Goal: Task Accomplishment & Management: Complete application form

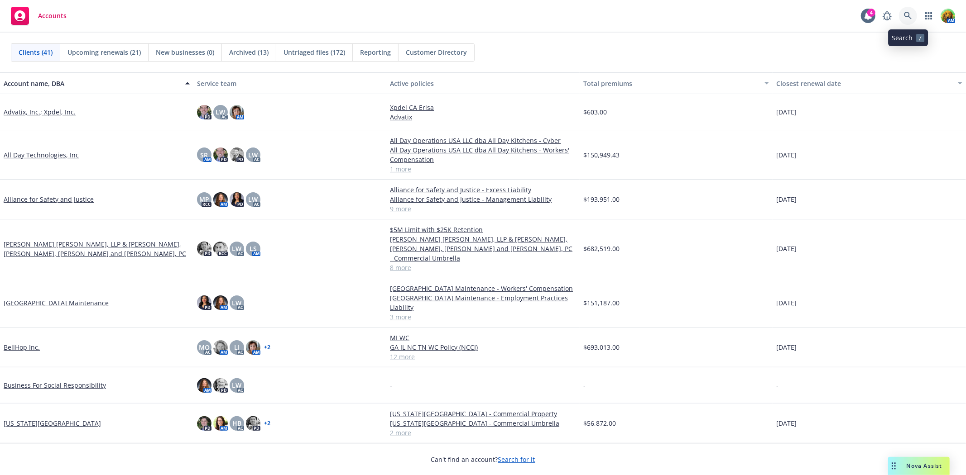
click at [907, 13] on icon at bounding box center [908, 16] width 8 height 8
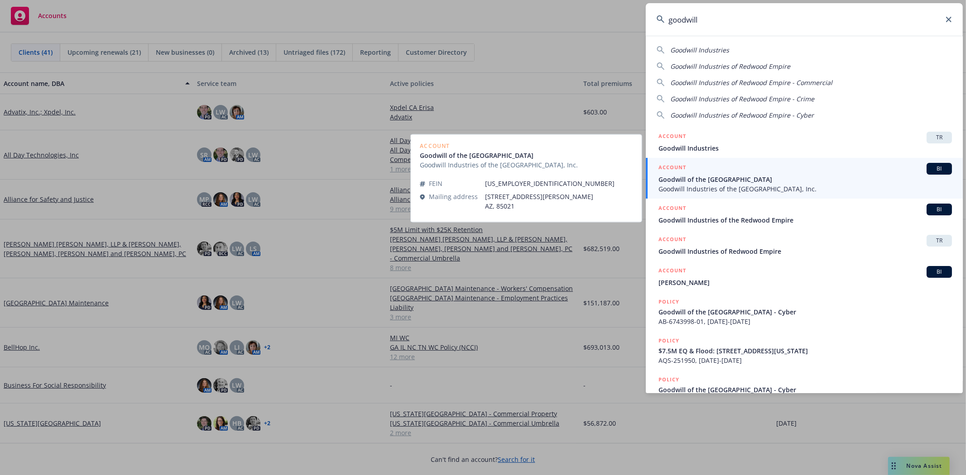
type input "goodwill"
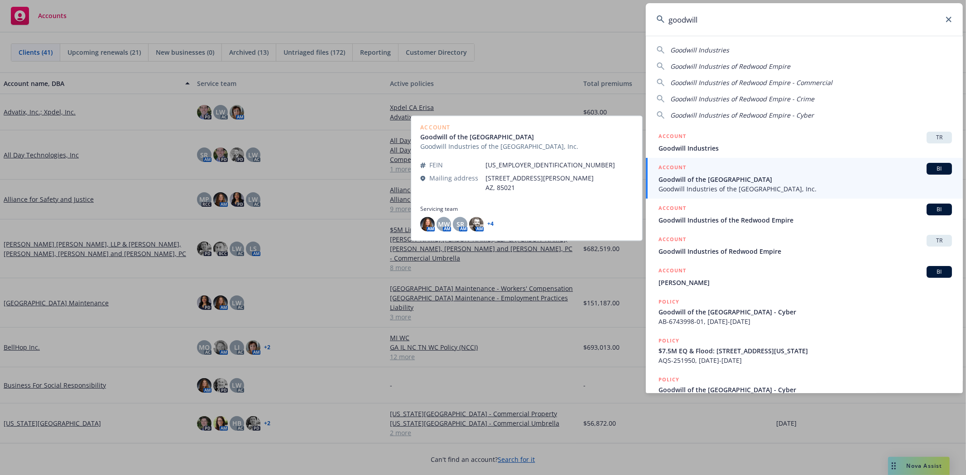
click at [687, 183] on span "Goodwill of the San Francisco Bay" at bounding box center [804, 180] width 293 height 10
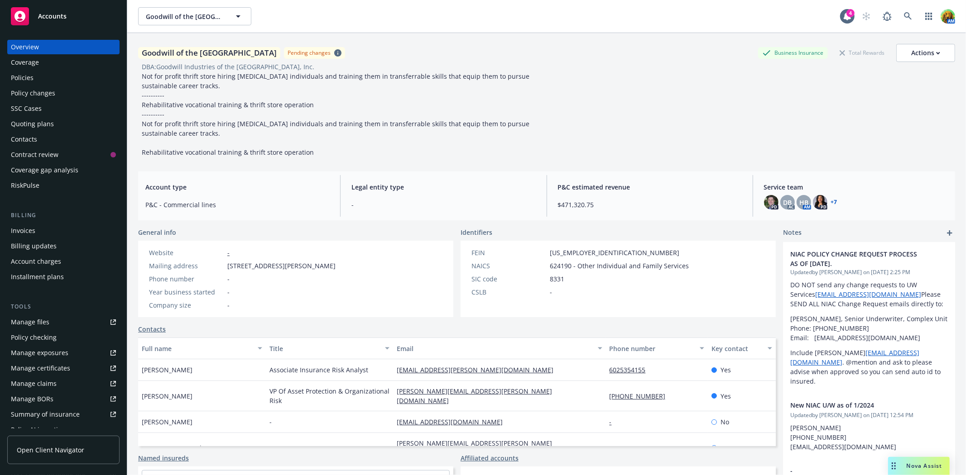
click at [37, 91] on div "Policy changes" at bounding box center [33, 93] width 44 height 14
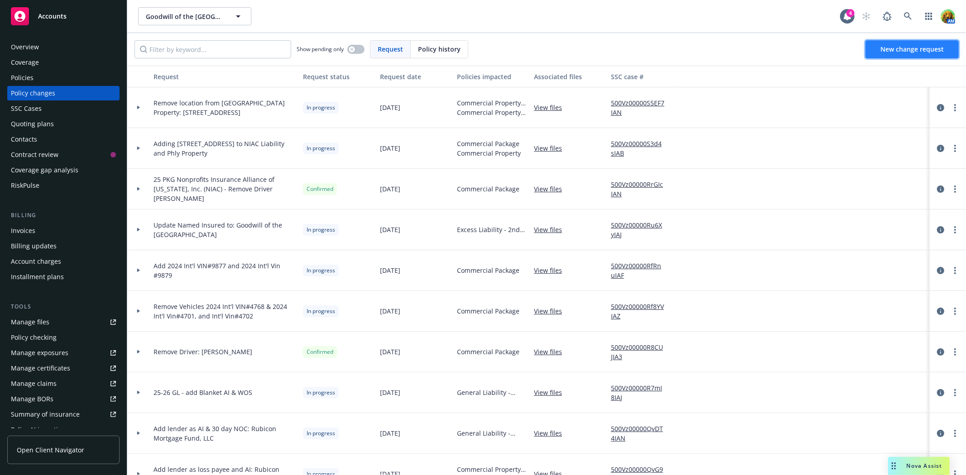
click at [885, 48] on span "New change request" at bounding box center [911, 49] width 63 height 9
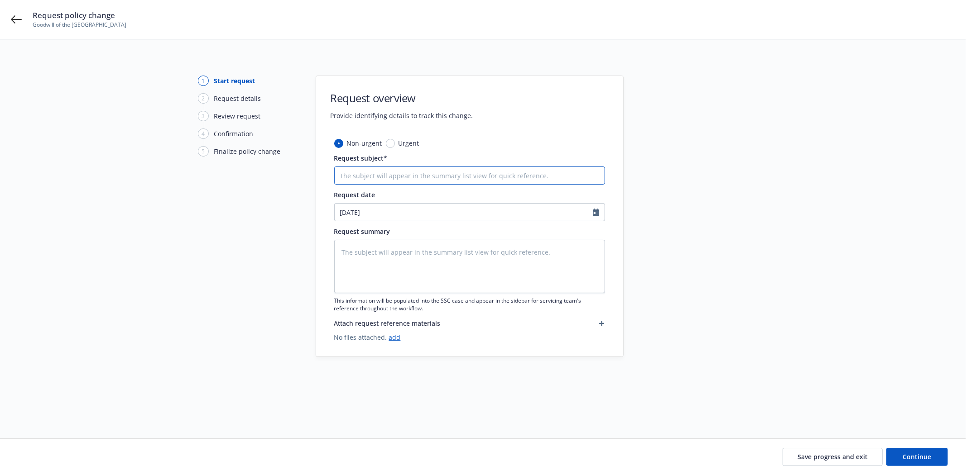
click at [429, 177] on input "Request subject*" at bounding box center [469, 176] width 271 height 18
type textarea "x"
type input "A"
type textarea "x"
type input "Ad"
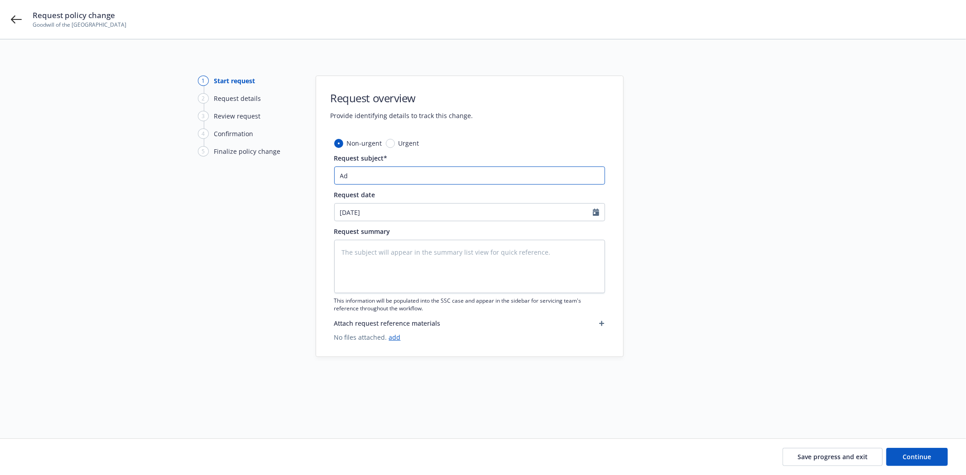
type textarea "x"
type input "Add"
type textarea "x"
type input "Add"
type textarea "x"
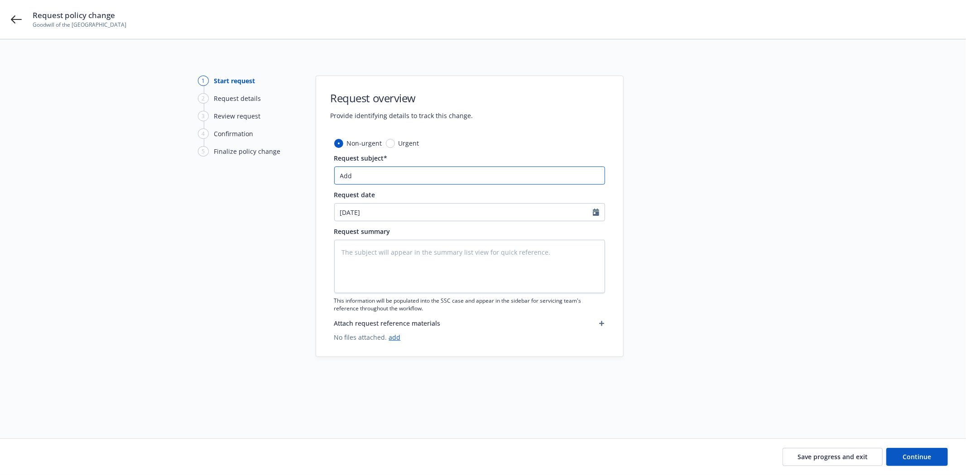
type input "Add d"
type textarea "x"
type input "Add dr"
type textarea "x"
type input "Add dri"
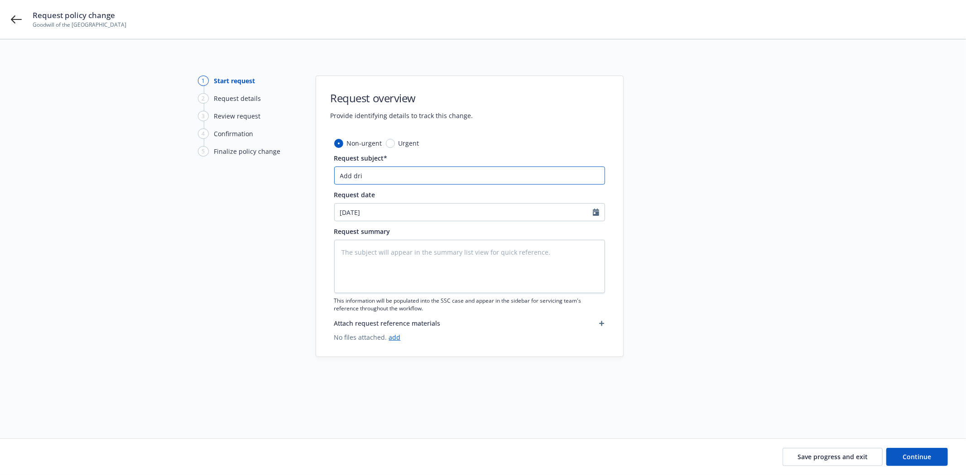
type textarea "x"
type input "Add driv"
type textarea "x"
type input "Add drive"
type textarea "x"
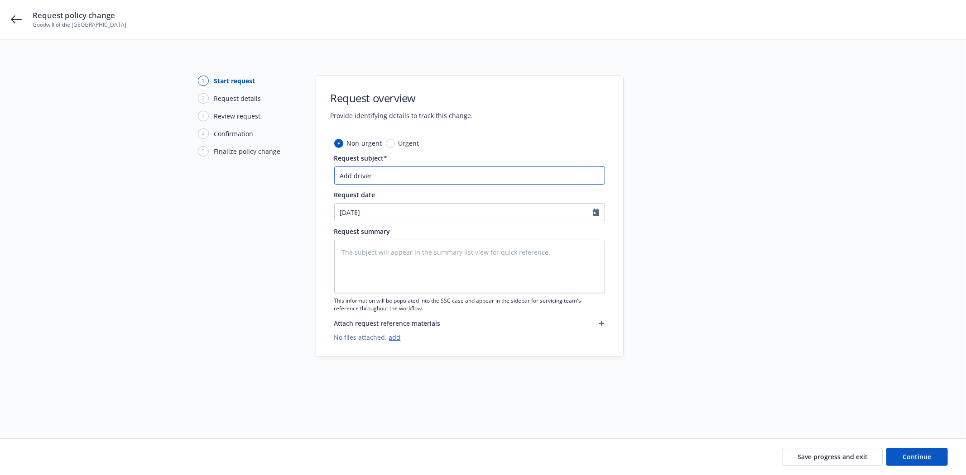
type input "Add driver"
type textarea "x"
type input "Add driver C"
type textarea "x"
type input "Add driver Ch"
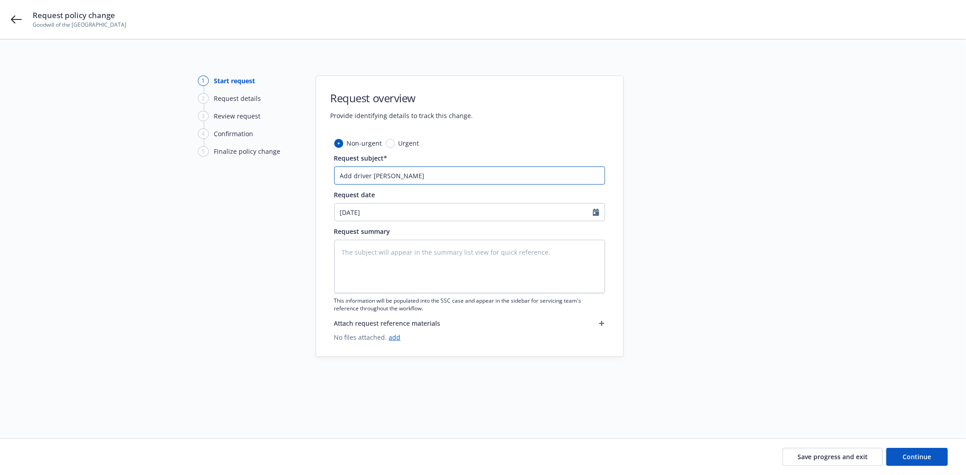
type textarea "x"
type input "Add driver Cha"
type textarea "x"
type input "Add driver Chad"
type textarea "x"
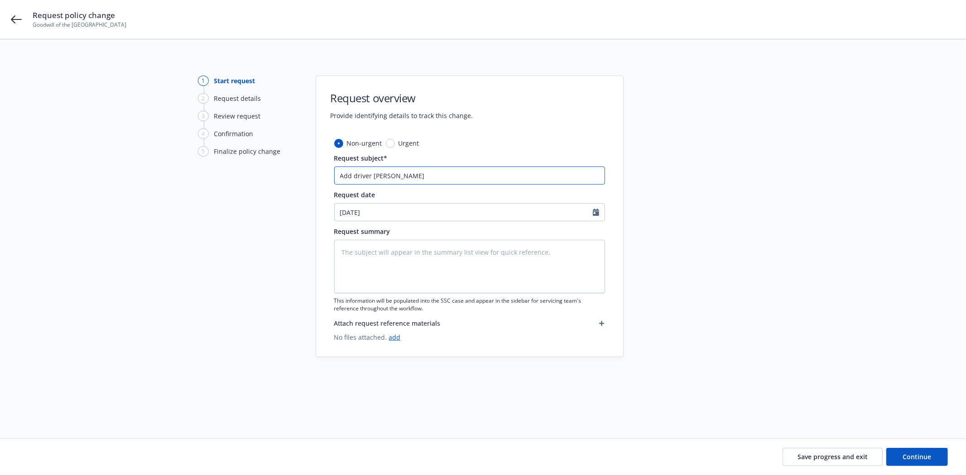
type input "Add driver Chad"
type textarea "x"
type input "Add driver Chad G"
type textarea "x"
type input "Add driver Chad Ga"
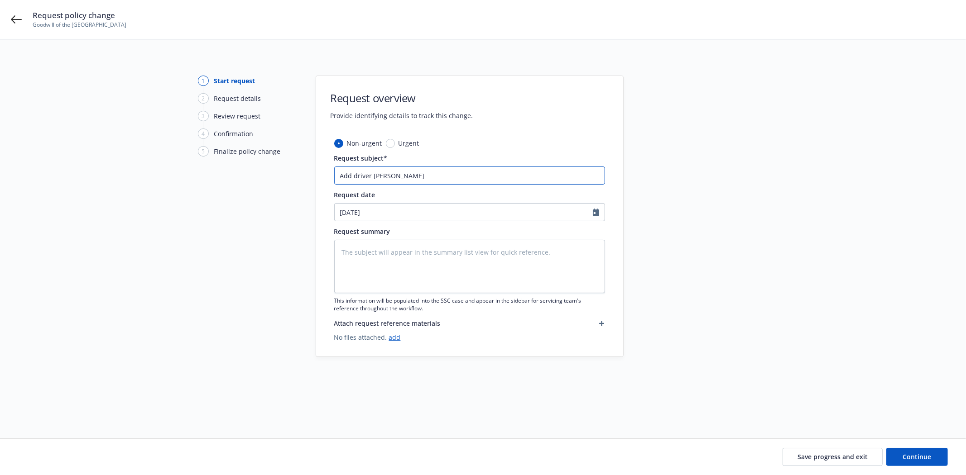
type textarea "x"
type input "Add driver Chad Gab"
type textarea "x"
type input "Add driver Chad Gabr"
type textarea "x"
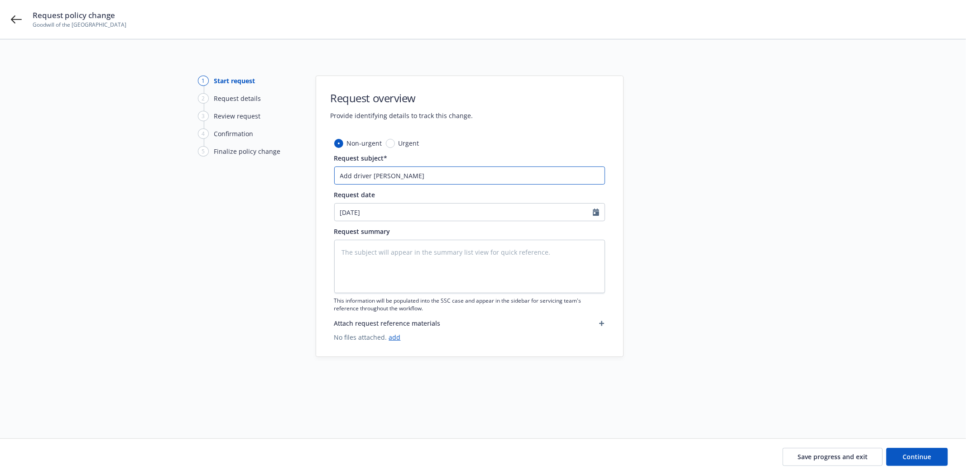
type input "Add driver Chad Gabri"
type textarea "x"
type input "Add driver Chad Gabris"
drag, startPoint x: 426, startPoint y: 177, endPoint x: 305, endPoint y: 194, distance: 122.5
click at [212, 179] on div "1 Start request 2 Request details 3 Review request 4 Confirmation 5 Finalize po…" at bounding box center [483, 228] width 944 height 305
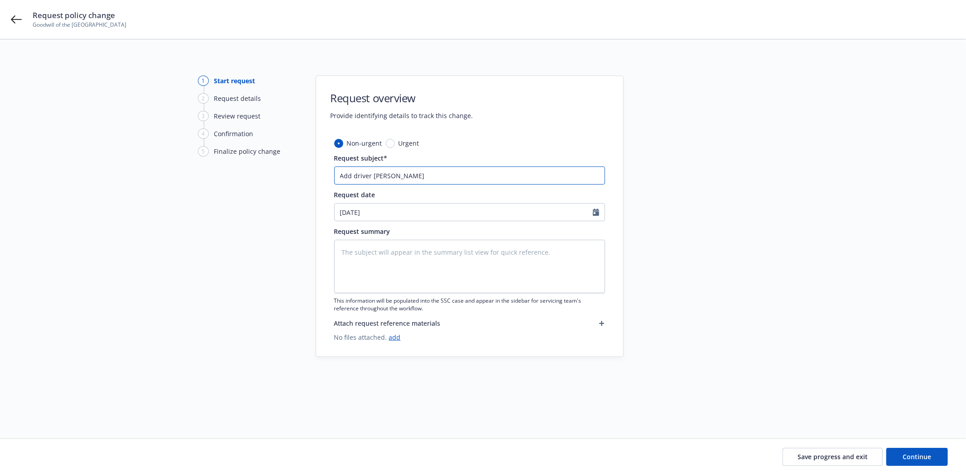
type textarea "x"
type input "Add driver Chad Gabris"
click at [425, 246] on textarea at bounding box center [469, 266] width 271 height 53
drag, startPoint x: 425, startPoint y: 246, endPoint x: 372, endPoint y: 258, distance: 53.8
paste textarea "Add driver Chad Gabris"
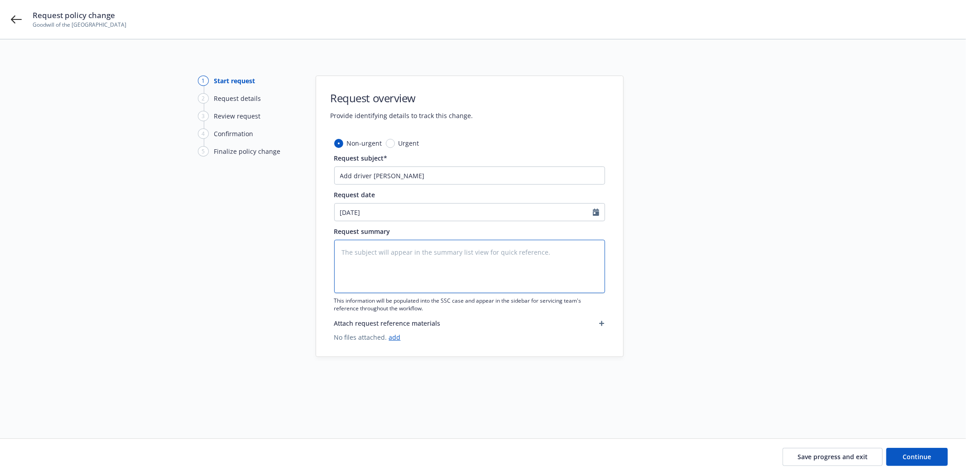
type textarea "x"
type textarea "Add driver Chad Gabris"
click at [829, 459] on span "Save progress and exit" at bounding box center [832, 457] width 70 height 9
type textarea "x"
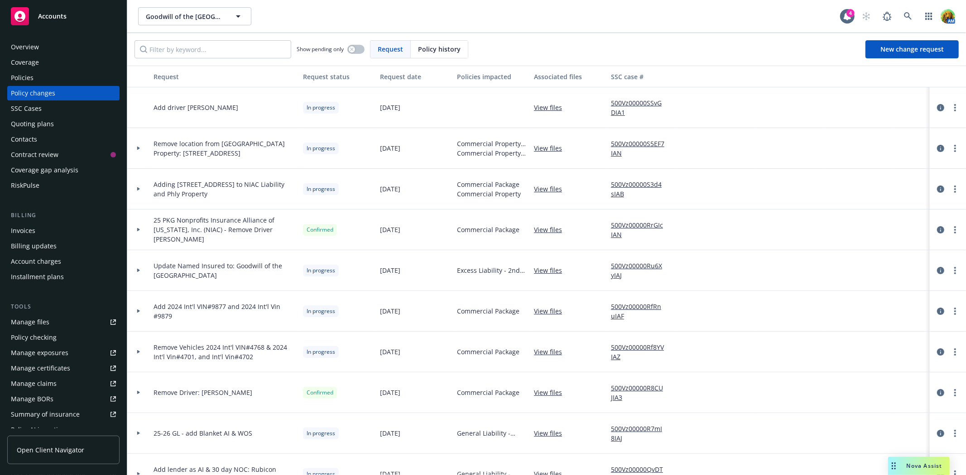
click at [558, 105] on link "View files" at bounding box center [551, 108] width 35 height 10
click at [630, 102] on link "500Vz00000SSvGDIA1" at bounding box center [641, 107] width 61 height 19
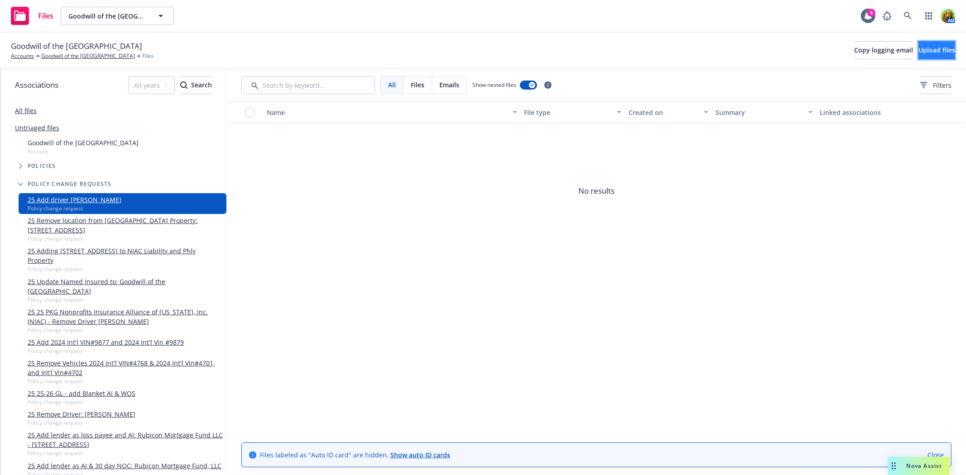
click at [918, 52] on span "Upload files" at bounding box center [936, 50] width 37 height 9
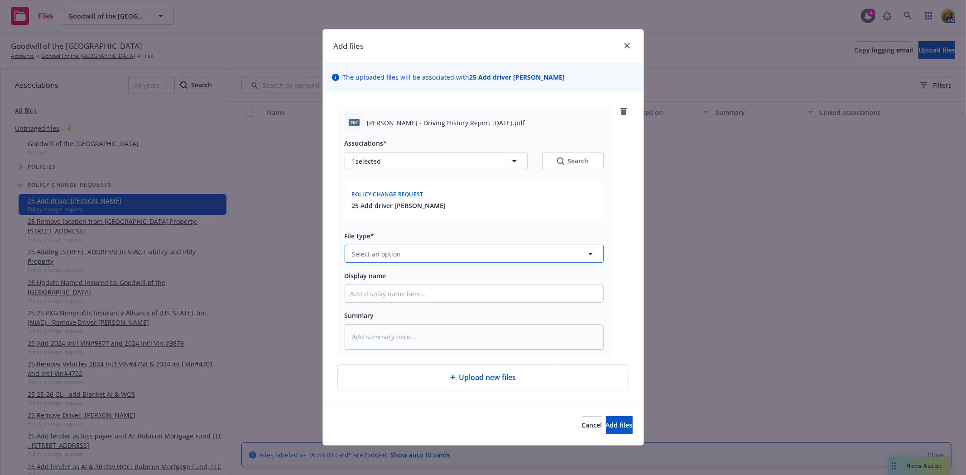
click at [427, 259] on button "Select an option" at bounding box center [474, 254] width 259 height 18
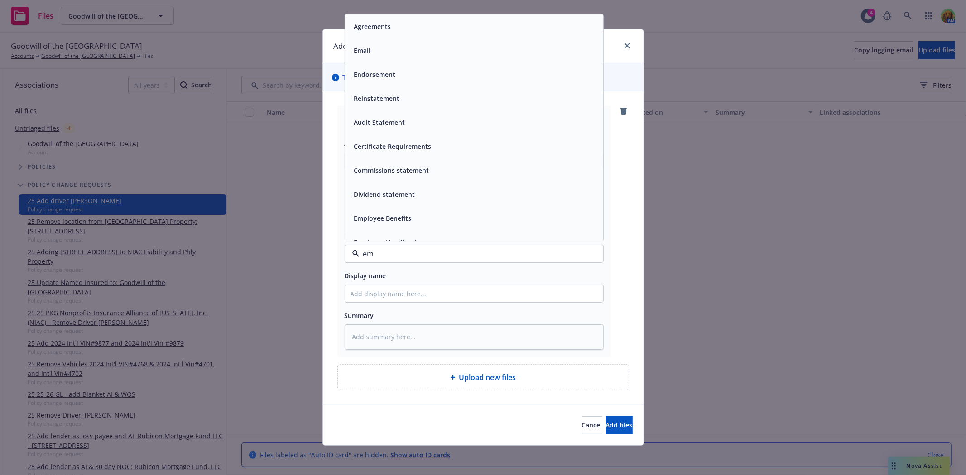
type input "e"
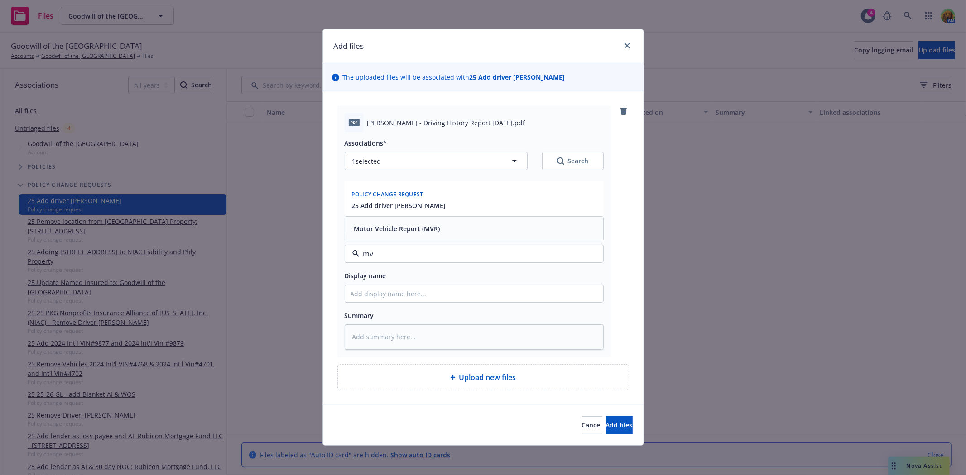
type input "mvr"
click at [425, 238] on div "Motor Vehicle Report (MVR)" at bounding box center [474, 229] width 258 height 24
click at [419, 292] on input "Display name" at bounding box center [474, 293] width 258 height 17
type textarea "x"
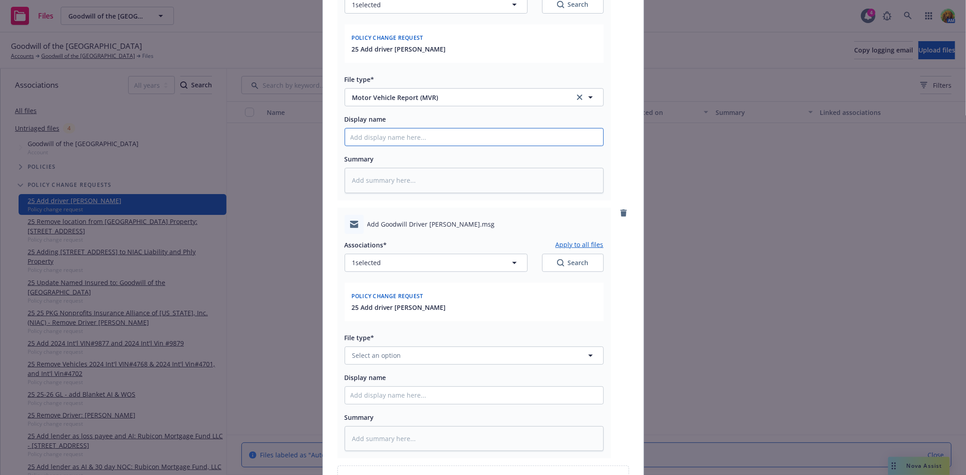
scroll to position [251, 0]
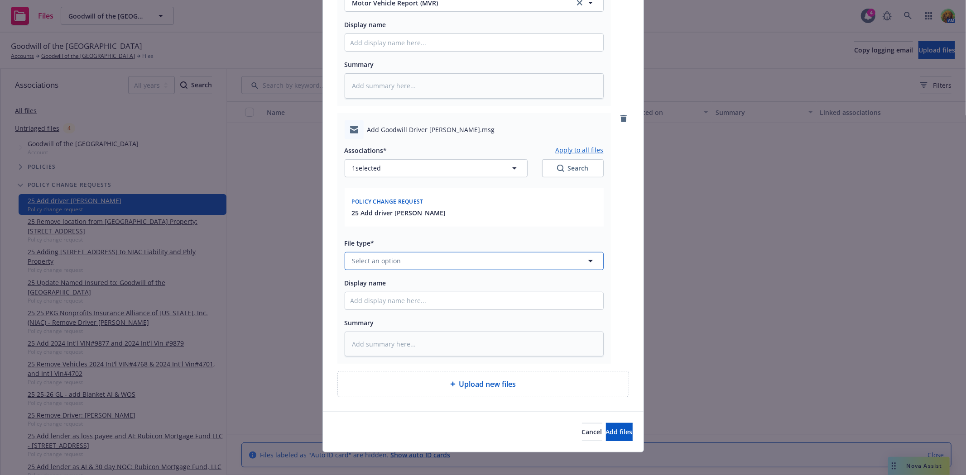
click at [465, 265] on button "Select an option" at bounding box center [474, 261] width 259 height 18
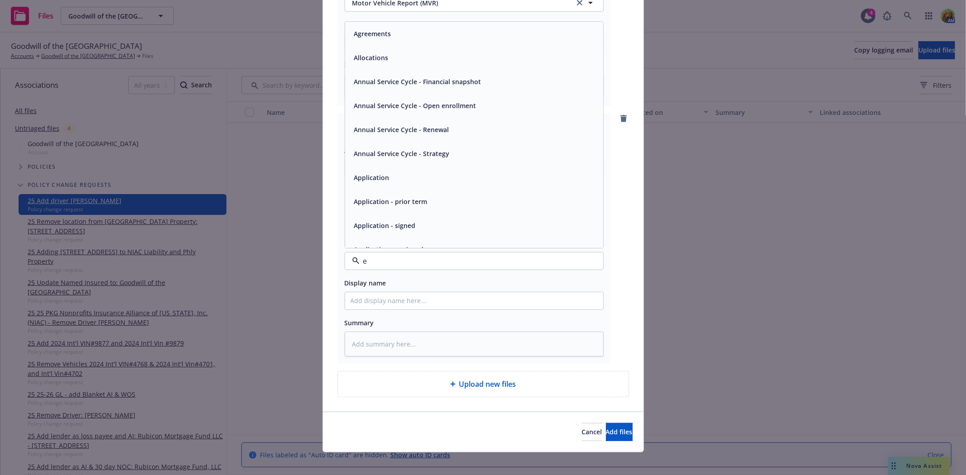
type input "em"
click at [439, 56] on div "Email" at bounding box center [473, 57] width 247 height 13
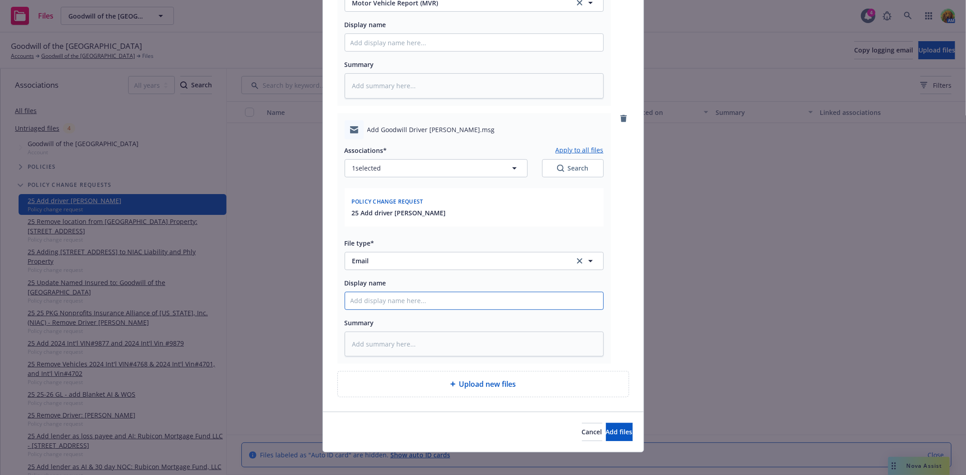
click at [423, 300] on input "Display name" at bounding box center [474, 301] width 258 height 17
type textarea "x"
type input "e"
type textarea "x"
type input "em"
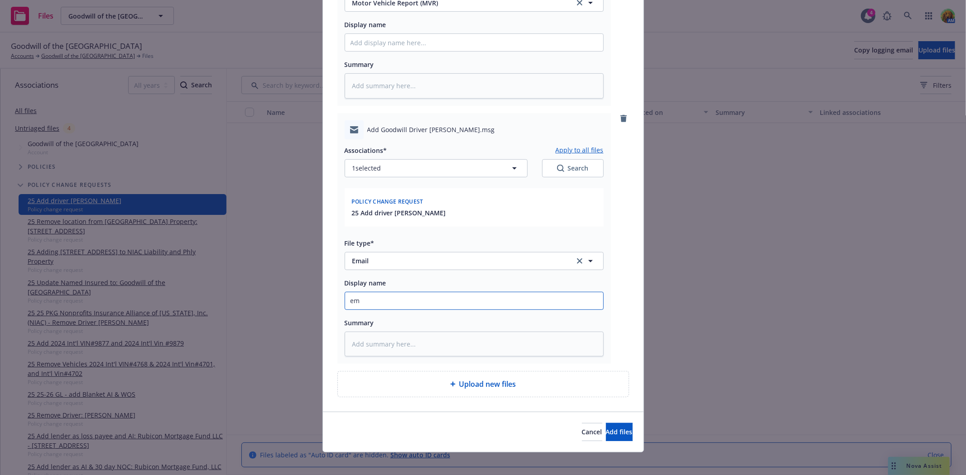
type textarea "x"
type input "emai"
type textarea "x"
type input "email"
type textarea "x"
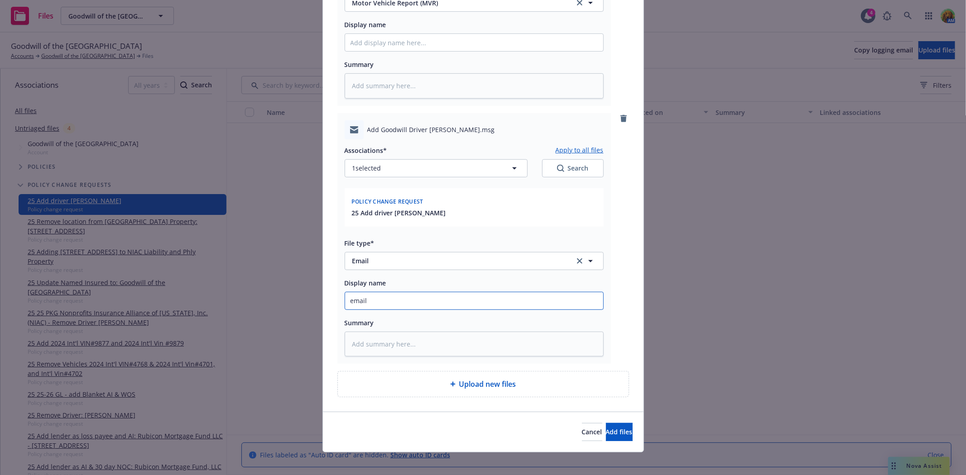
type input "email f"
type textarea "x"
type input "email fr"
type textarea "x"
type input "email fro"
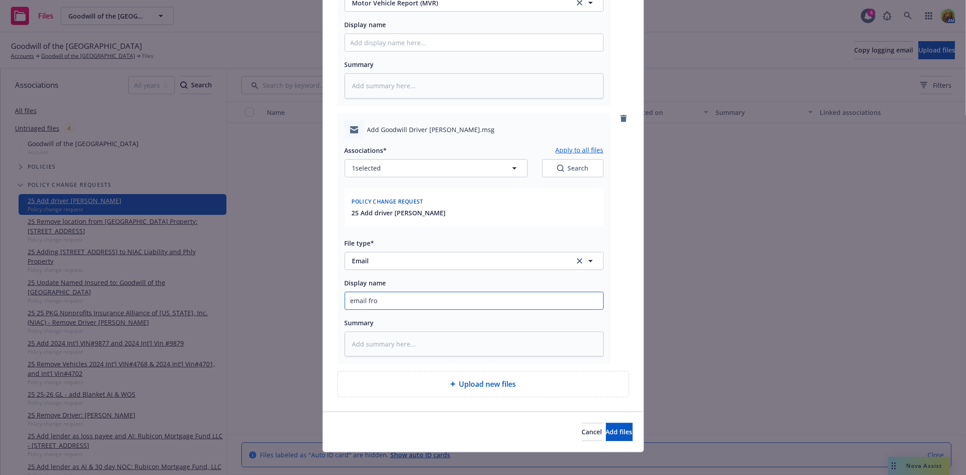
type textarea "x"
type input "email from"
type textarea "x"
type input "email from"
type textarea "x"
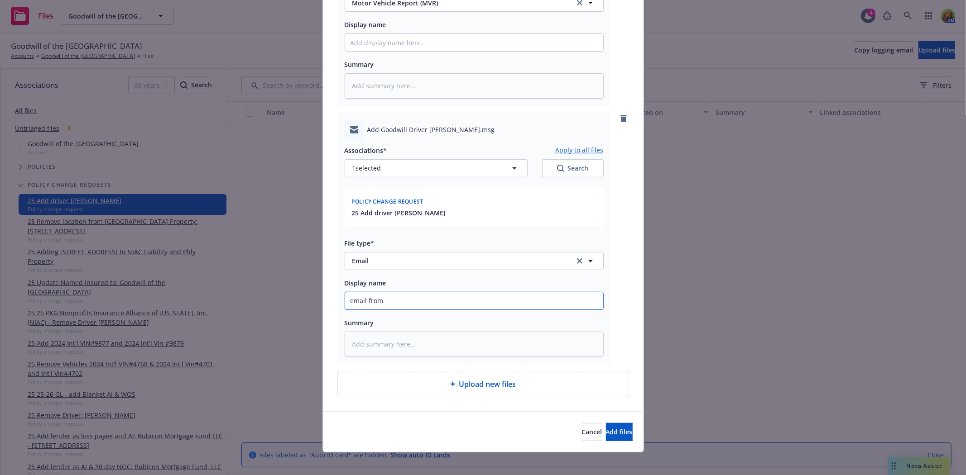
type input "email from i"
type textarea "x"
type input "email from in"
type textarea "x"
type input "email from ins"
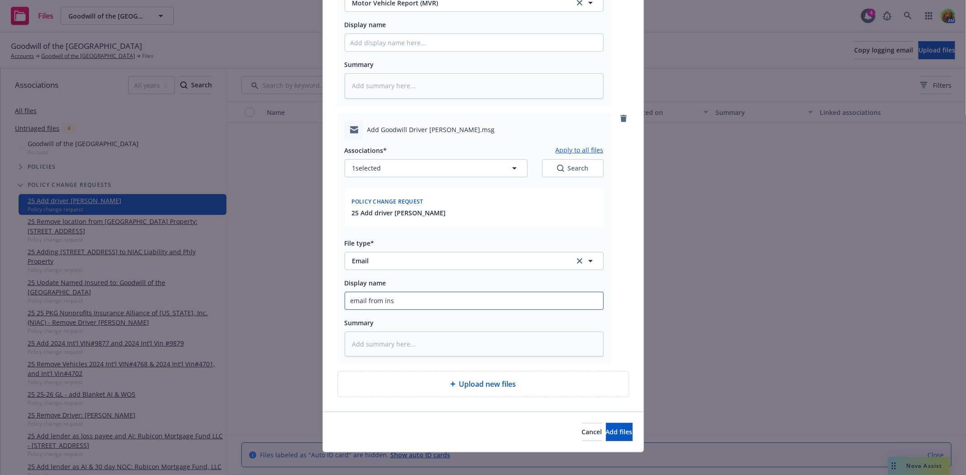
type textarea "x"
type input "email from insu"
type textarea "x"
type input "email from insur"
type textarea "x"
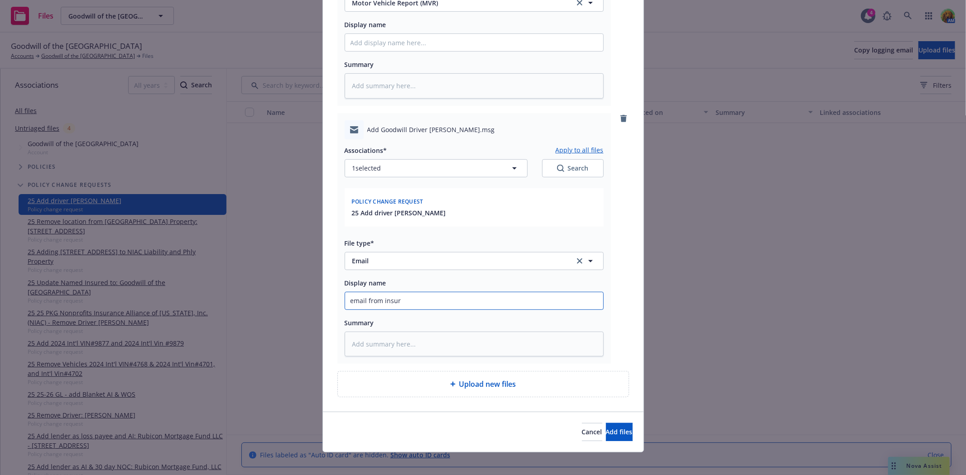
type input "email from insurd"
type textarea "x"
type input "email from insurd"
type textarea "x"
type input "email from insurd v"
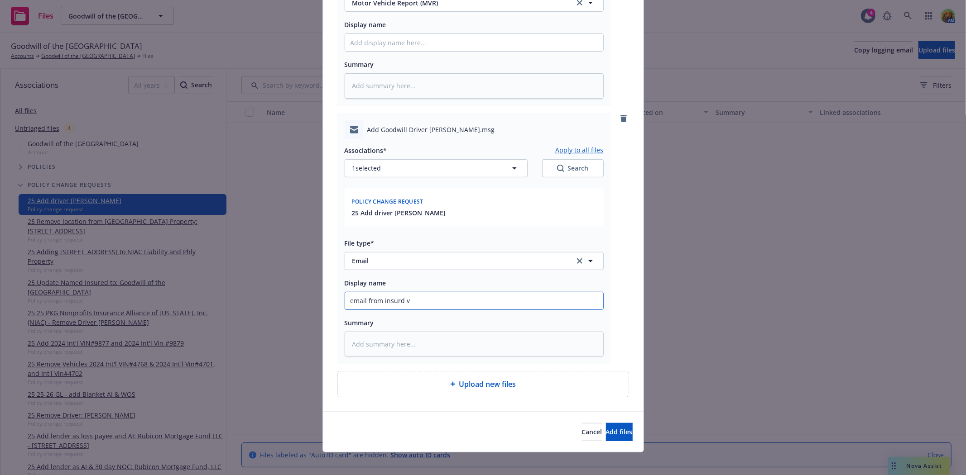
type textarea "x"
type input "email from insurd"
type textarea "x"
type input "email from insurd"
type textarea "x"
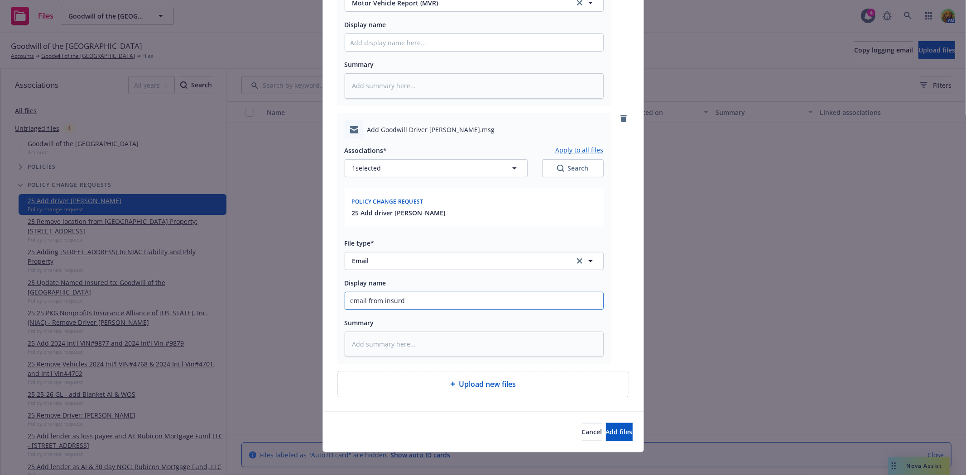
type input "email from insur"
type textarea "x"
type input "email from insu"
type textarea "x"
type input "email from insur"
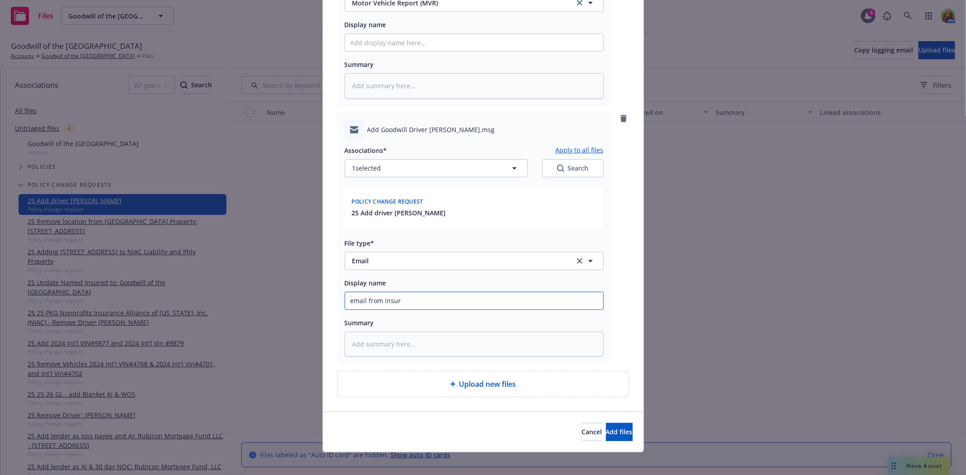
type textarea "x"
type input "email from insure"
type textarea "x"
type input "email from insured"
type textarea "x"
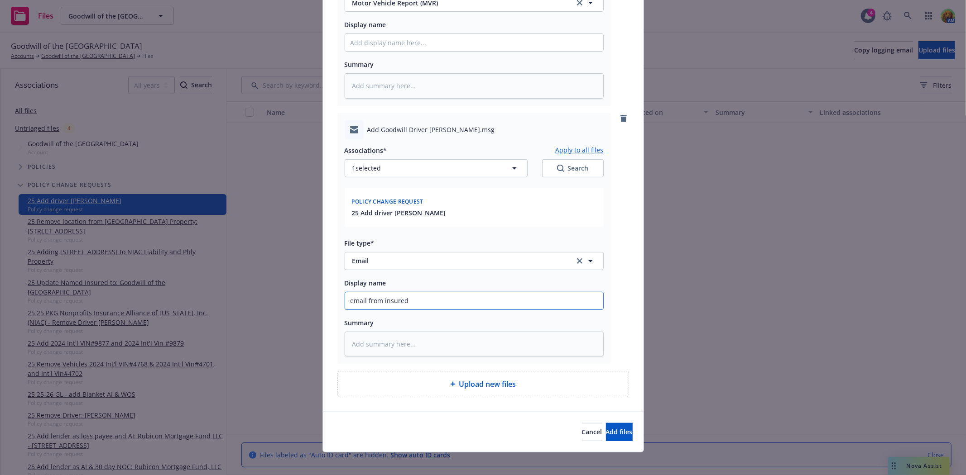
type input "email from insured"
paste input "Add driver Chad Gabris"
type textarea "x"
type input "email from insured Add driver Chad Gabris"
click at [606, 432] on span "Add files" at bounding box center [619, 432] width 27 height 9
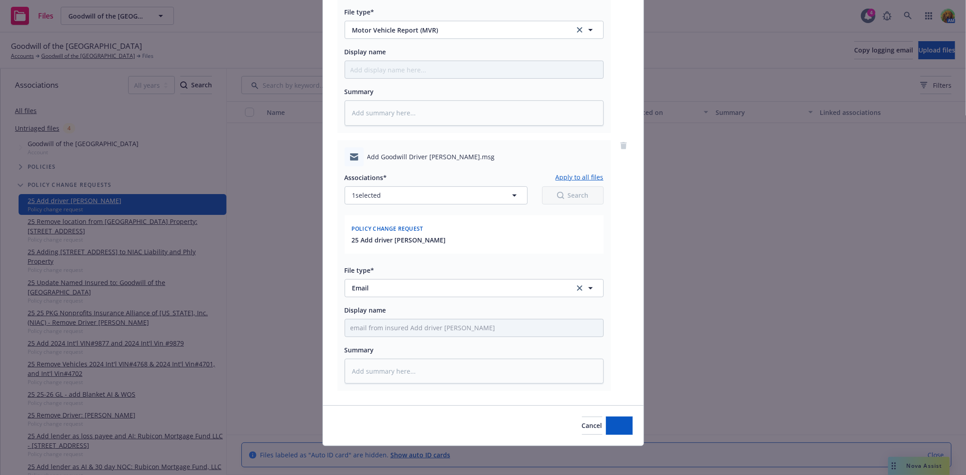
scroll to position [225, 0]
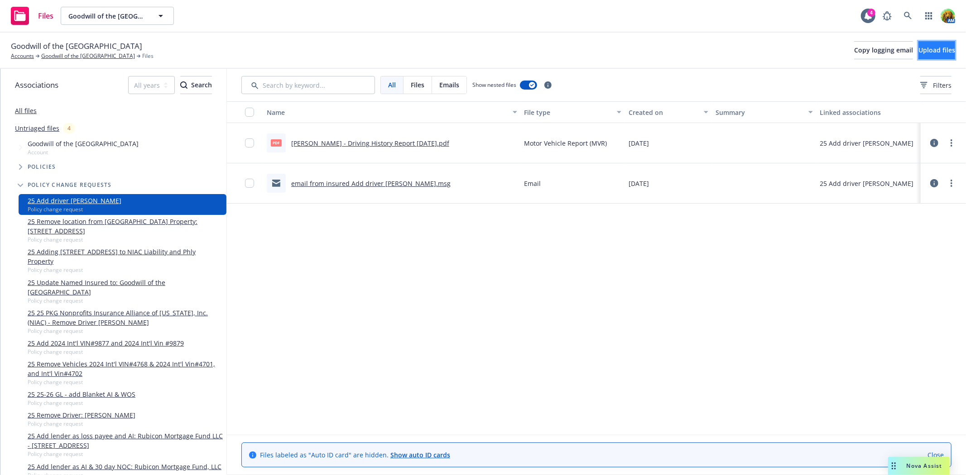
click at [918, 50] on span "Upload files" at bounding box center [936, 50] width 37 height 9
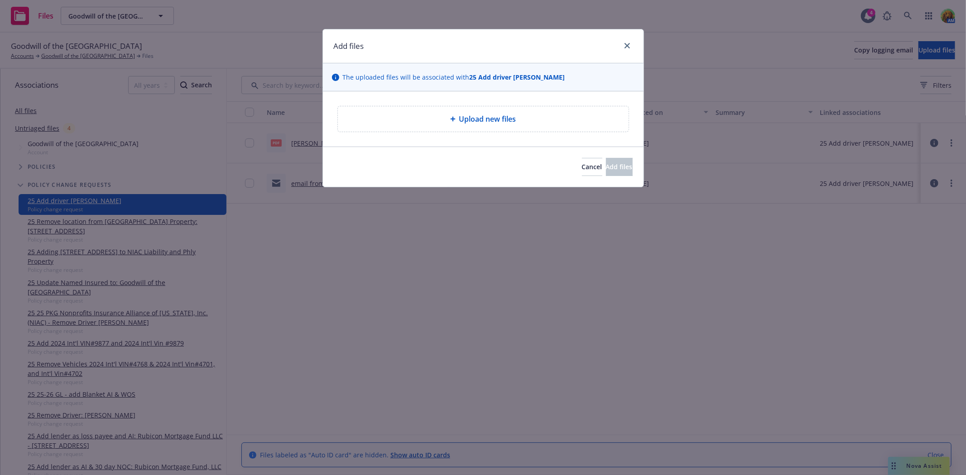
type textarea "x"
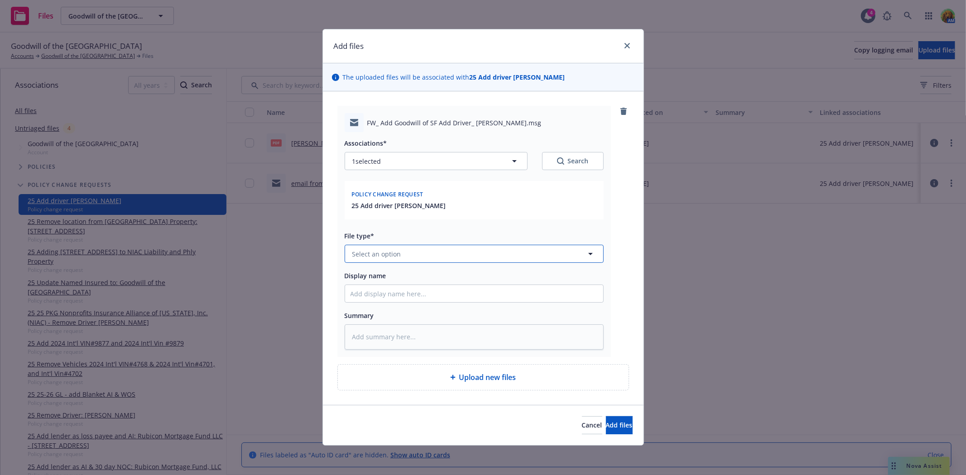
click at [413, 255] on button "Select an option" at bounding box center [474, 254] width 259 height 18
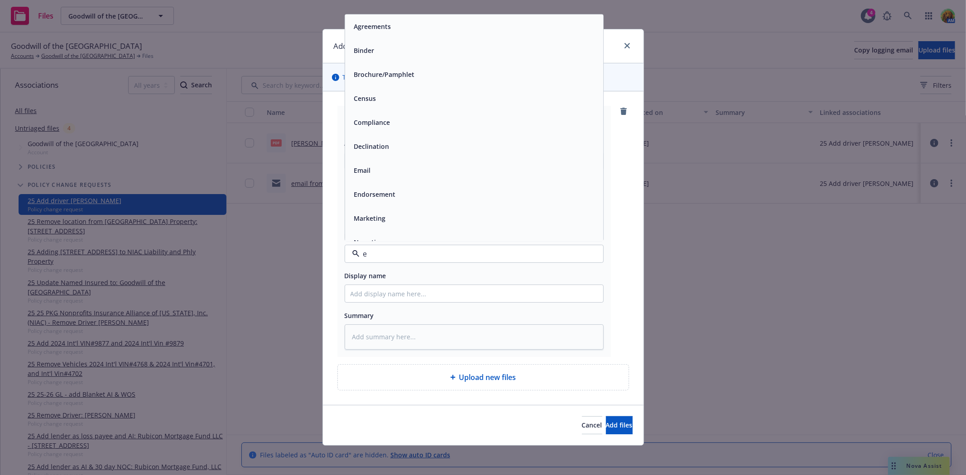
type input "em"
click at [444, 65] on div "Endorsement" at bounding box center [474, 75] width 258 height 24
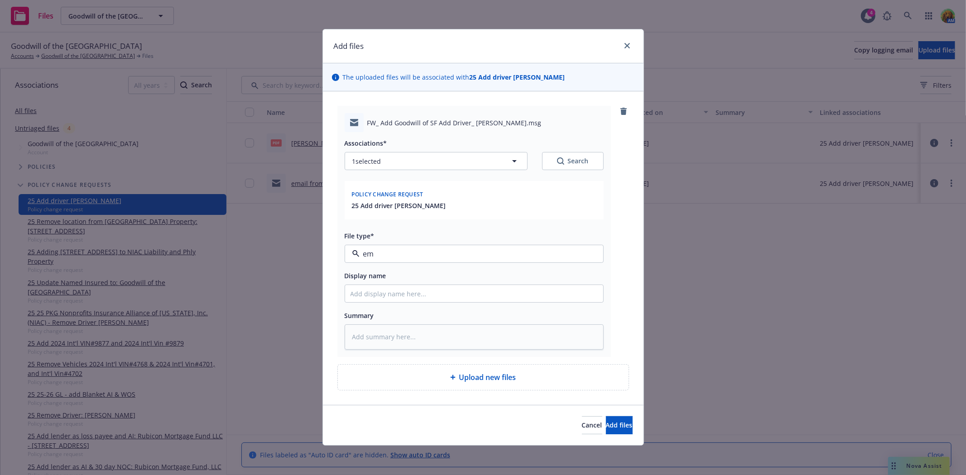
type textarea "x"
click at [447, 65] on div "Endorsement" at bounding box center [474, 72] width 258 height 24
click at [423, 253] on span "Endorsement" at bounding box center [457, 255] width 210 height 10
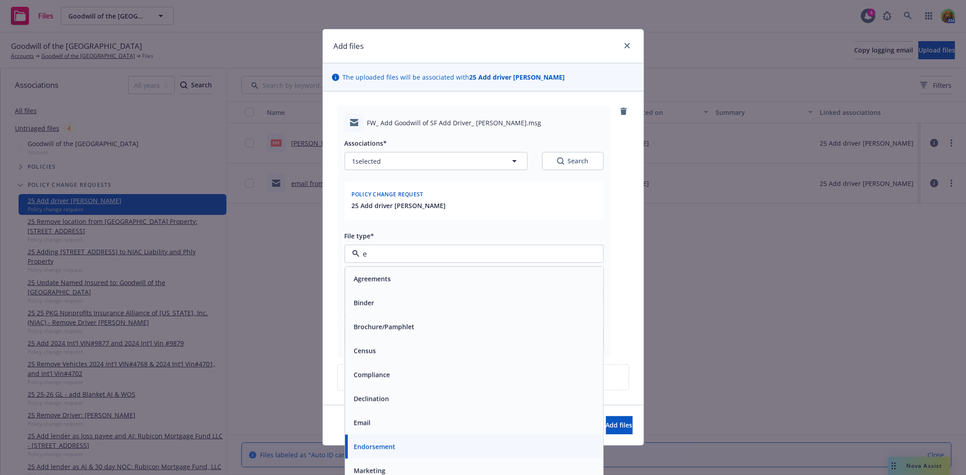
type input "em"
click at [423, 292] on div "Email" at bounding box center [474, 303] width 258 height 24
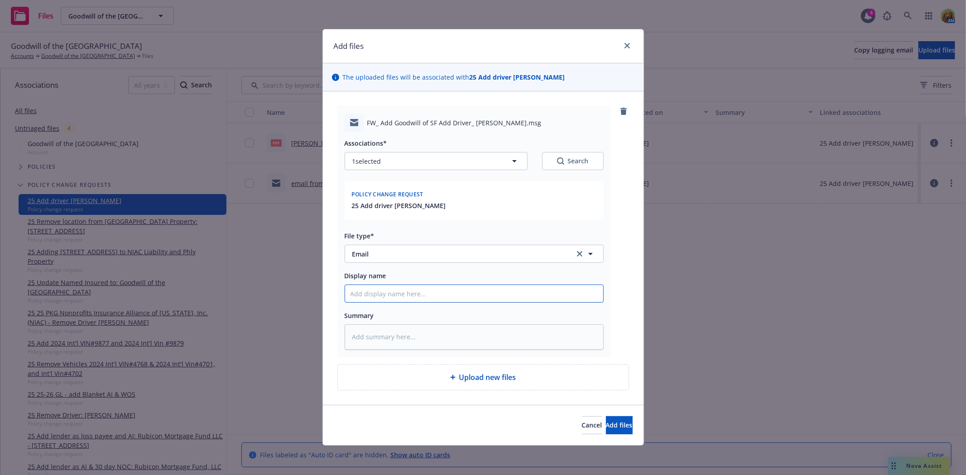
click at [423, 292] on input "Display name" at bounding box center [474, 293] width 258 height 17
type textarea "x"
type input "e"
type textarea "x"
type input "em"
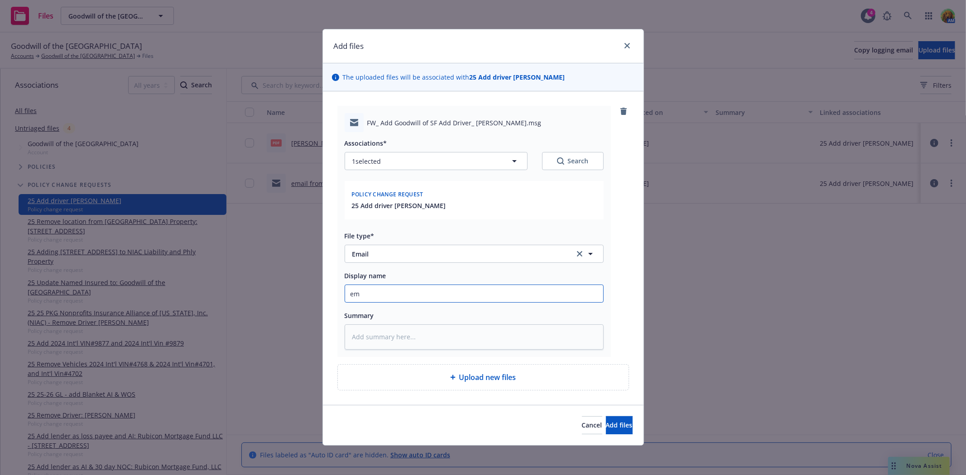
type textarea "x"
type input "ema"
type textarea "x"
type input "emai"
type textarea "x"
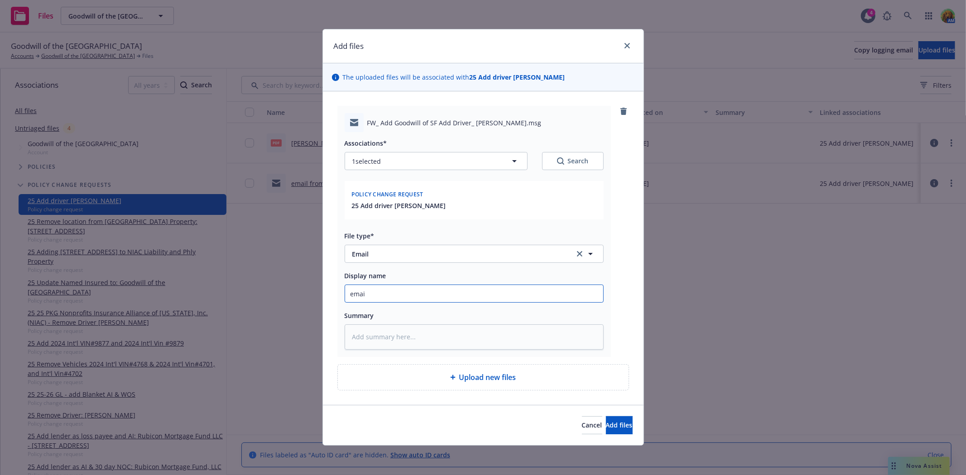
type input "email"
type textarea "x"
type input "email"
type textarea "x"
type input "email t"
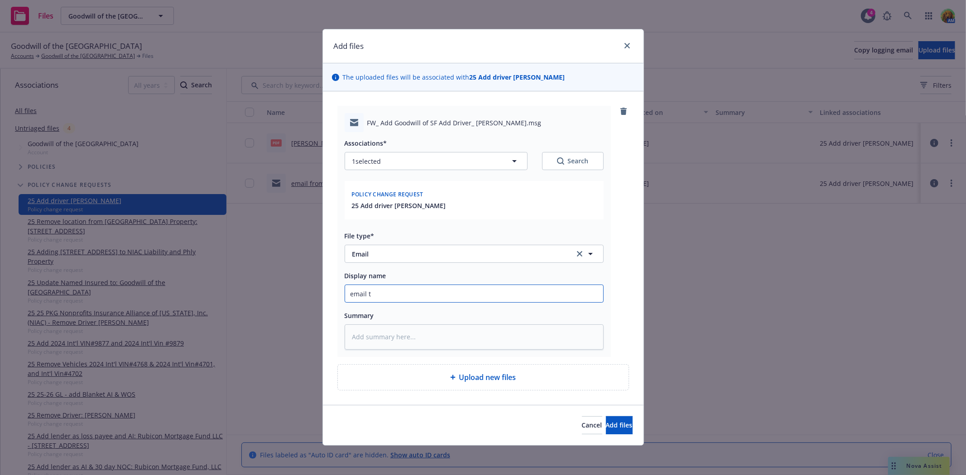
type textarea "x"
type input "email to"
type textarea "x"
type input "email to"
type textarea "x"
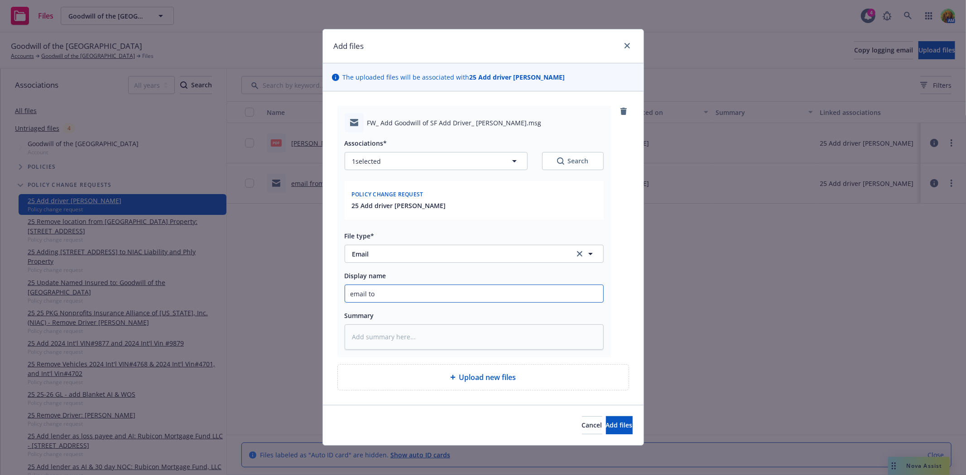
type input "email to i"
type textarea "x"
type input "email to in"
type textarea "x"
type input "email to i"
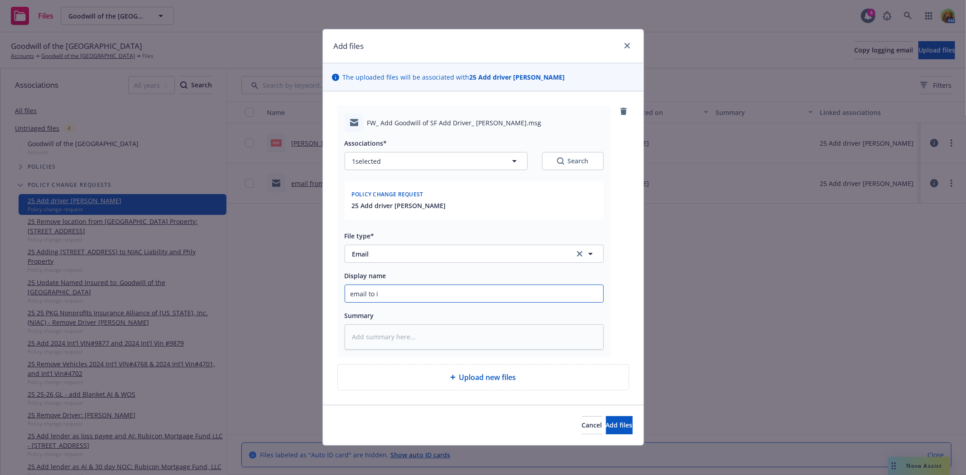
type textarea "x"
type input "email to"
type textarea "x"
type input "email to N"
type textarea "x"
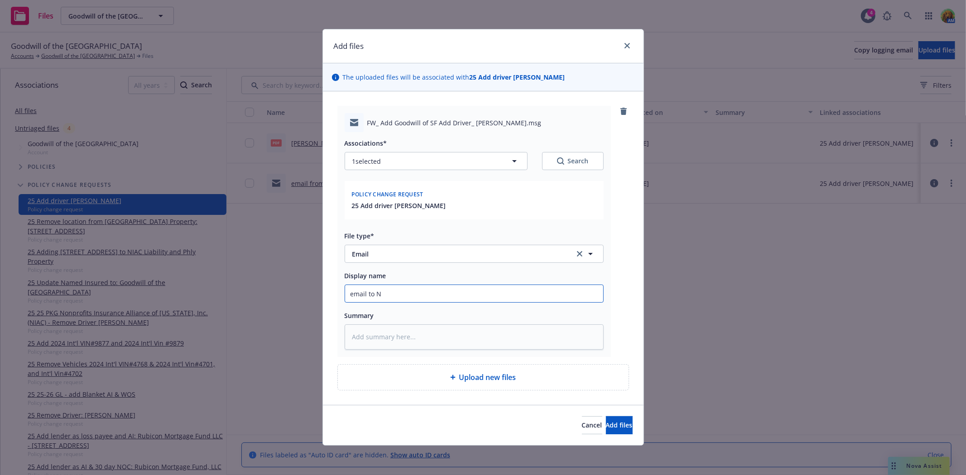
type input "email to Ni"
type textarea "x"
type input "email to Nic"
type textarea "x"
type input "email to Nico"
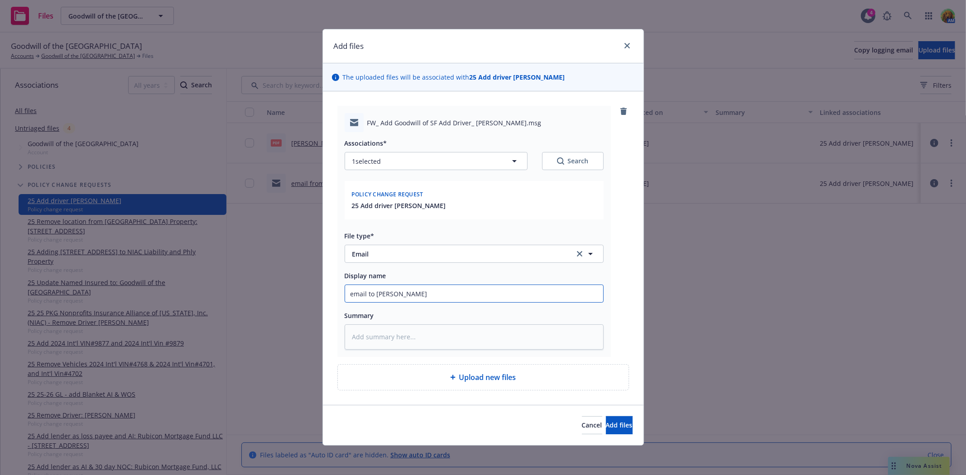
type textarea "x"
type input "email to Nicole"
type textarea "x"
type input "email to Nicole"
type textarea "x"
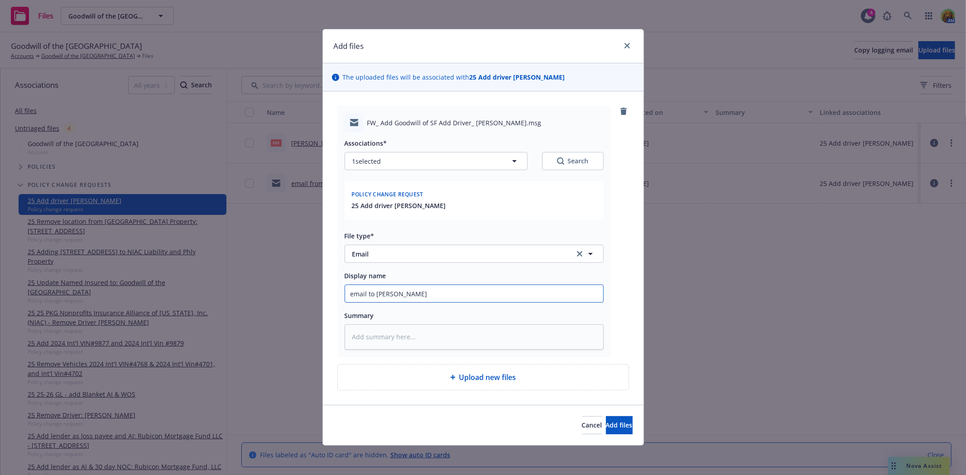
type input "email to Nicole f"
type textarea "x"
type input "email to Nicole fr"
type textarea "x"
type input "email to Nicole f"
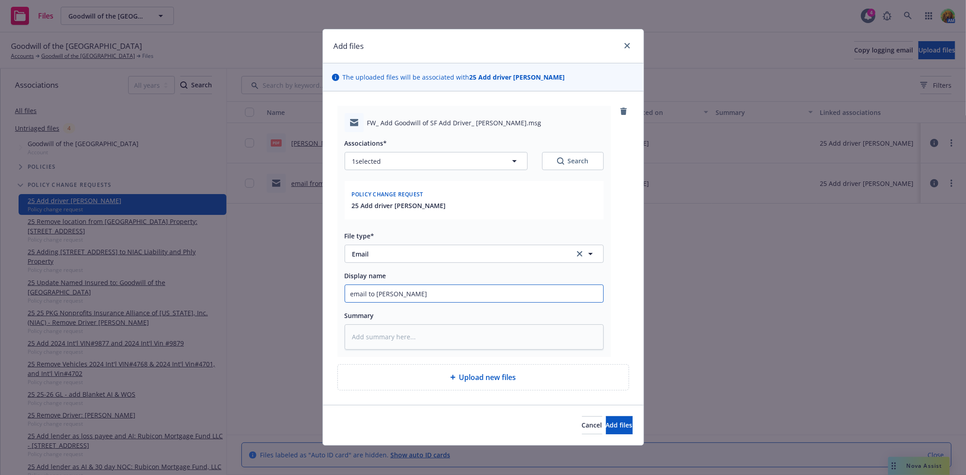
type textarea "x"
type input "email to Nicole fo"
type textarea "x"
type input "email to Nicole for"
type textarea "x"
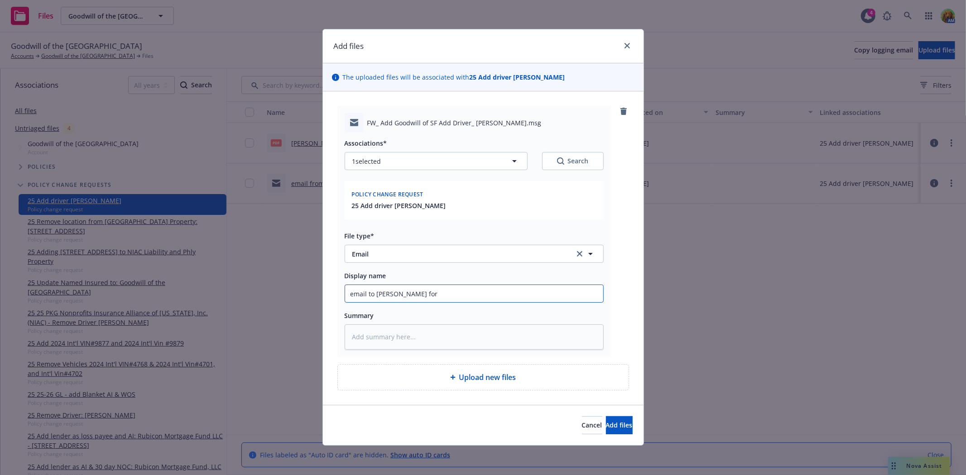
type input "email to Nicole for p"
type textarea "x"
type input "email to Nicole for pr"
type textarea "x"
type input "email to Nicole for pro"
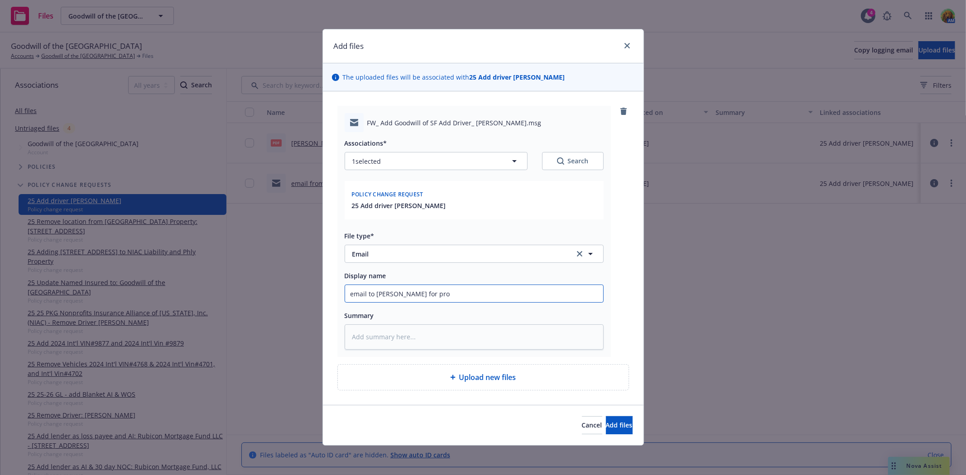
type textarea "x"
type input "email to Nicole for proc"
type textarea "x"
type input "email to Nicole for proce"
type textarea "x"
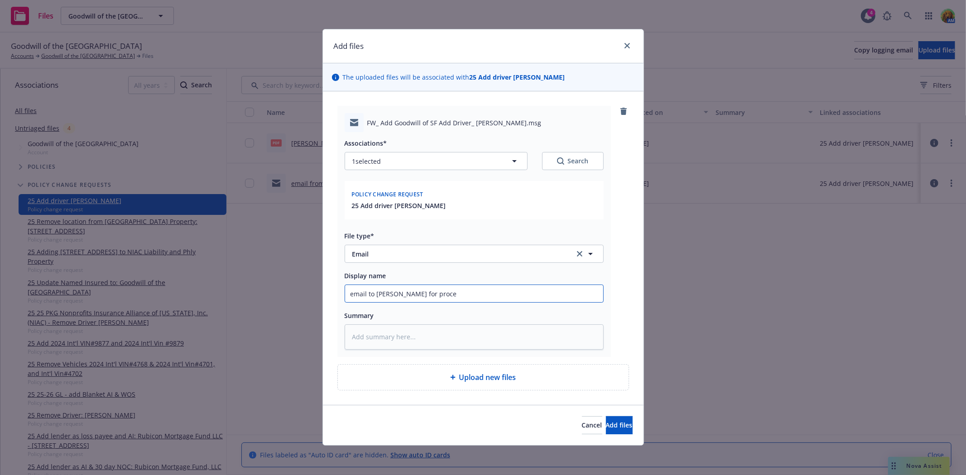
type input "email to Nicole for proces"
type textarea "x"
type input "email to Nicole for processi"
type textarea "x"
type input "email to Nicole for processin"
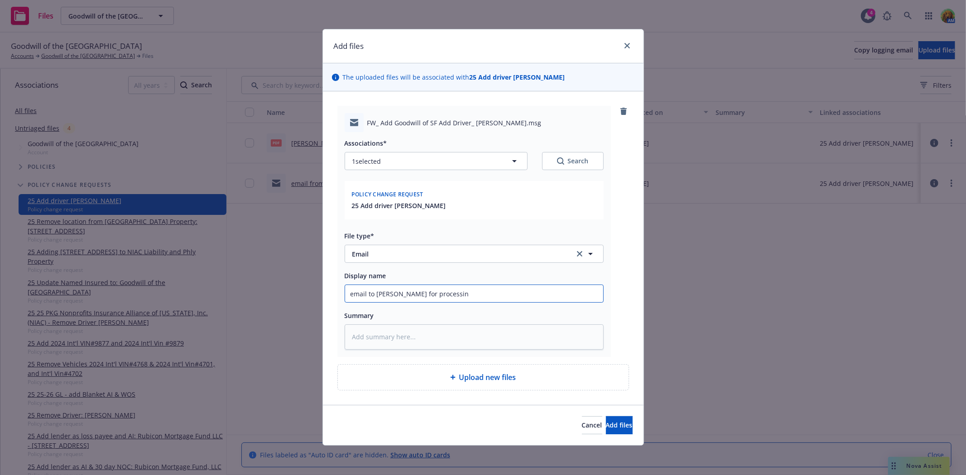
type textarea "x"
type input "email to Nicole for processing"
type textarea "x"
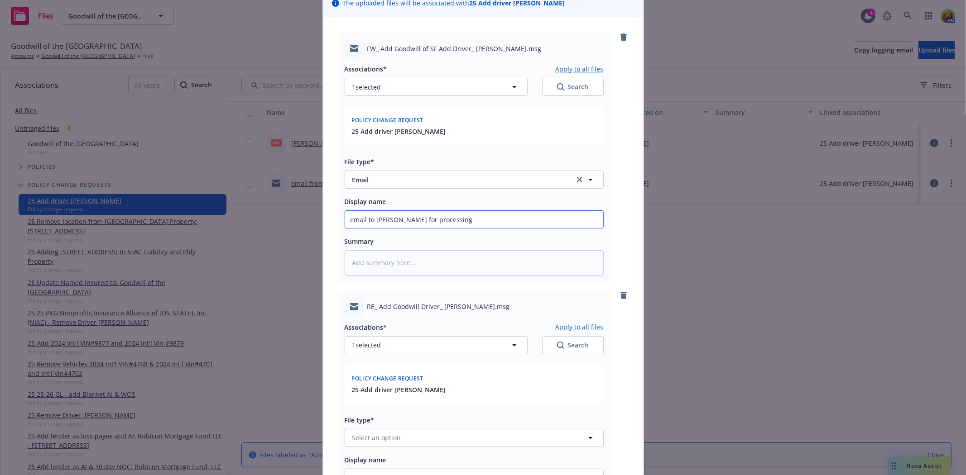
scroll to position [151, 0]
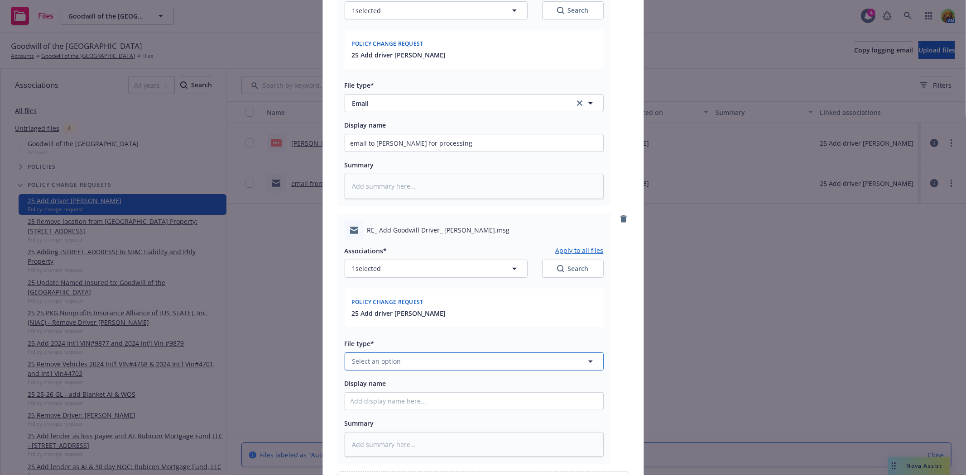
click at [461, 363] on button "Select an option" at bounding box center [474, 362] width 259 height 18
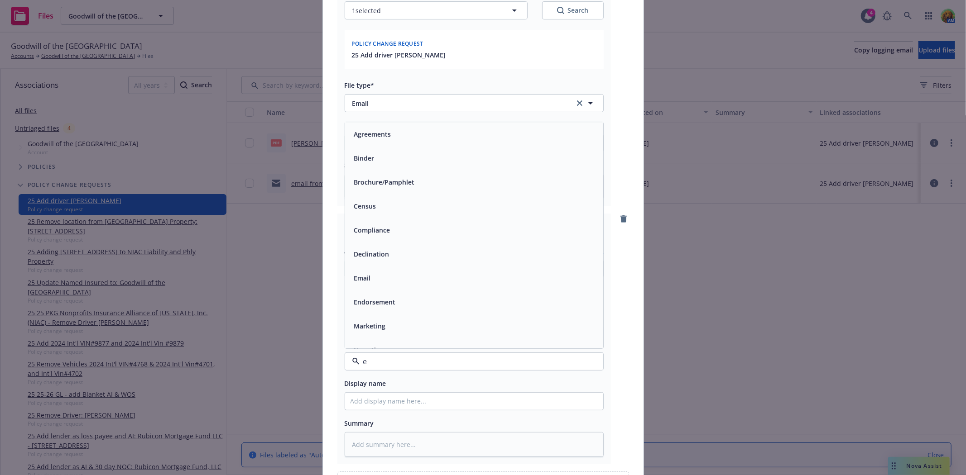
type input "em"
drag, startPoint x: 422, startPoint y: 174, endPoint x: 423, endPoint y: 164, distance: 10.1
click at [423, 164] on div "Email" at bounding box center [473, 158] width 247 height 13
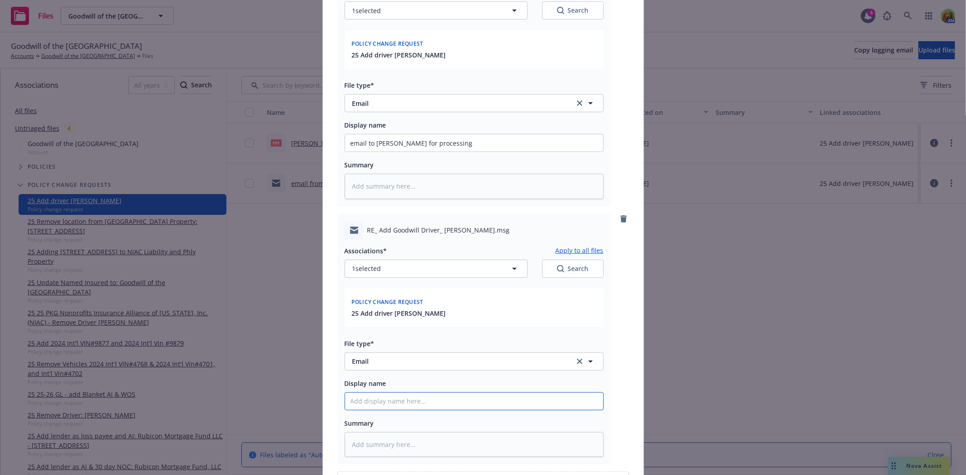
click at [452, 408] on input "Display name" at bounding box center [474, 401] width 258 height 17
type textarea "x"
type input "e"
type textarea "x"
type input "em"
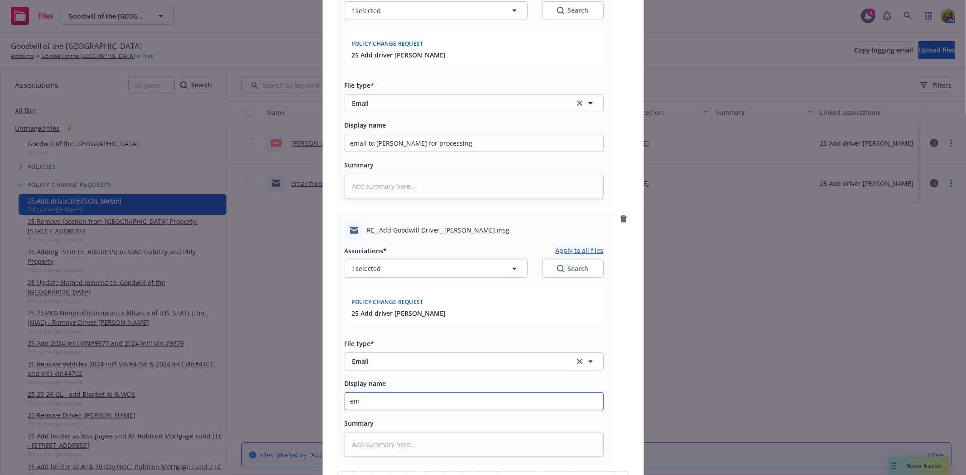
type textarea "x"
type input "emai"
type textarea "x"
type input "email"
type textarea "x"
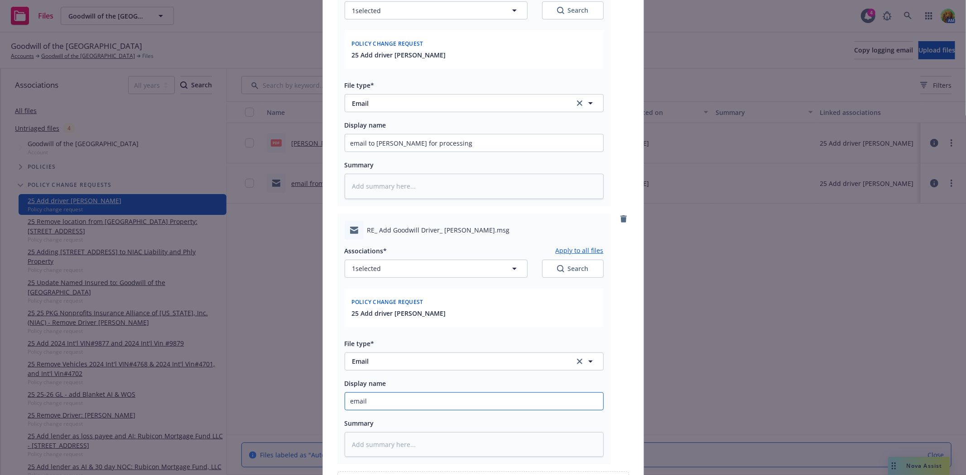
type input "email t"
type textarea "x"
type input "email to"
type textarea "x"
type input "email to"
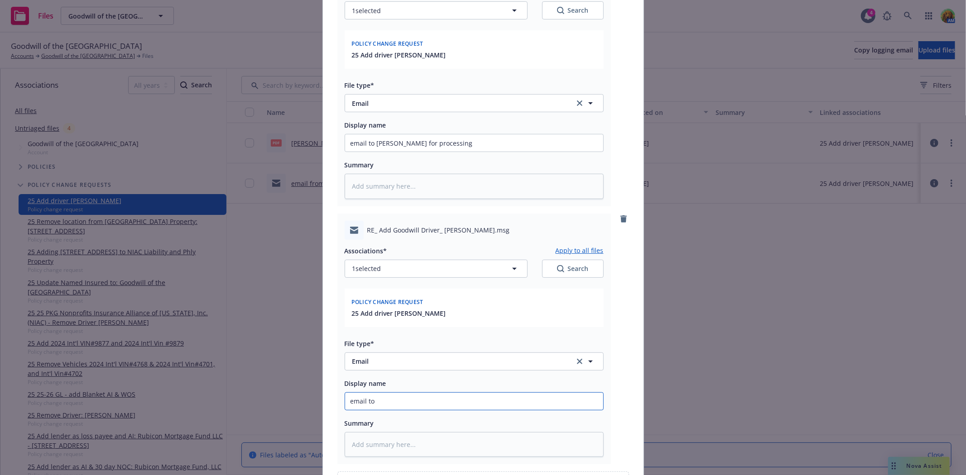
type textarea "x"
type input "email to i"
type textarea "x"
type input "email to in"
type textarea "x"
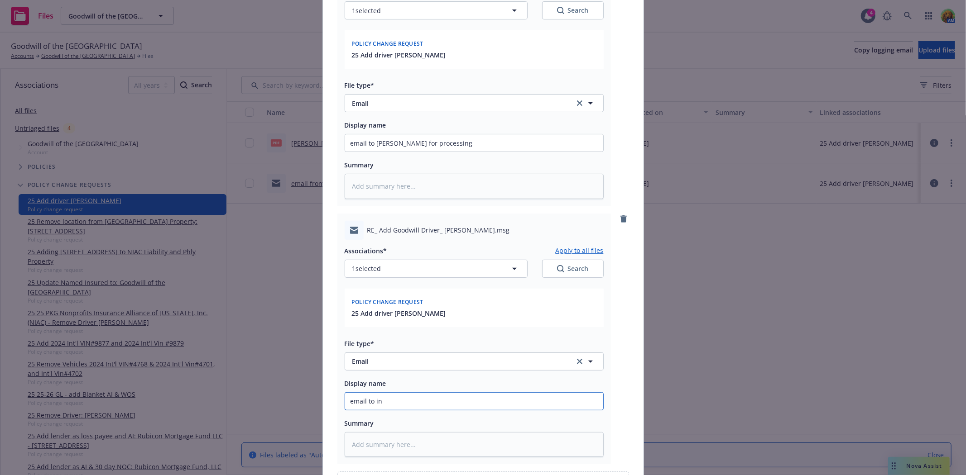
type input "email to ins"
type textarea "x"
type input "email to insu"
type textarea "x"
type input "email to insur"
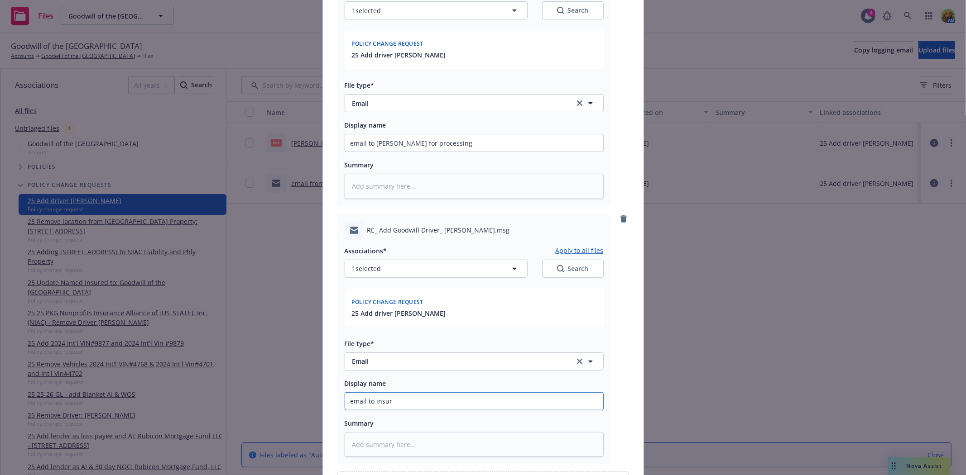
type textarea "x"
type input "email to insure"
type textarea "x"
type input "email to insured"
type textarea "x"
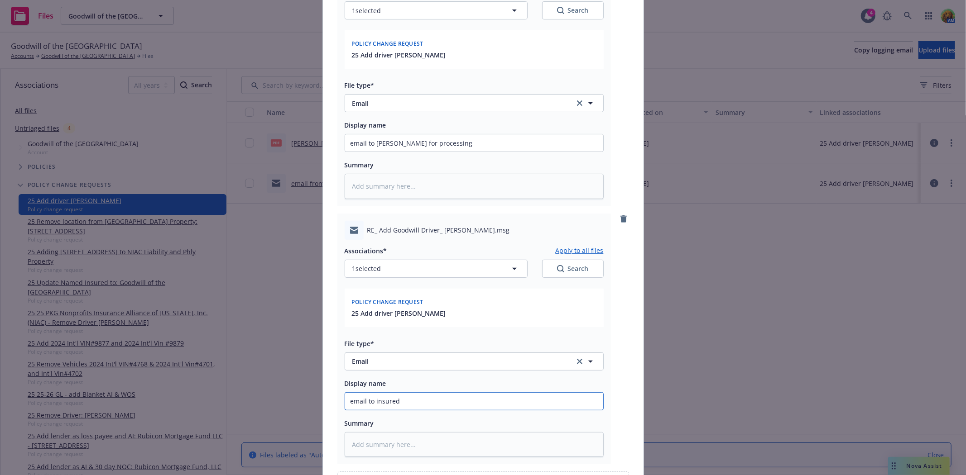
type input "email to insured C"
type textarea "x"
type input "email to insured Ch"
type textarea "x"
type input "email to insured Cha"
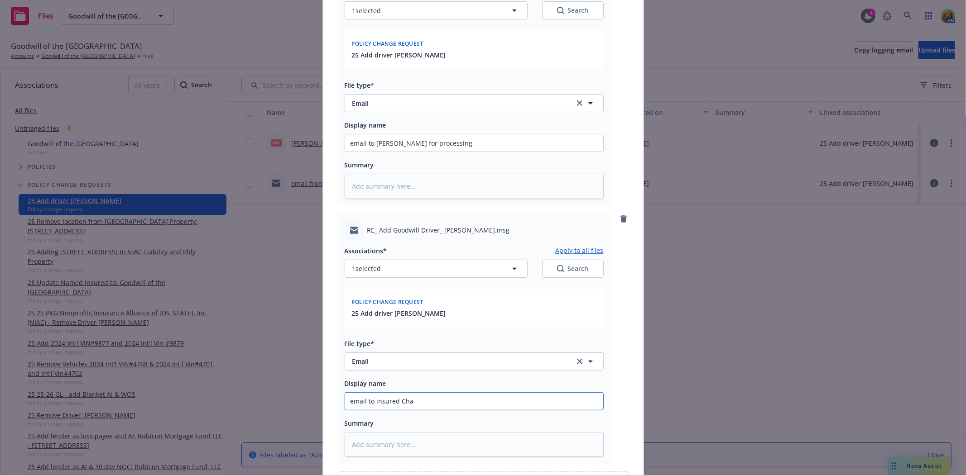
type textarea "x"
type input "email to insured Chad"
type textarea "x"
type input "email to insured Chad"
type textarea "x"
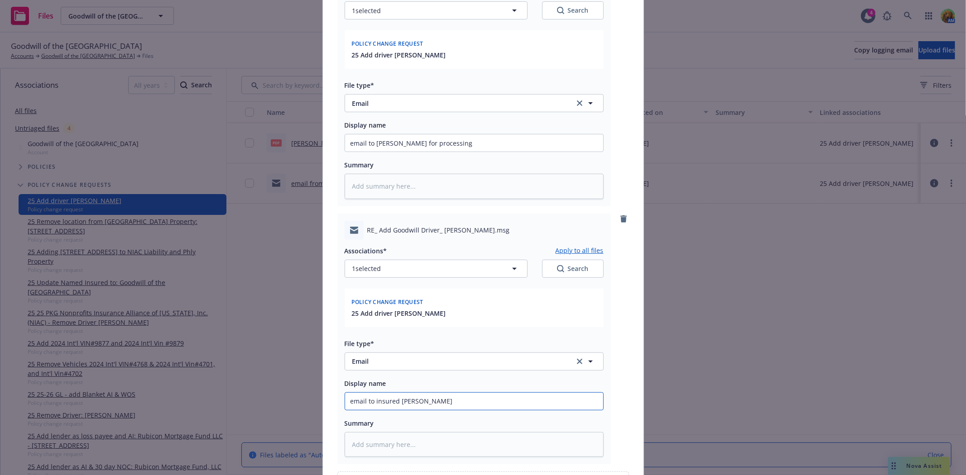
type input "email to insured Chad h"
type textarea "x"
type input "email to insured Chad ha"
type textarea "x"
type input "email to insured Chad has"
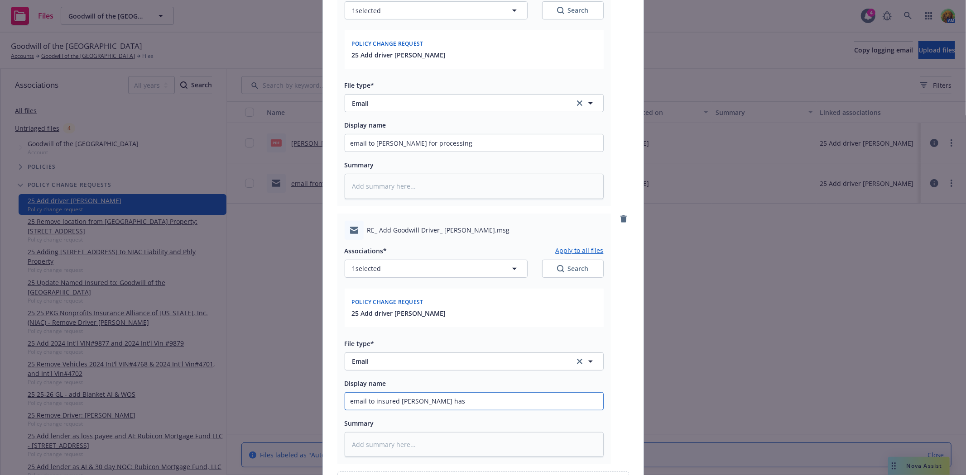
type textarea "x"
type input "email to insured Chad has"
type textarea "x"
type input "email to insured Chad has b"
type textarea "x"
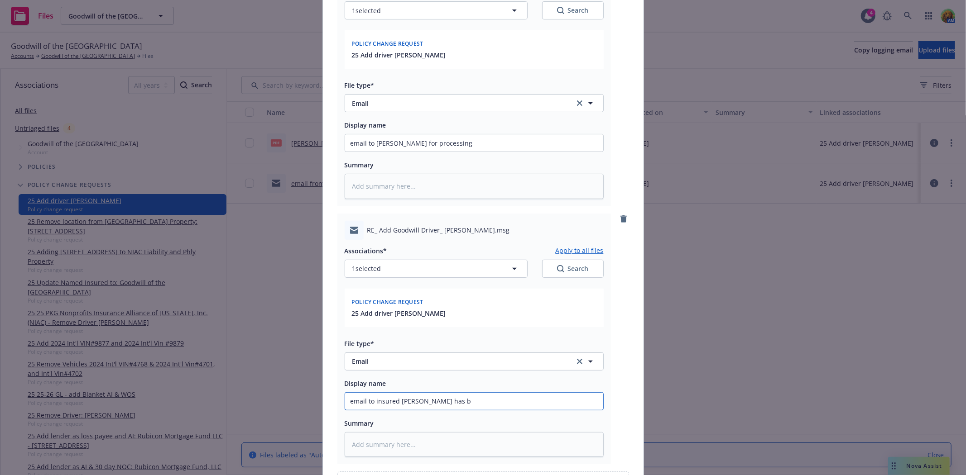
type input "email to insured Chad has be"
type textarea "x"
type input "email to insured Chad has bee"
type textarea "x"
type input "email to insured Chad has been"
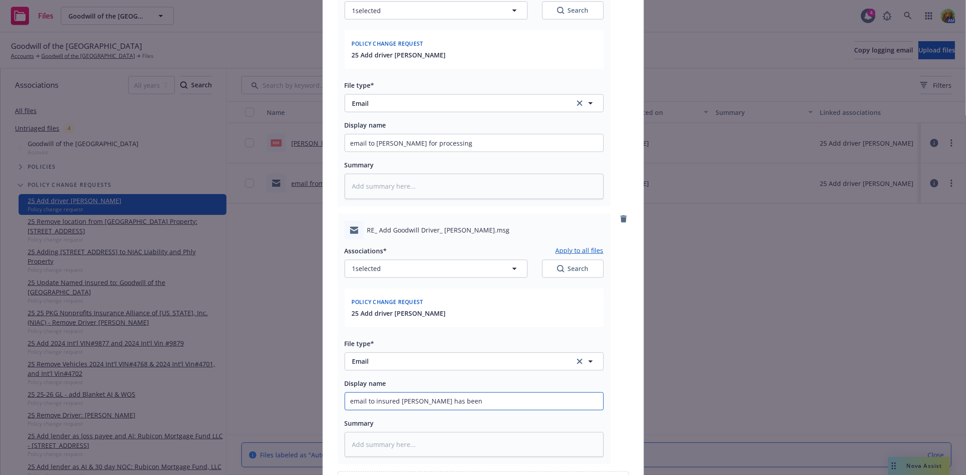
type textarea "x"
type input "email to insured Chad has been"
type textarea "x"
type input "email to insured Chad has been a"
type textarea "x"
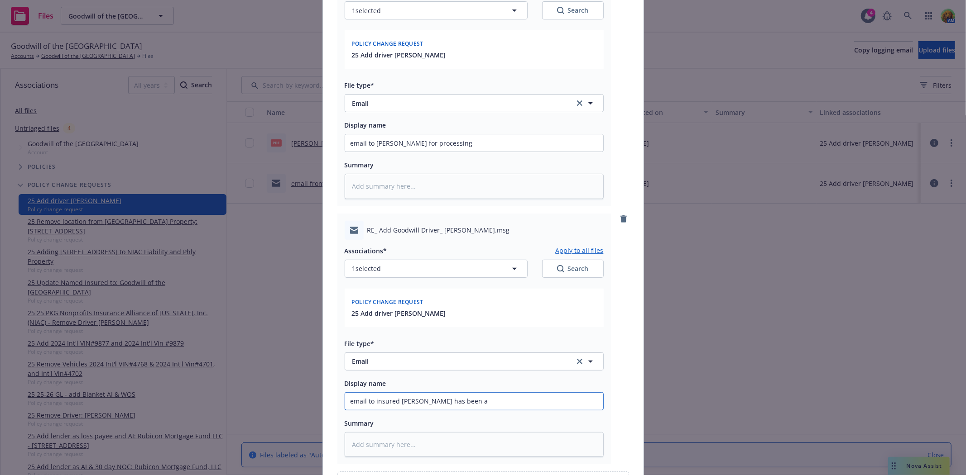
type input "email to insured Chad has been ad"
type textarea "x"
type input "email to insured Chad has been add"
type textarea "x"
type input "email to insured Chad has been adde"
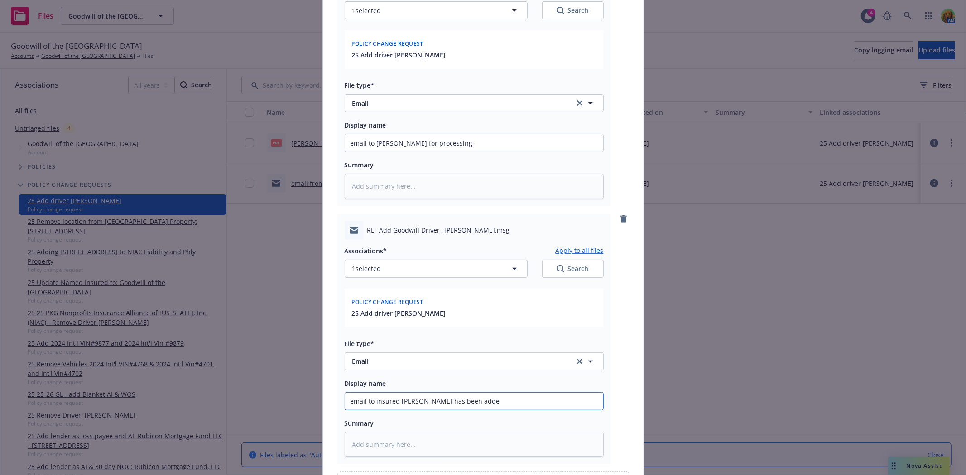
type textarea "x"
type input "email to insured Chad has been added"
type textarea "x"
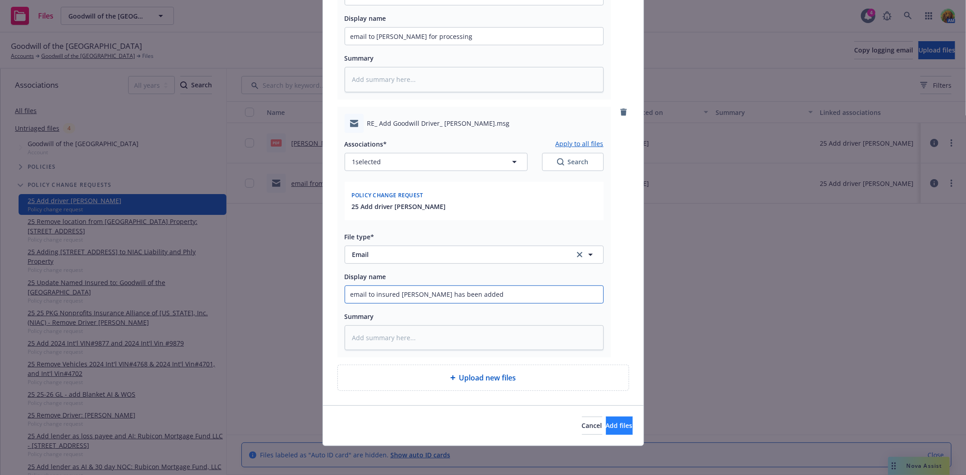
type input "email to insured Chad has been added"
click at [606, 427] on span "Add files" at bounding box center [619, 426] width 27 height 9
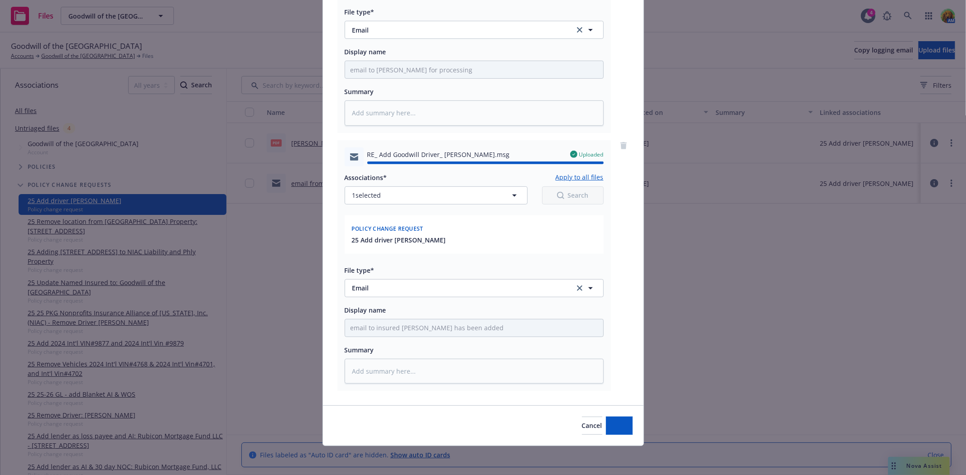
type textarea "x"
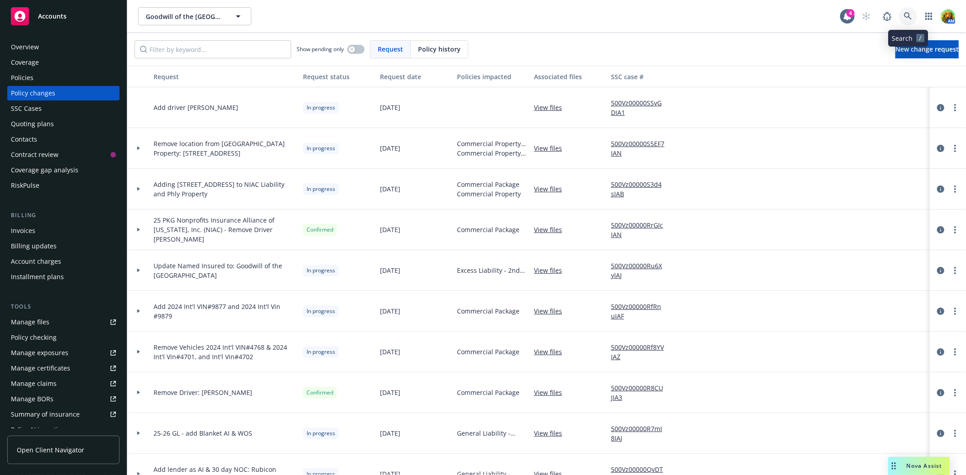
click at [905, 12] on icon at bounding box center [908, 16] width 8 height 8
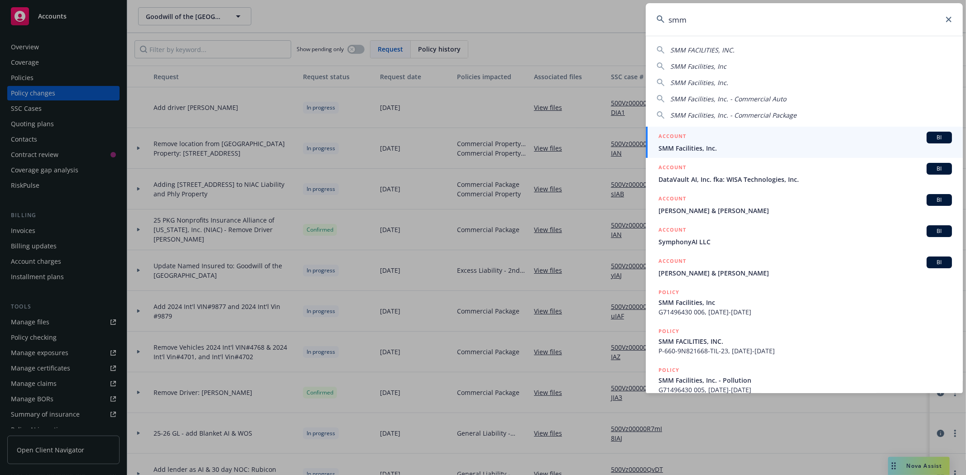
type input "smm"
click at [710, 154] on link "ACCOUNT BI SMM Facilities, Inc." at bounding box center [804, 142] width 317 height 31
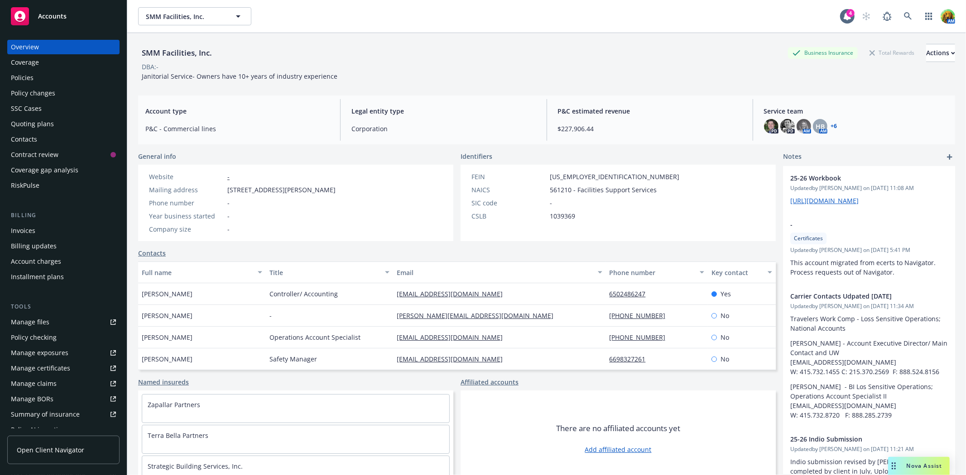
click at [16, 75] on div "Policies" at bounding box center [22, 78] width 23 height 14
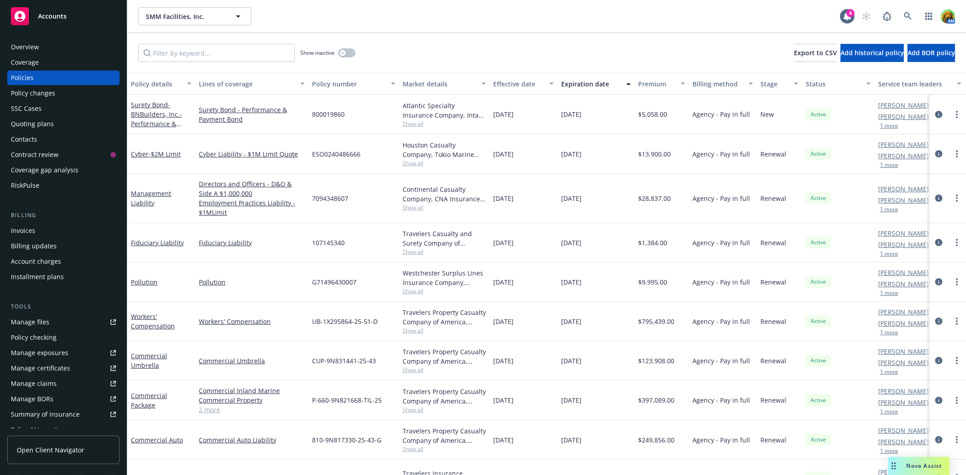
scroll to position [109, 0]
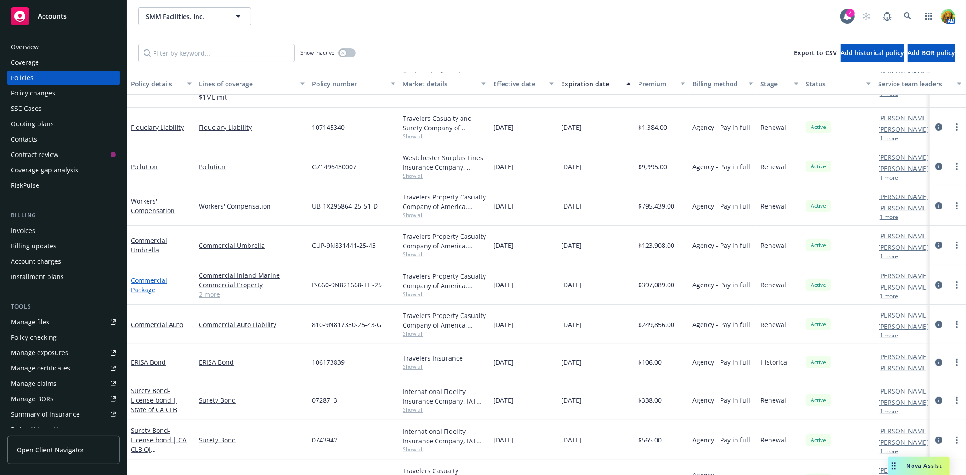
click at [151, 283] on link "Commercial Package" at bounding box center [149, 285] width 36 height 18
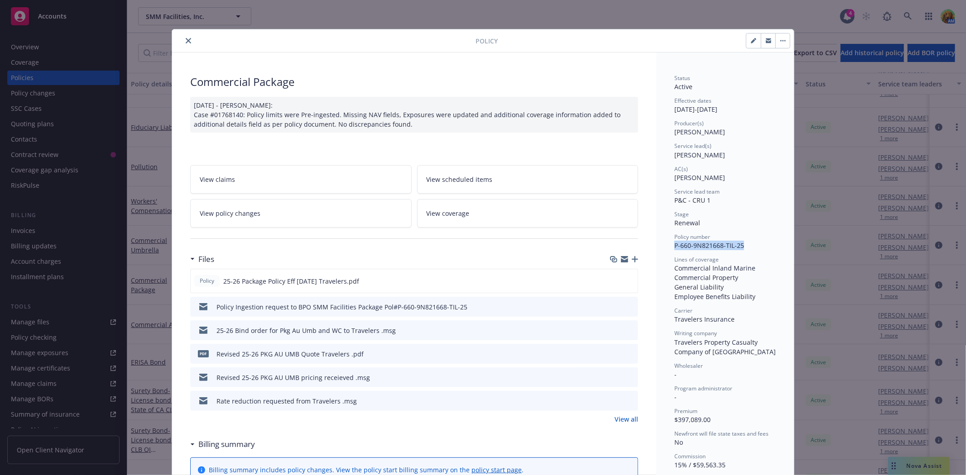
drag, startPoint x: 671, startPoint y: 245, endPoint x: 740, endPoint y: 246, distance: 69.3
click at [740, 246] on div "Policy number P-660-9N821668-TIL-25" at bounding box center [724, 241] width 101 height 17
copy span "P-660-9N821668-TIL-25"
click at [629, 279] on icon "preview file" at bounding box center [629, 281] width 8 height 6
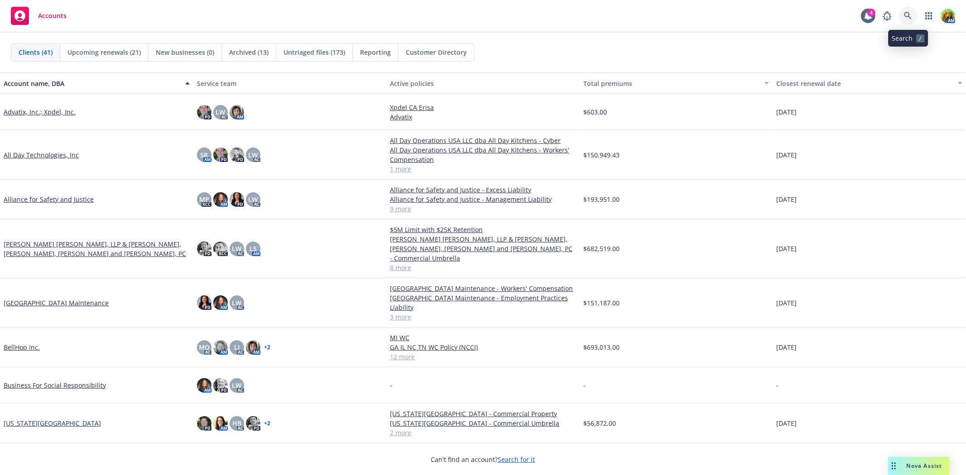
click at [912, 17] on link at bounding box center [908, 16] width 18 height 18
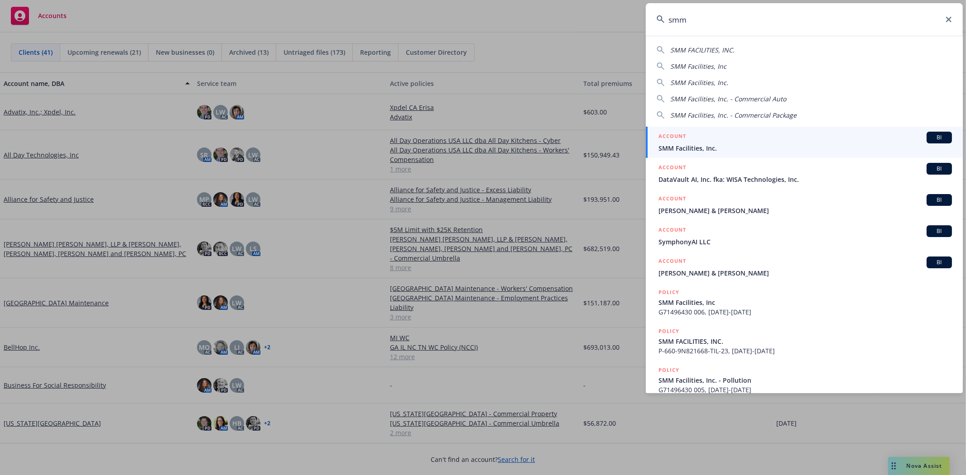
type input "smm"
click at [731, 152] on span "SMM Facilities, Inc." at bounding box center [804, 149] width 293 height 10
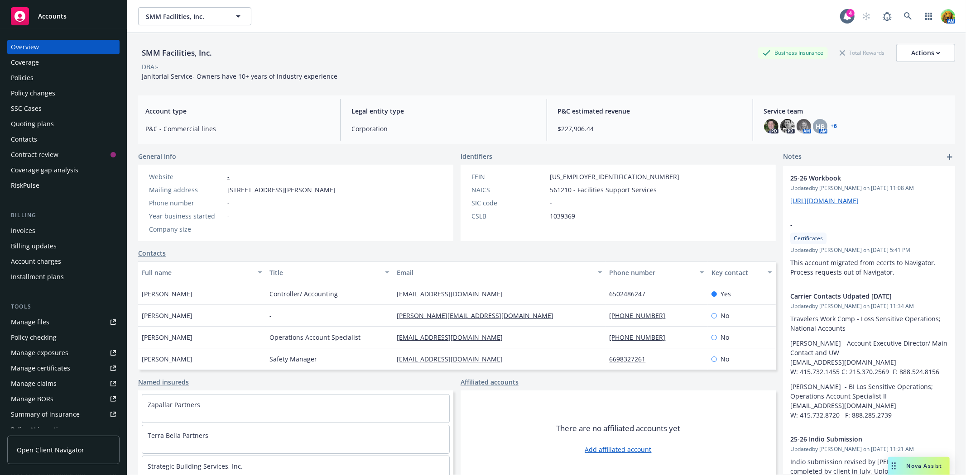
click at [51, 75] on div "Policies" at bounding box center [63, 78] width 105 height 14
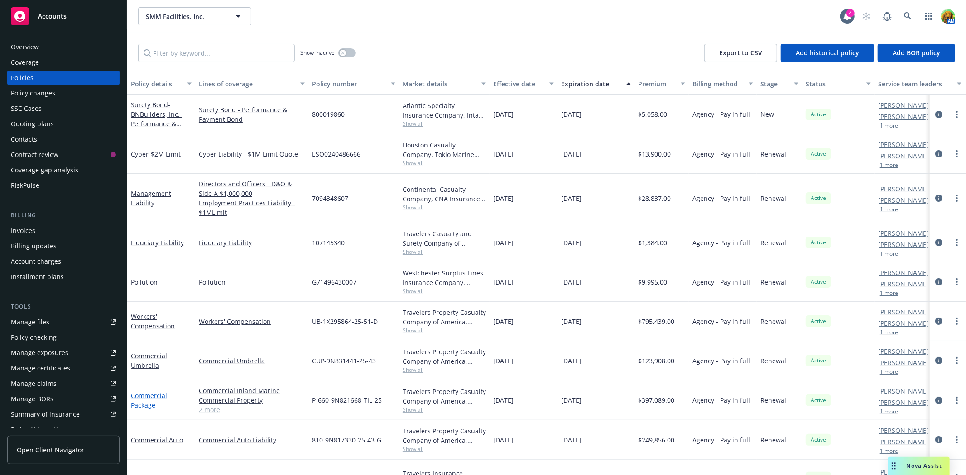
click at [143, 393] on link "Commercial Package" at bounding box center [149, 401] width 36 height 18
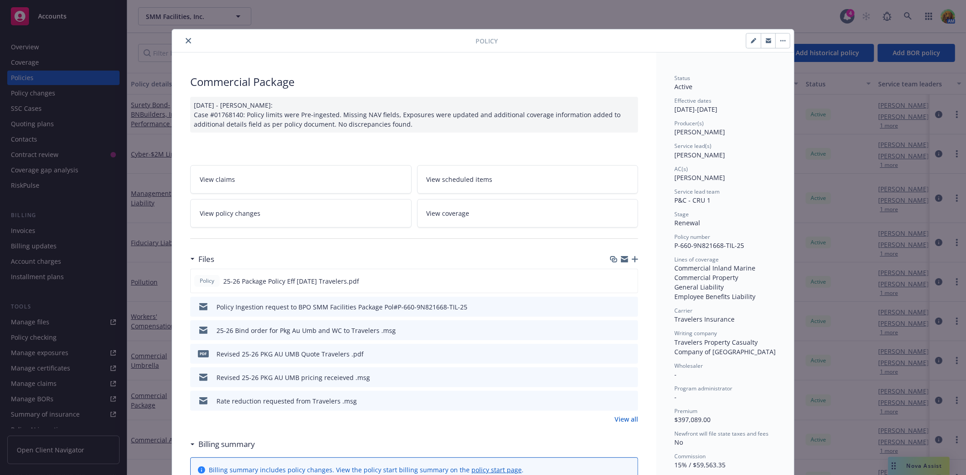
click at [224, 211] on span "View policy changes" at bounding box center [230, 214] width 61 height 10
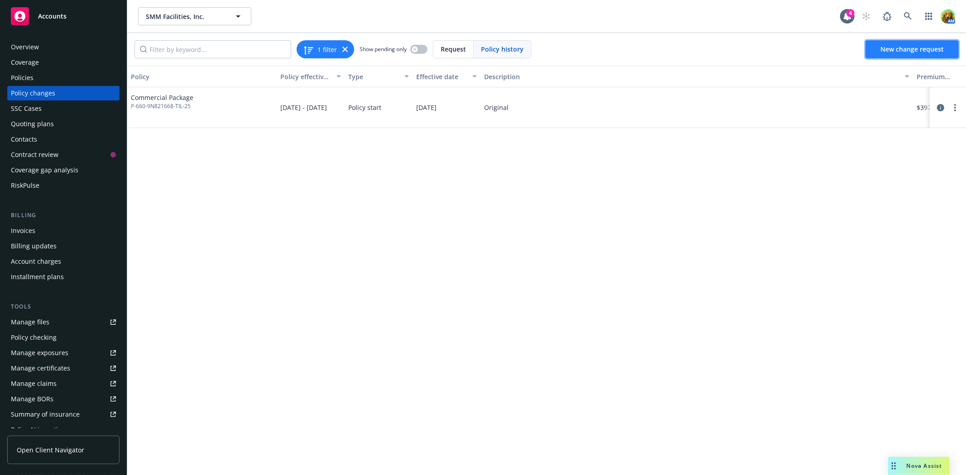
click at [906, 53] on span "New change request" at bounding box center [911, 49] width 63 height 9
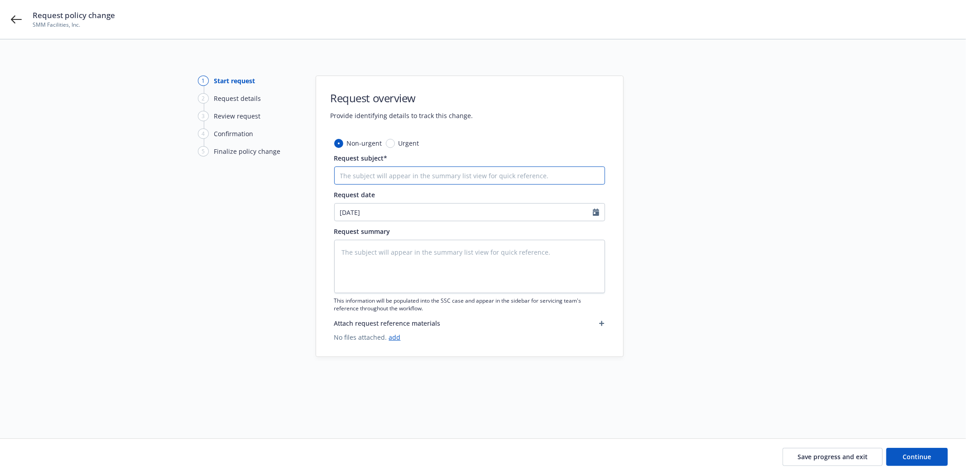
click at [373, 179] on input "Request subject*" at bounding box center [469, 176] width 271 height 18
paste input "remove vehicle #35 2019 Isuzu NPR-DP"
type textarea "x"
type input "remove vehicle #35 2019 Isuzu NPR-DP"
click at [432, 255] on textarea at bounding box center [469, 266] width 271 height 53
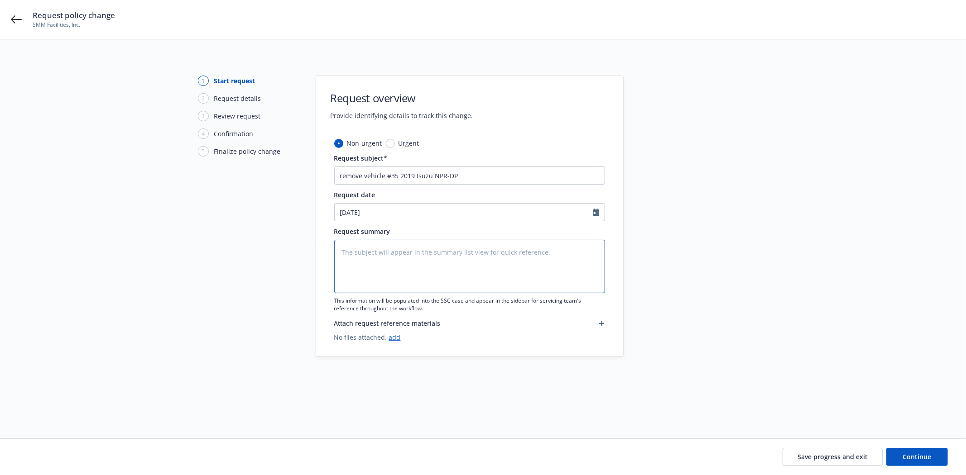
paste textarea "remove vehicle #35 2019 Isuzu NPR-DP"
type textarea "x"
type textarea "remove vehicle #35 2019 Isuzu NPR-DP"
click at [826, 458] on span "Save progress and exit" at bounding box center [832, 457] width 70 height 9
type textarea "x"
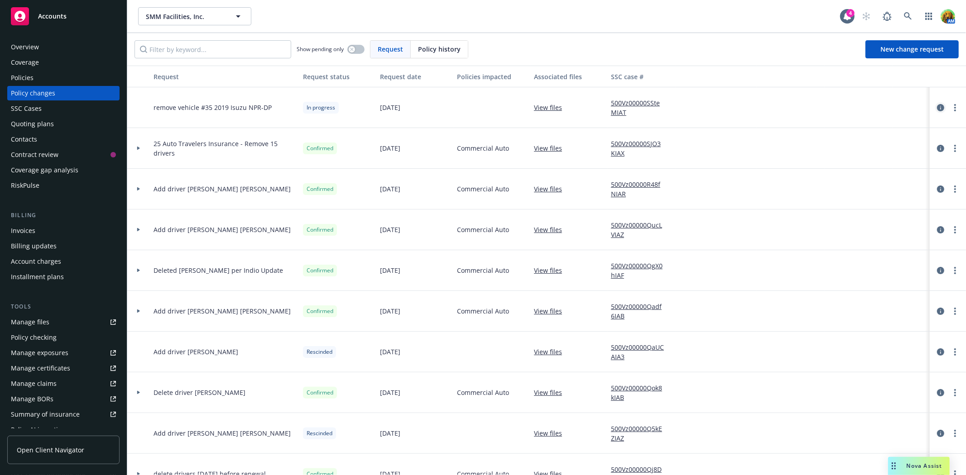
click at [937, 108] on icon "circleInformation" at bounding box center [940, 107] width 7 height 7
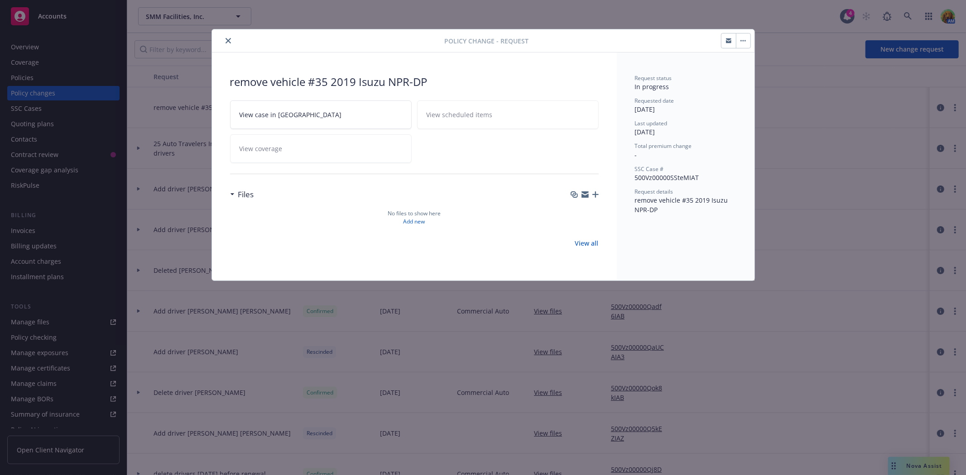
click at [730, 41] on icon "button" at bounding box center [728, 41] width 5 height 3
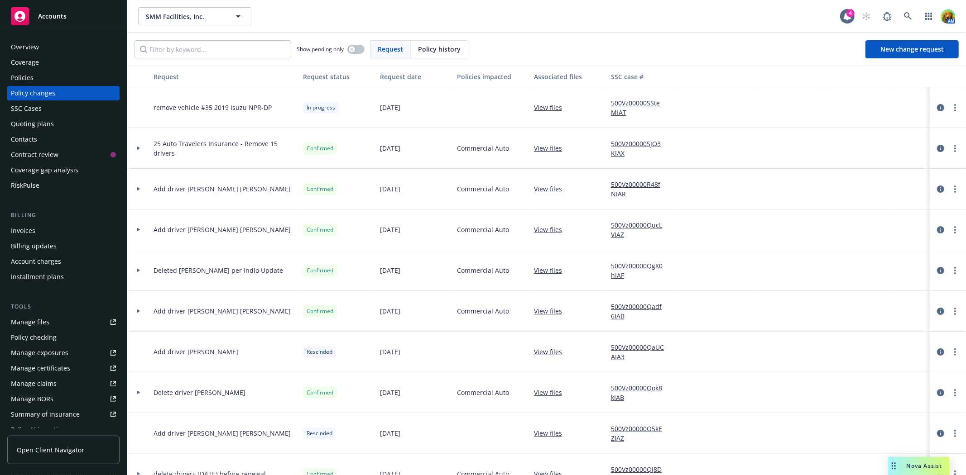
click at [19, 320] on div "Manage files" at bounding box center [30, 322] width 38 height 14
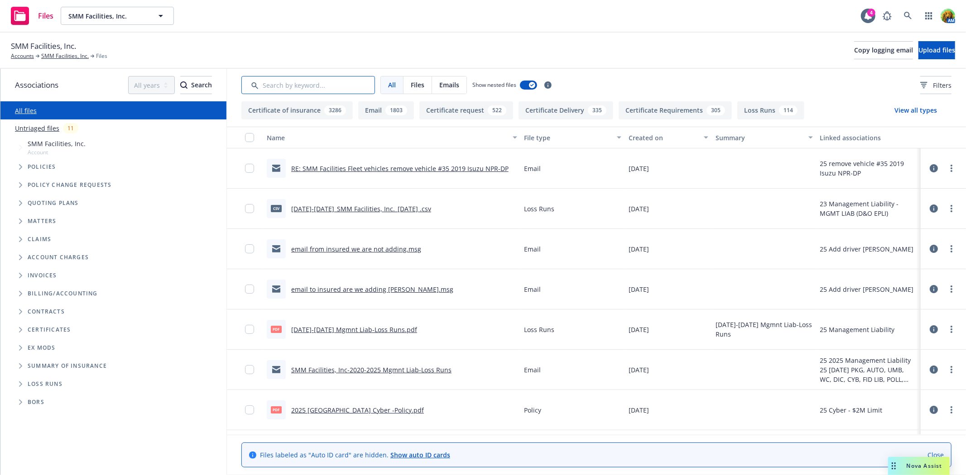
click at [337, 90] on input "Search by keyword..." at bounding box center [308, 85] width 134 height 18
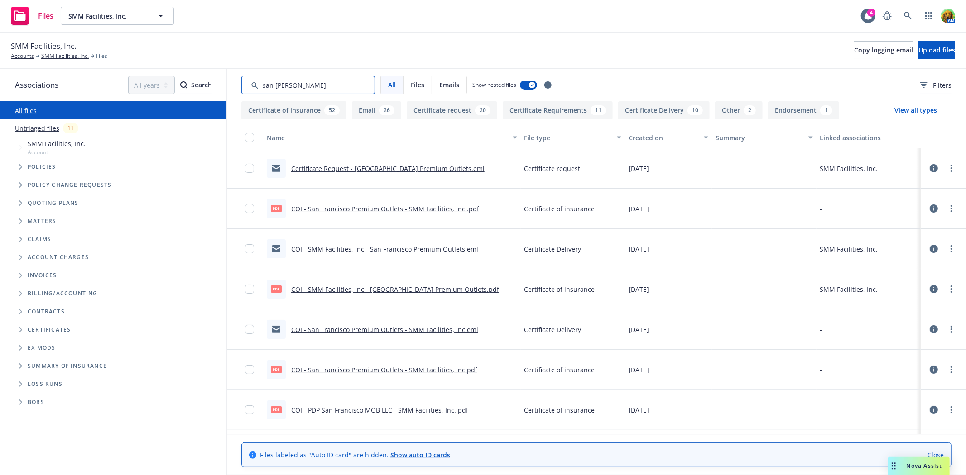
click at [316, 84] on input "Search by keyword..." at bounding box center [308, 85] width 134 height 18
drag, startPoint x: 317, startPoint y: 88, endPoint x: 261, endPoint y: 92, distance: 56.3
click at [261, 92] on input "Search by keyword..." at bounding box center [308, 85] width 134 height 18
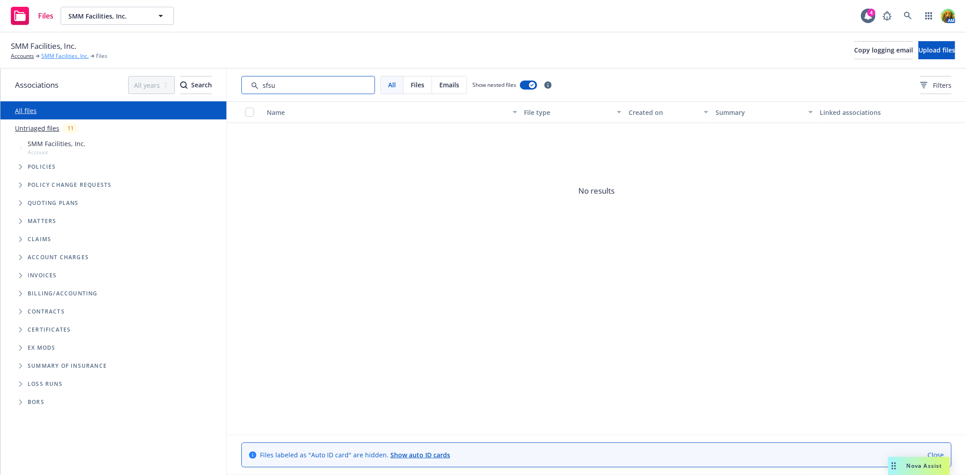
type input "sfsu"
click at [67, 53] on link "SMM Facilities, Inc." at bounding box center [65, 56] width 48 height 8
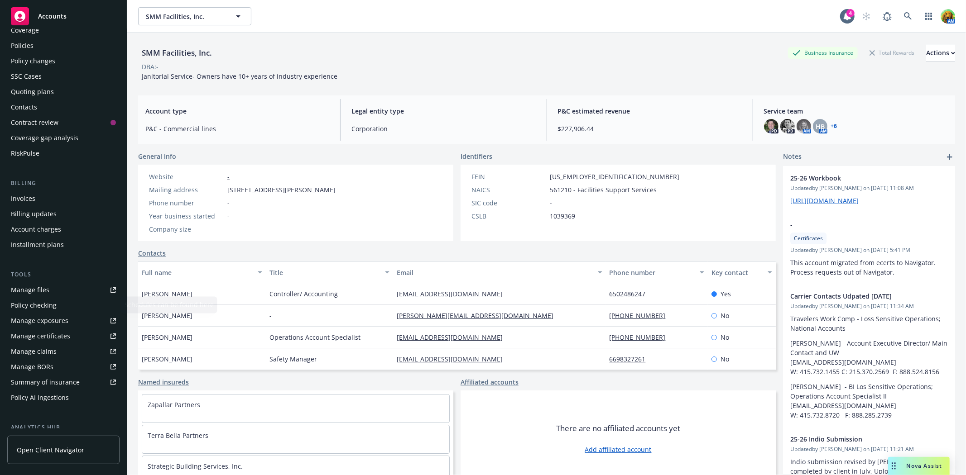
scroll to position [50, 0]
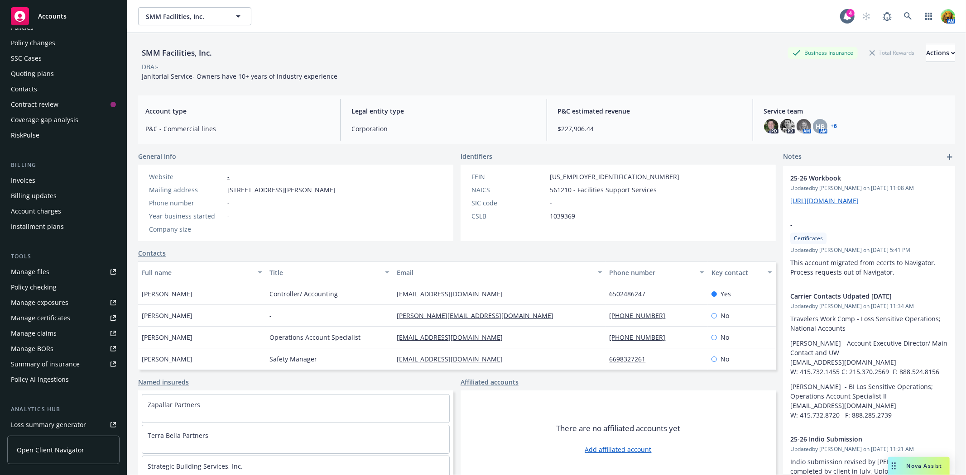
click at [53, 317] on div "Manage certificates" at bounding box center [40, 318] width 59 height 14
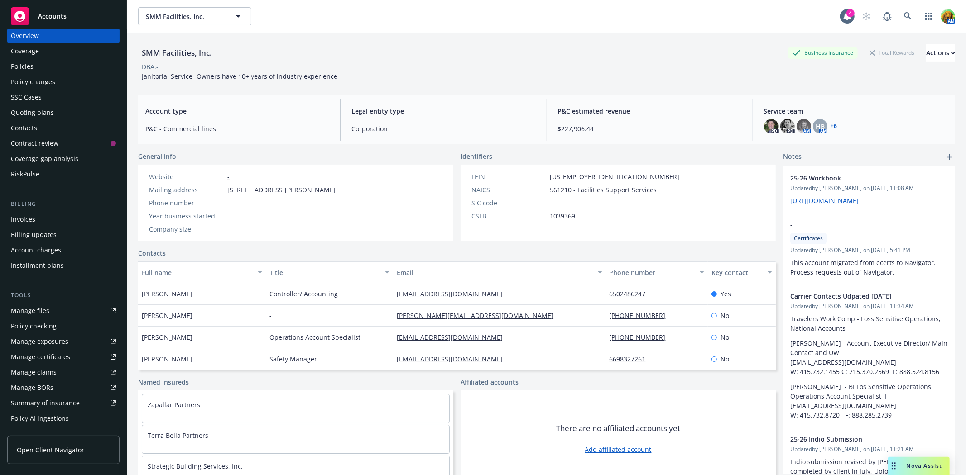
scroll to position [0, 0]
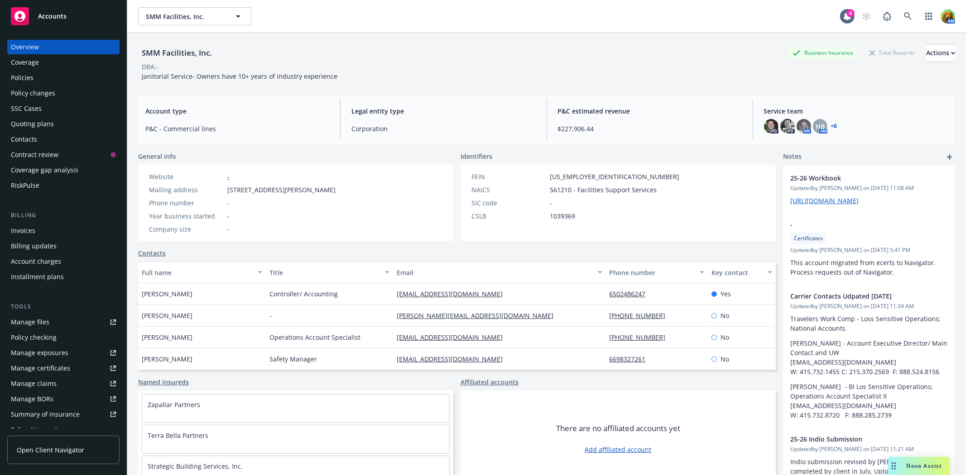
click at [26, 74] on div "Policies" at bounding box center [22, 78] width 23 height 14
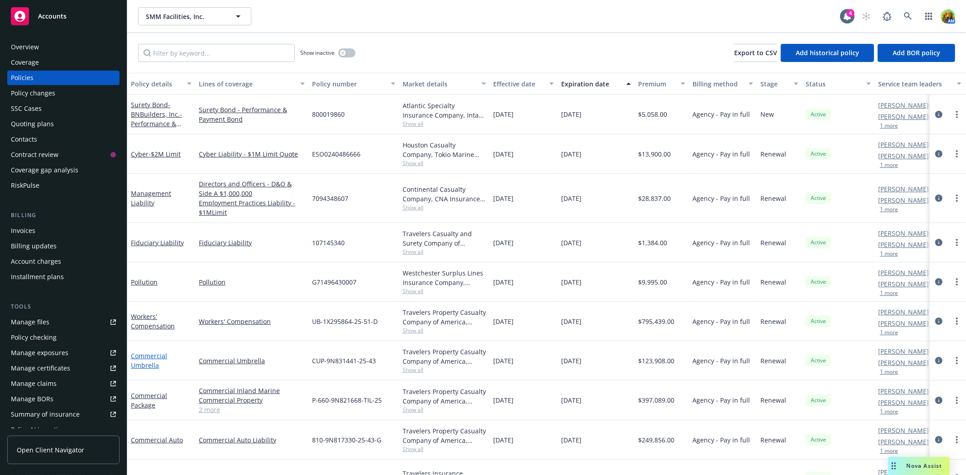
click at [152, 357] on link "Commercial Umbrella" at bounding box center [149, 361] width 36 height 18
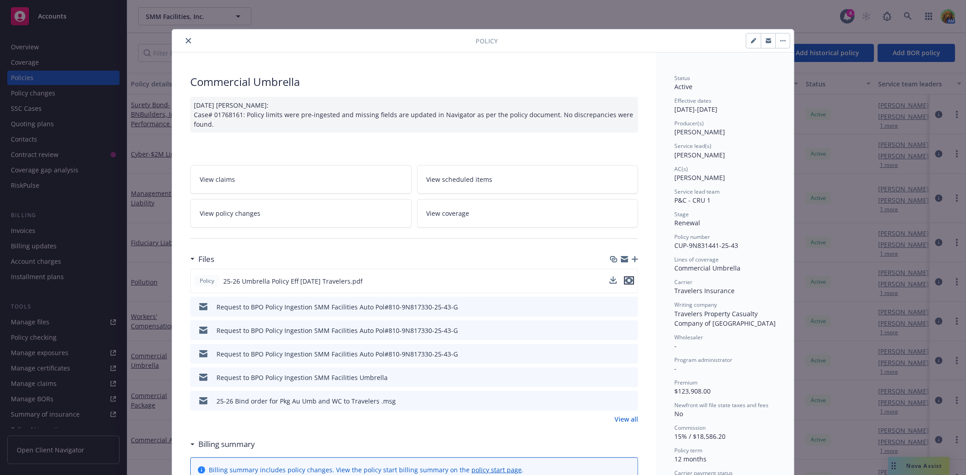
click at [628, 279] on icon "preview file" at bounding box center [629, 281] width 8 height 6
click at [186, 43] on icon "close" at bounding box center [188, 40] width 5 height 5
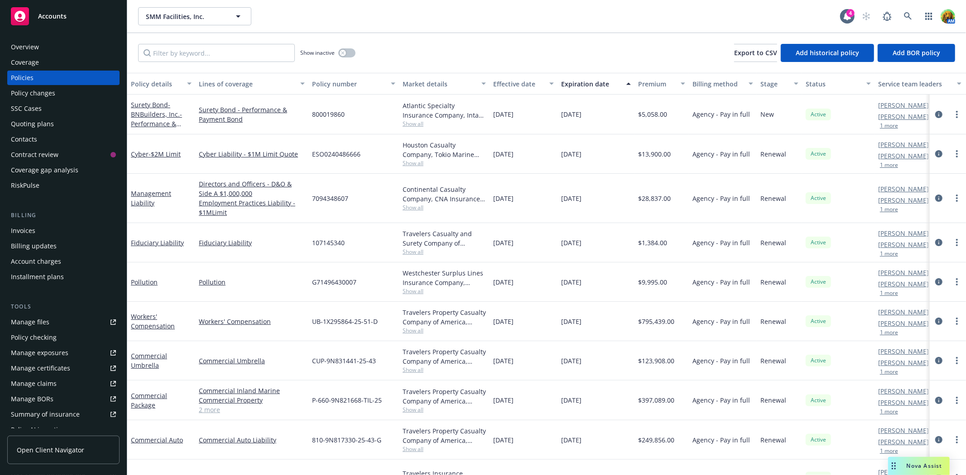
click at [39, 318] on div "Manage files" at bounding box center [30, 322] width 38 height 14
click at [912, 17] on link at bounding box center [908, 16] width 18 height 18
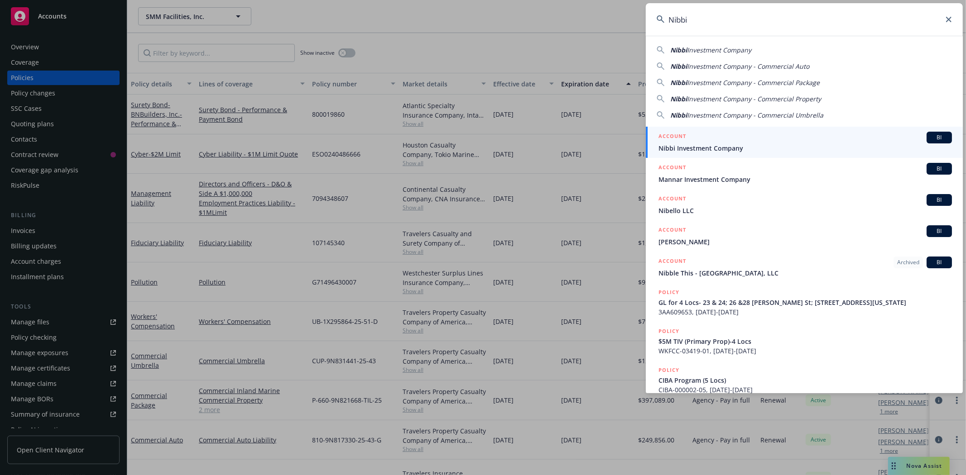
type input "Nibbi"
click at [757, 147] on span "Nibbi Investment Company" at bounding box center [804, 149] width 293 height 10
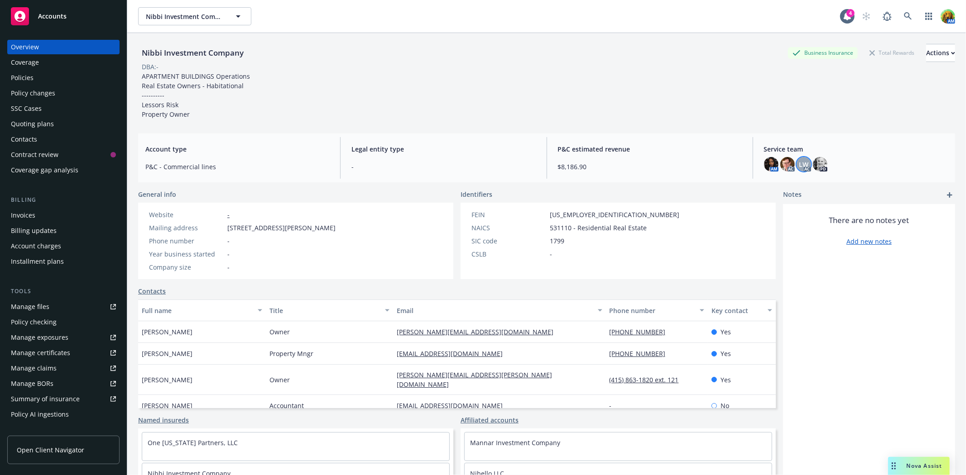
click at [799, 160] on span "LW" at bounding box center [804, 165] width 10 height 10
click at [39, 75] on div "Policies" at bounding box center [63, 78] width 105 height 14
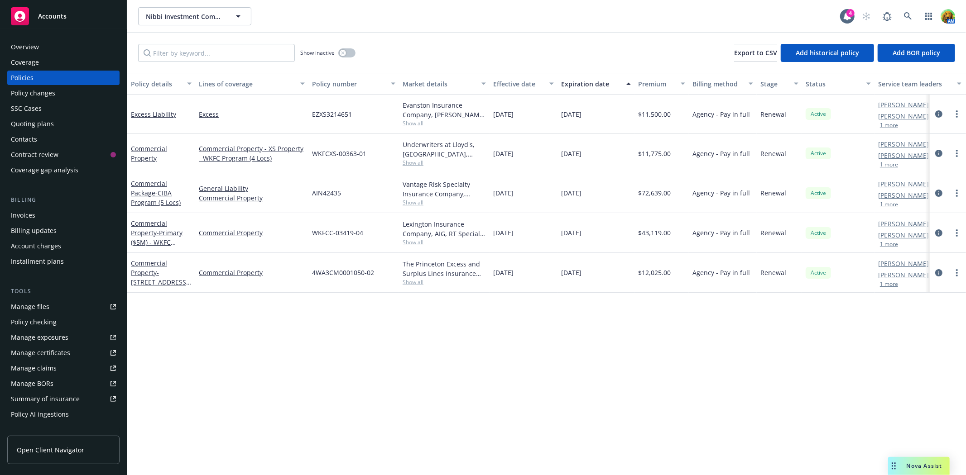
click at [36, 305] on div "Manage files" at bounding box center [30, 307] width 38 height 14
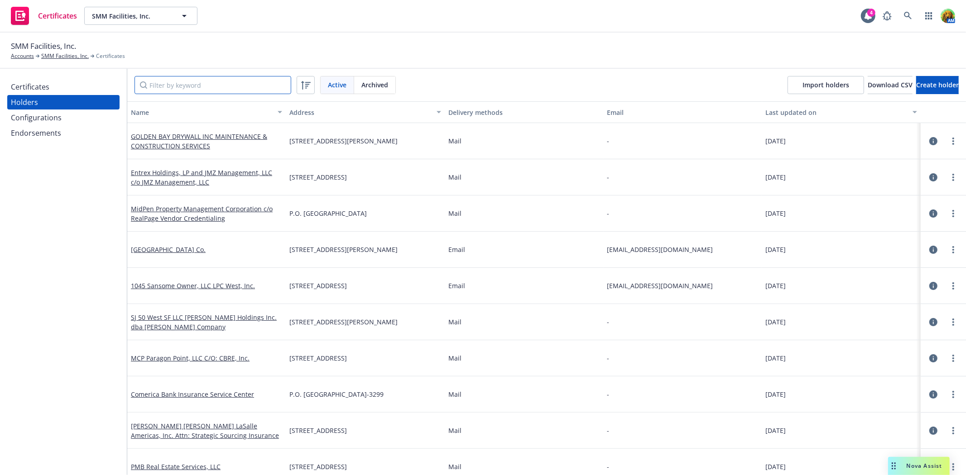
click at [183, 85] on input "Filter by keyword" at bounding box center [212, 85] width 157 height 18
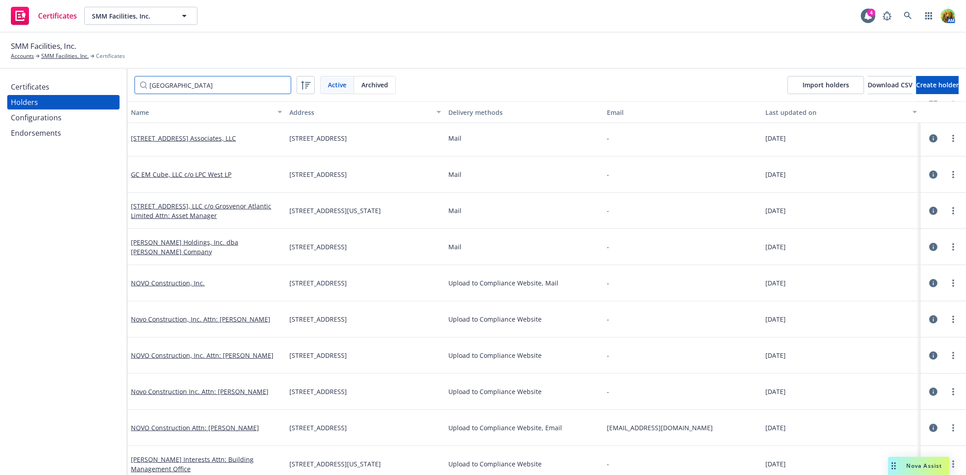
scroll to position [453, 0]
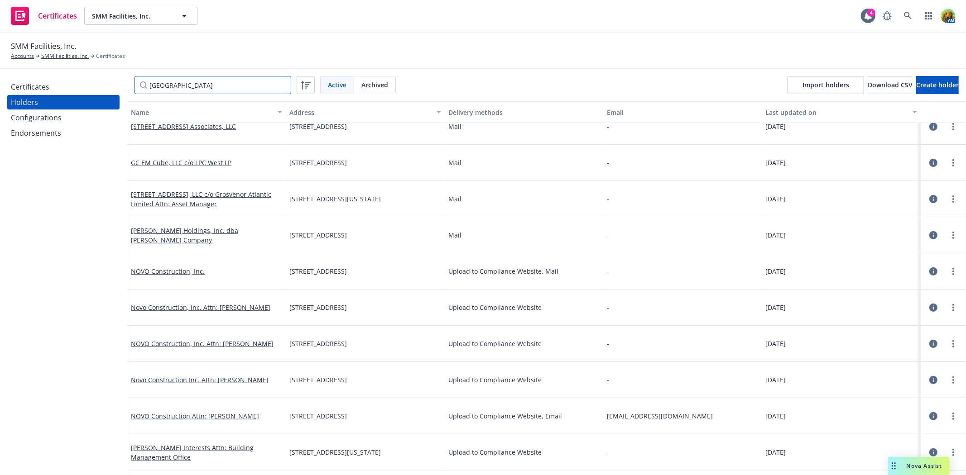
drag, startPoint x: 220, startPoint y: 84, endPoint x: 105, endPoint y: 90, distance: 115.6
click at [105, 90] on div "Certificates Holders Configurations Endorsements [GEOGRAPHIC_DATA] Active Archi…" at bounding box center [483, 272] width 966 height 407
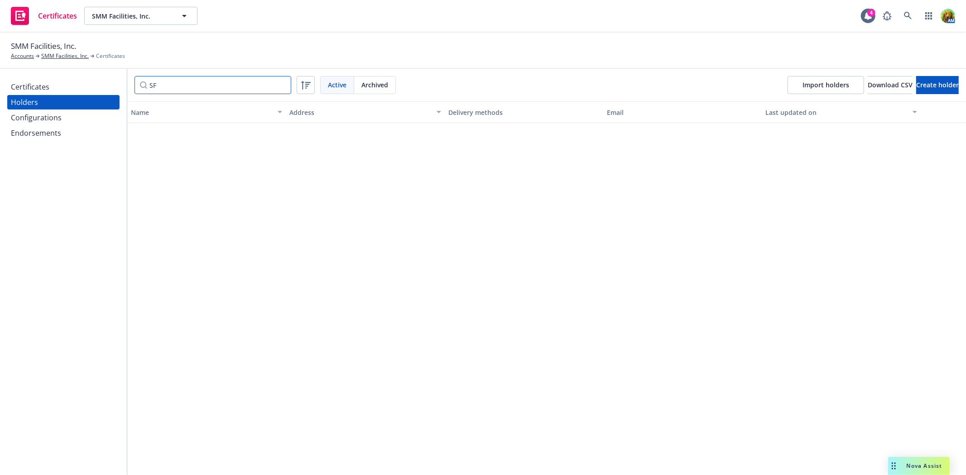
scroll to position [0, 0]
type input "S"
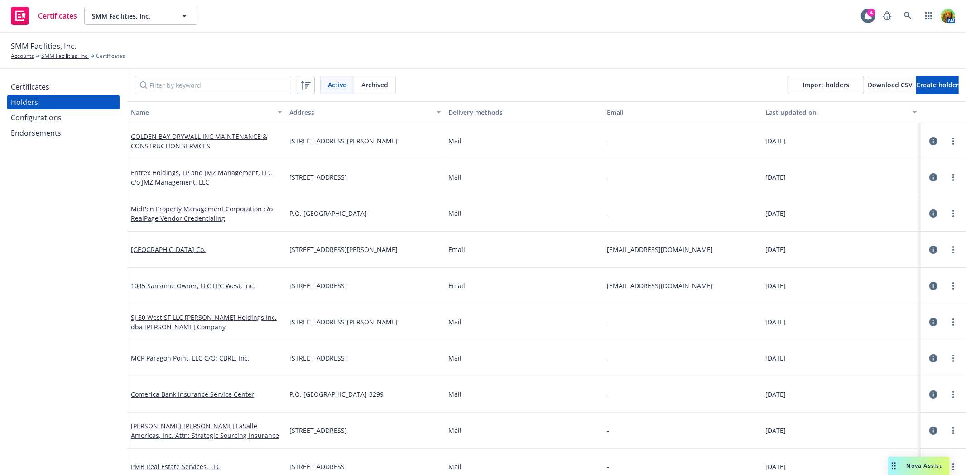
click at [43, 85] on div "Certificates" at bounding box center [30, 87] width 38 height 14
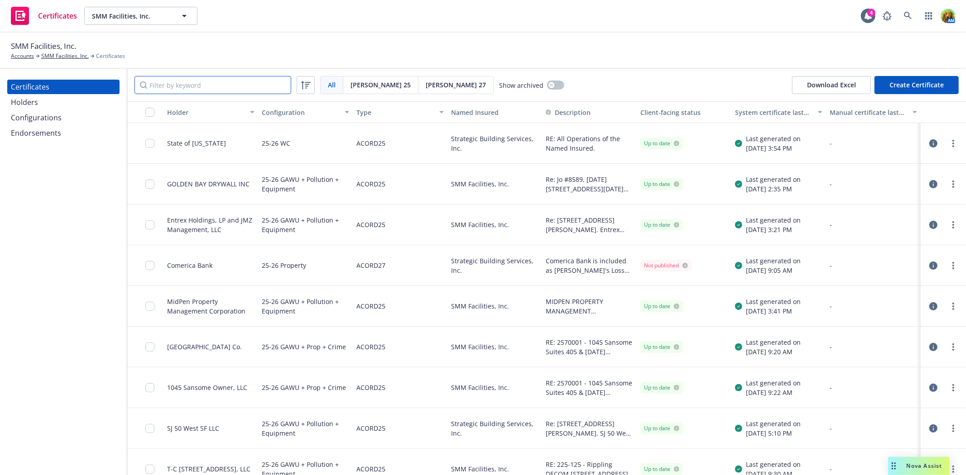
click at [204, 88] on input "Filter by keyword" at bounding box center [212, 85] width 157 height 18
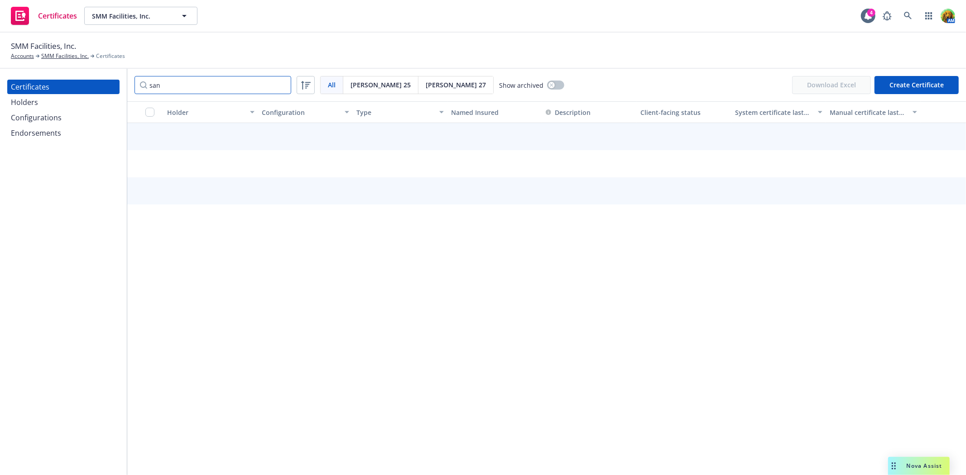
drag, startPoint x: 202, startPoint y: 88, endPoint x: 139, endPoint y: 89, distance: 62.9
click at [139, 89] on input "san" at bounding box center [212, 85] width 157 height 18
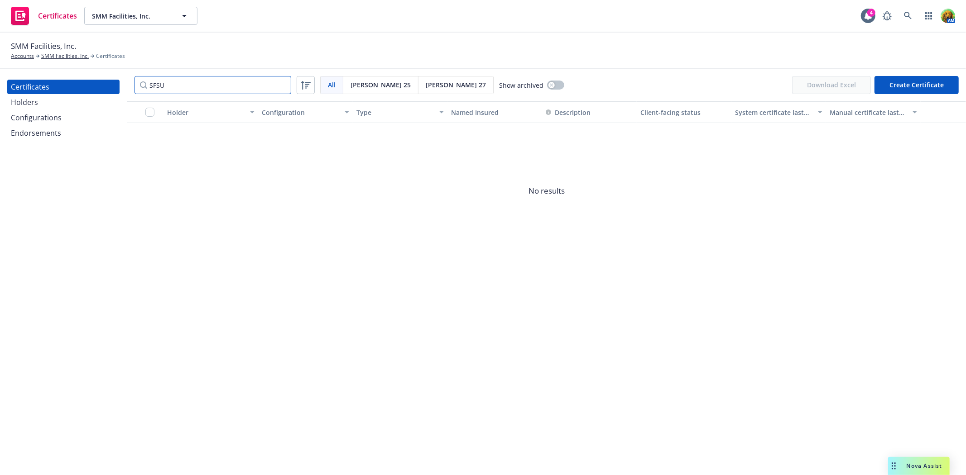
type input "SFSU"
click at [51, 105] on div "Holders" at bounding box center [63, 102] width 105 height 14
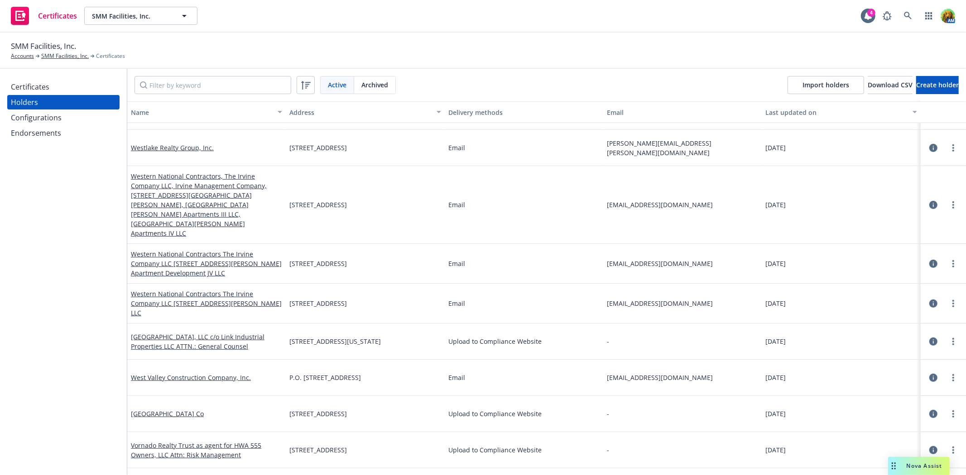
scroll to position [3321, 0]
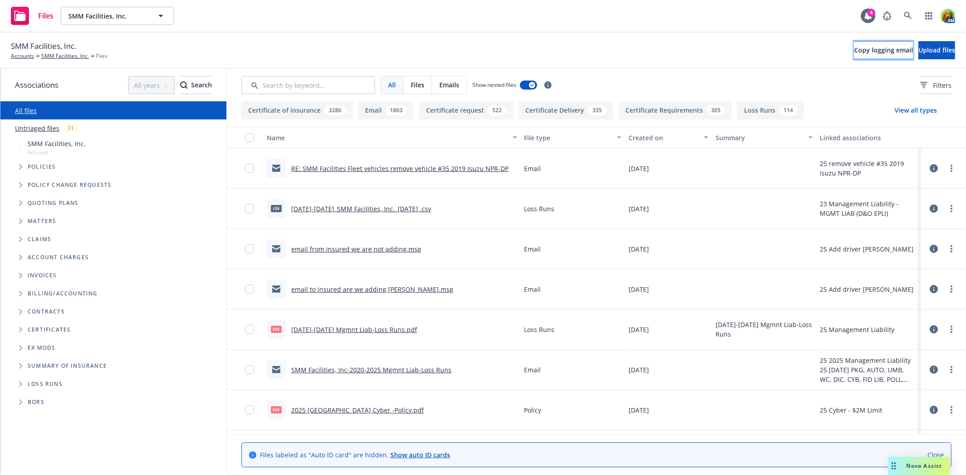
click at [854, 53] on span "Copy logging email" at bounding box center [883, 50] width 59 height 9
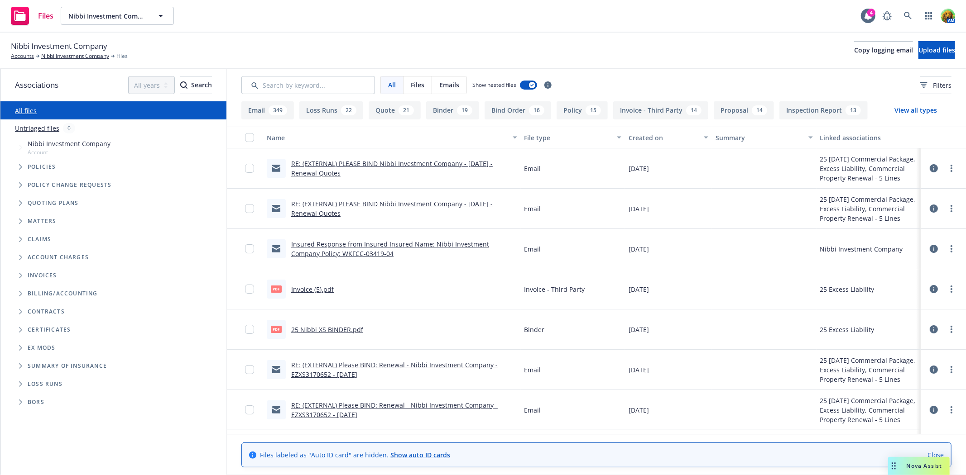
click at [326, 330] on link "25 Nibbi XS BINDER.pdf" at bounding box center [327, 330] width 72 height 9
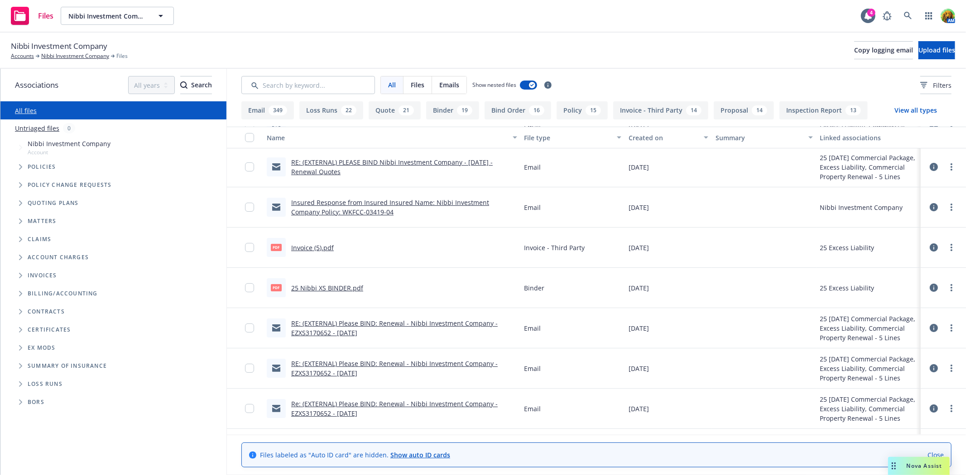
scroll to position [50, 0]
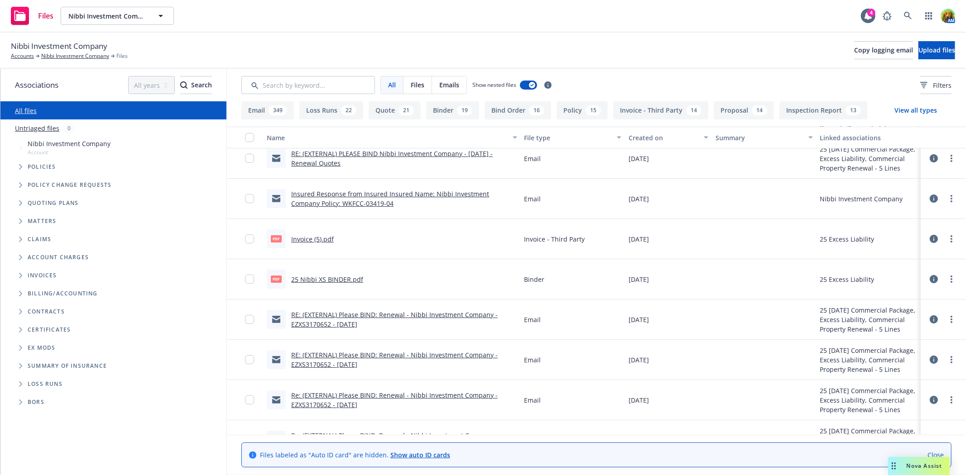
click at [385, 316] on link "RE: (EXTERNAL) Please BIND: Renewal - Nibbi Investment Company - EZXS3170652 - …" at bounding box center [394, 320] width 206 height 18
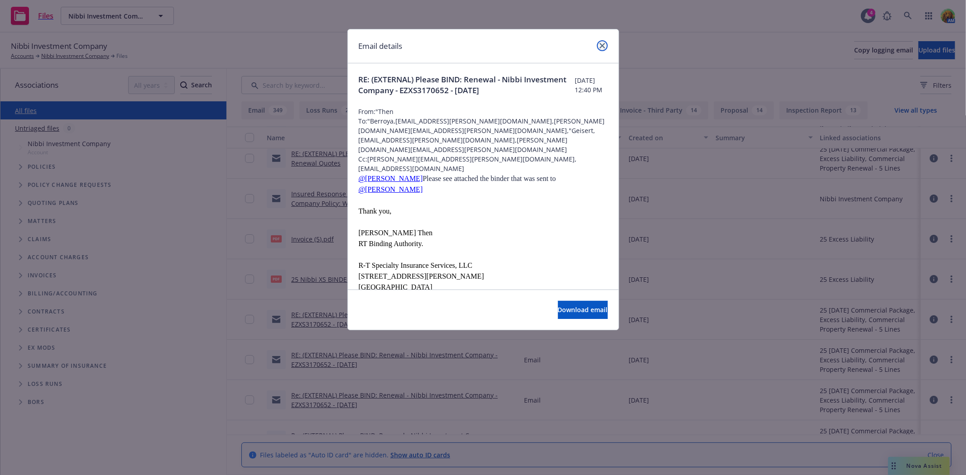
click at [604, 44] on icon "close" at bounding box center [602, 45] width 5 height 5
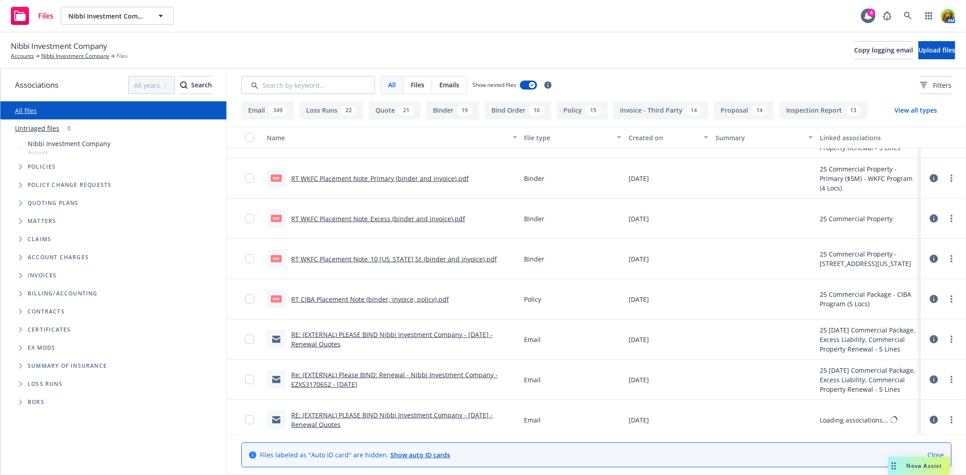
scroll to position [402, 0]
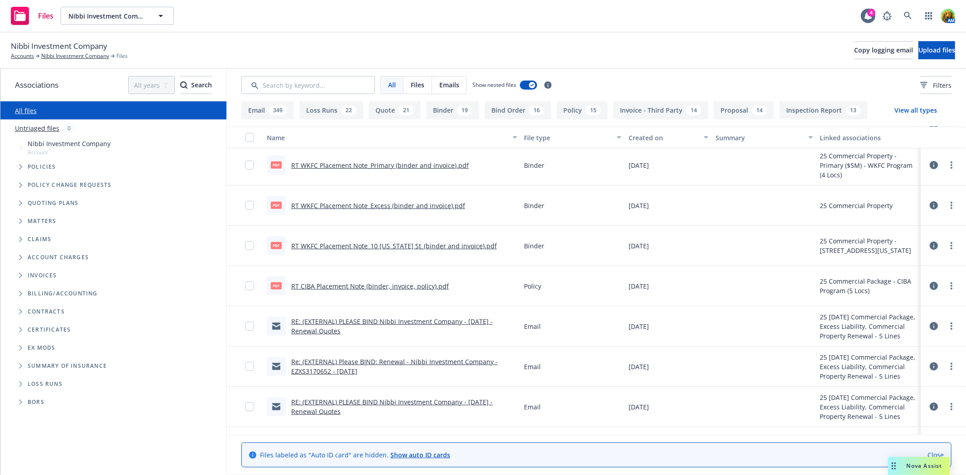
click at [400, 363] on link "Re: (EXTERNAL) Please BIND: Renewal - Nibbi Investment Company - EZXS3170652 - …" at bounding box center [394, 367] width 206 height 18
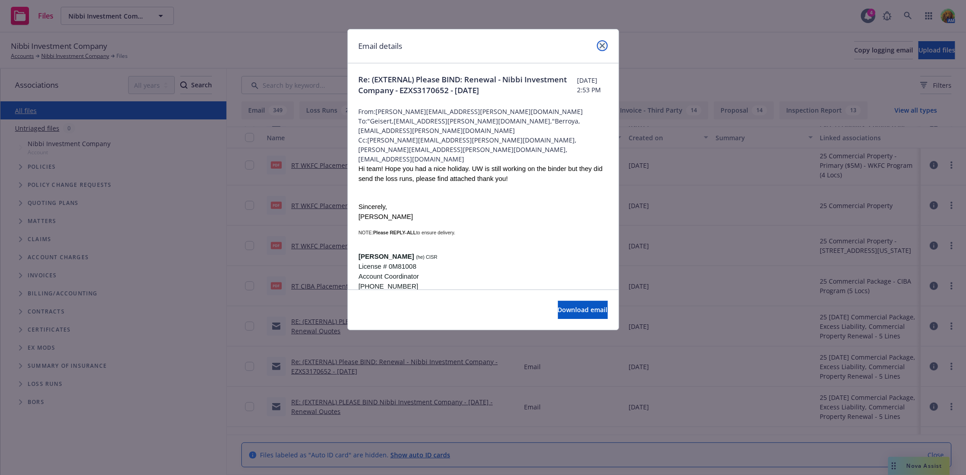
click at [601, 46] on icon "close" at bounding box center [602, 45] width 5 height 5
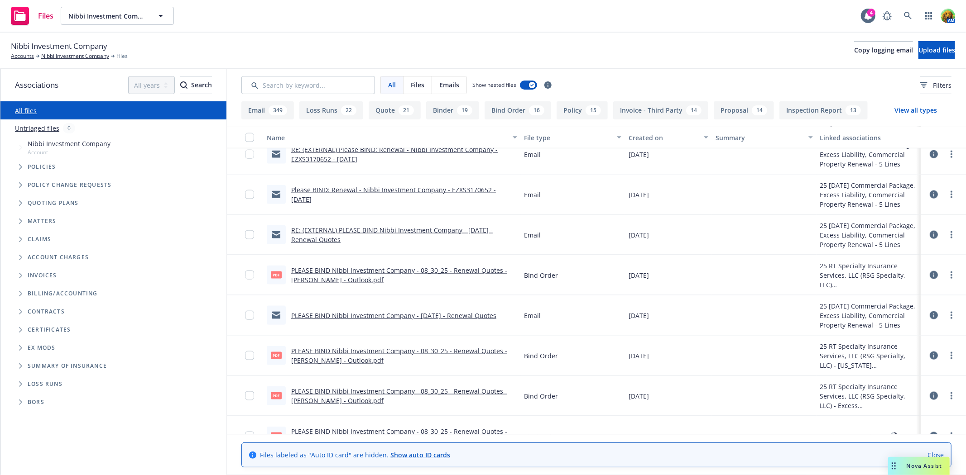
scroll to position [1056, 0]
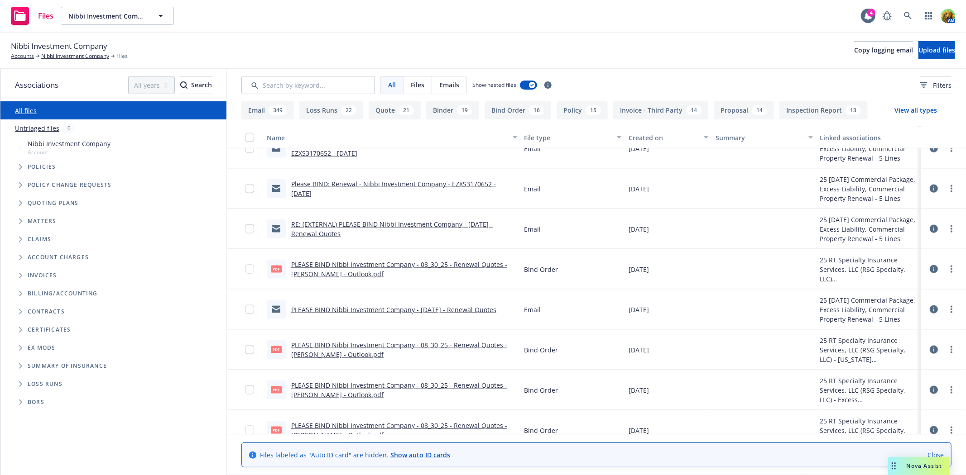
click at [336, 311] on link "PLEASE BIND Nibbi Investment Company - 08/30/25 - Renewal Quotes" at bounding box center [393, 310] width 205 height 9
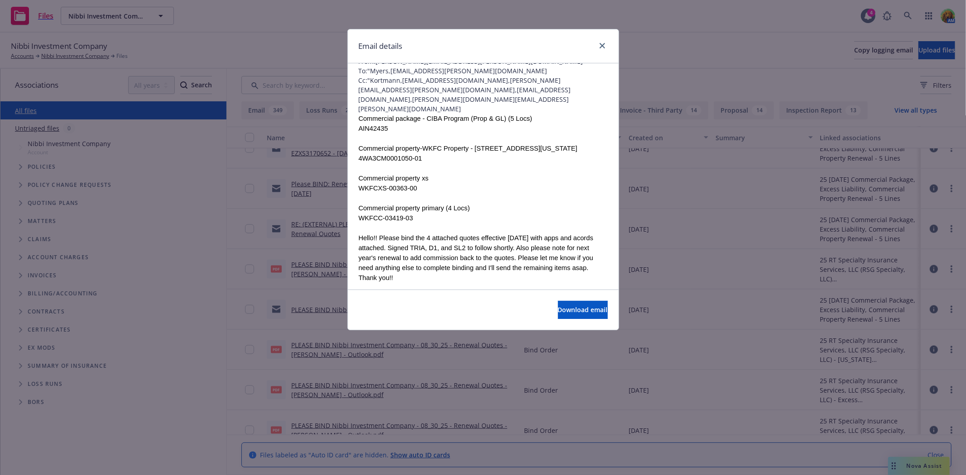
scroll to position [101, 0]
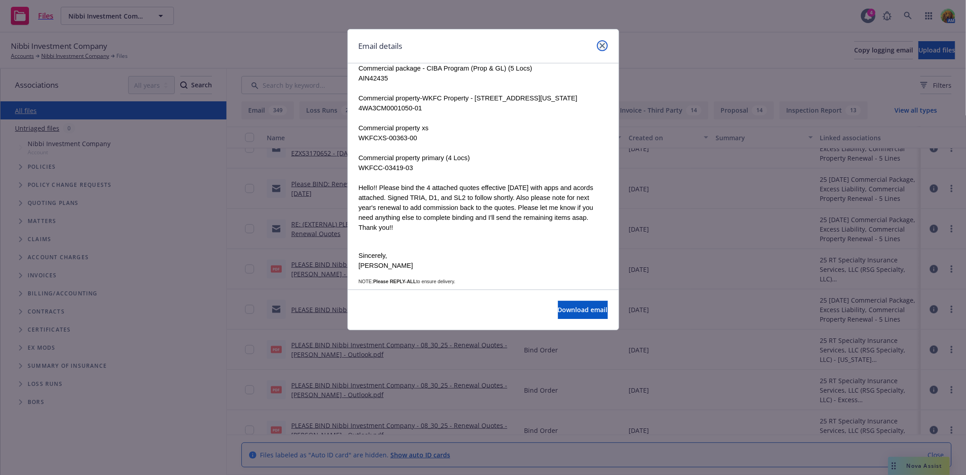
click at [603, 44] on icon "close" at bounding box center [602, 45] width 5 height 5
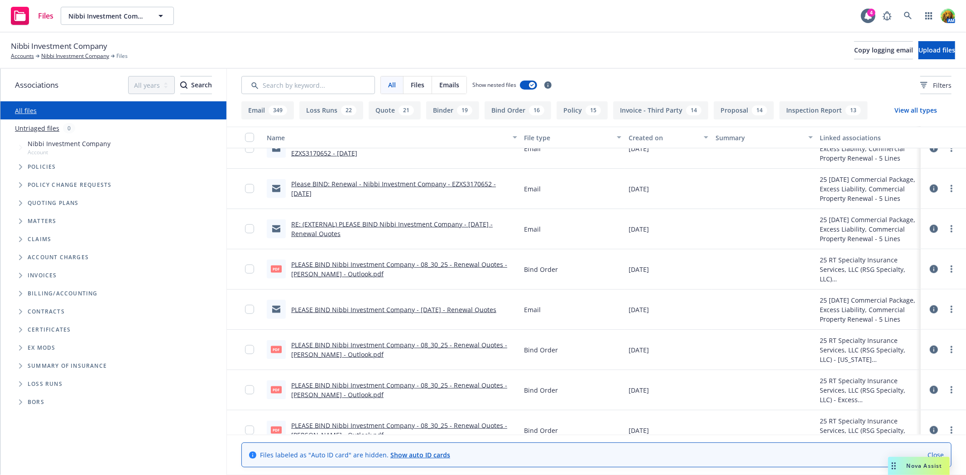
scroll to position [1107, 0]
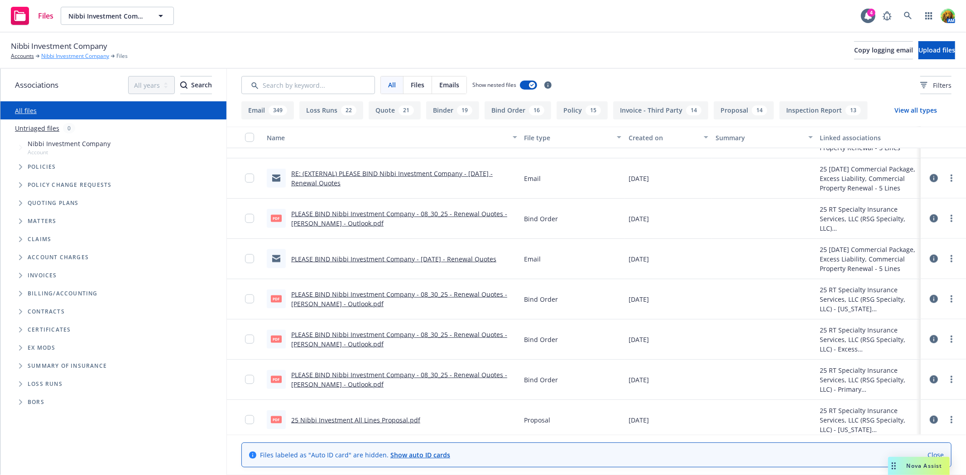
click at [68, 57] on link "Nibbi Investment Company" at bounding box center [75, 56] width 68 height 8
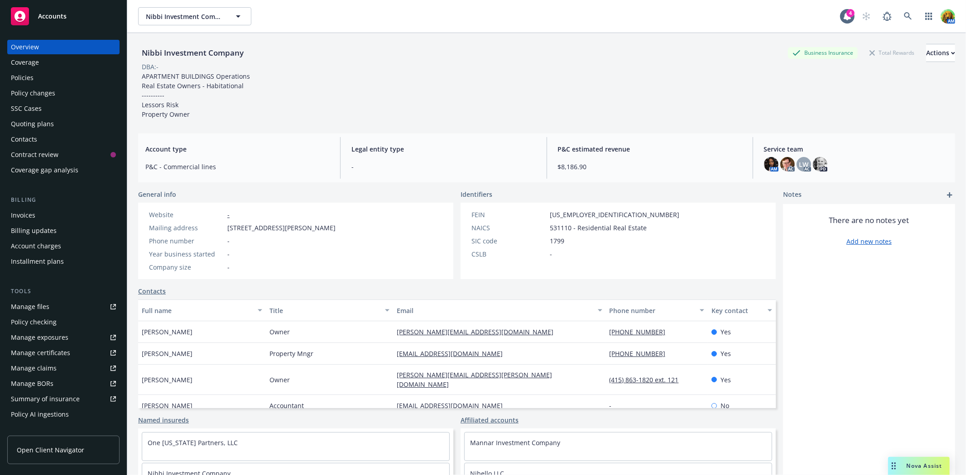
click at [34, 76] on div "Policies" at bounding box center [63, 78] width 105 height 14
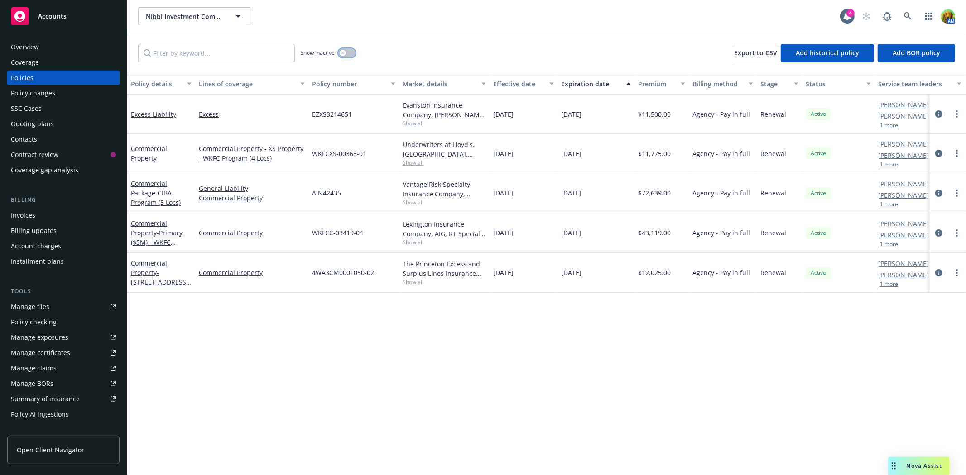
click at [350, 53] on button "button" at bounding box center [346, 52] width 17 height 9
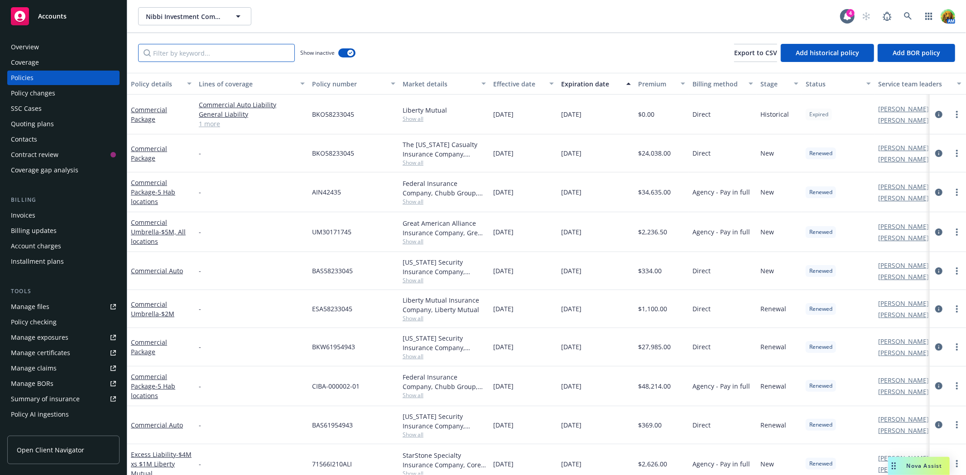
click at [255, 52] on input "Filter by keyword..." at bounding box center [216, 53] width 157 height 18
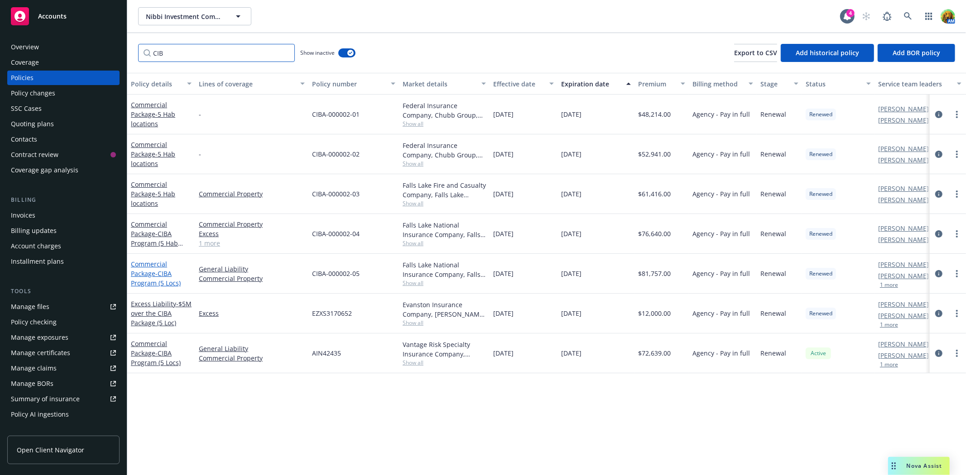
type input "CIB"
click at [143, 263] on link "Commercial Package - CIBA Program (5 Locs)" at bounding box center [156, 274] width 50 height 28
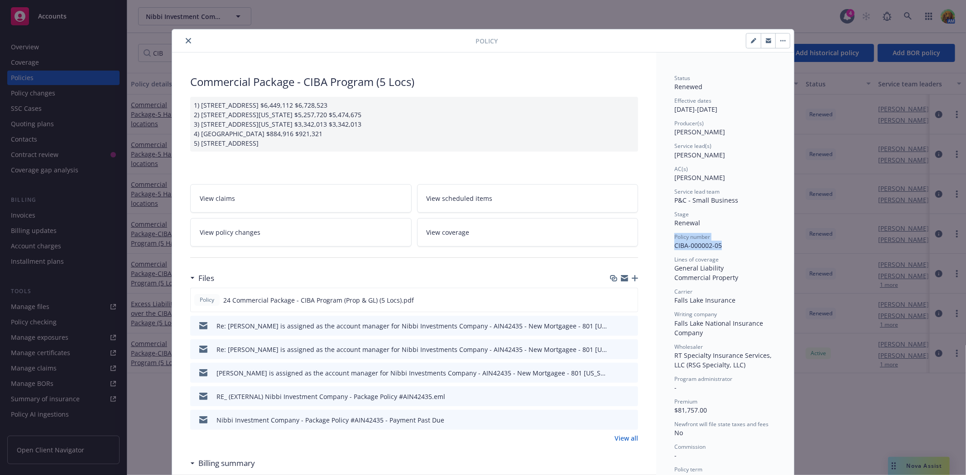
drag, startPoint x: 669, startPoint y: 239, endPoint x: 719, endPoint y: 245, distance: 50.2
copy div "Policy number CIBA-000002-05"
drag, startPoint x: 182, startPoint y: 80, endPoint x: 418, endPoint y: 84, distance: 236.4
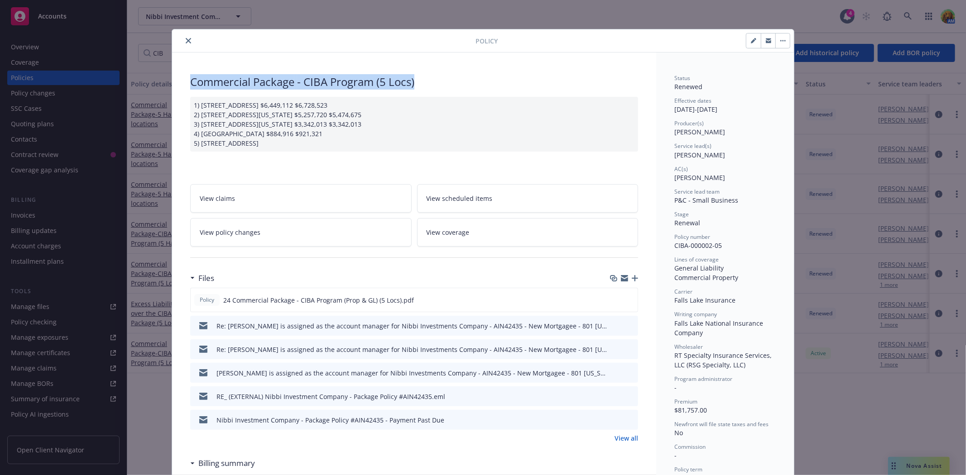
copy div "Commercial Package - CIBA Program (5 Locs)"
click at [186, 38] on icon "close" at bounding box center [188, 40] width 5 height 5
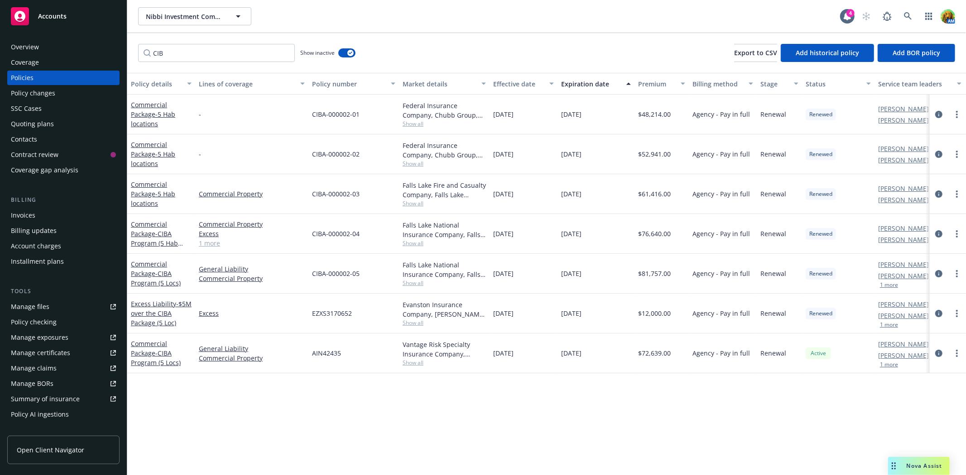
click at [38, 43] on div "Overview" at bounding box center [25, 47] width 28 height 14
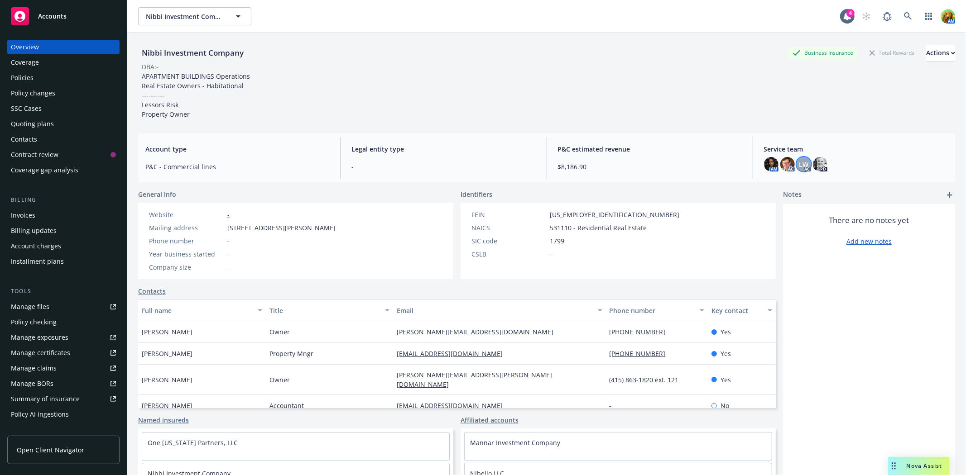
click at [799, 167] on span "LW" at bounding box center [804, 165] width 10 height 10
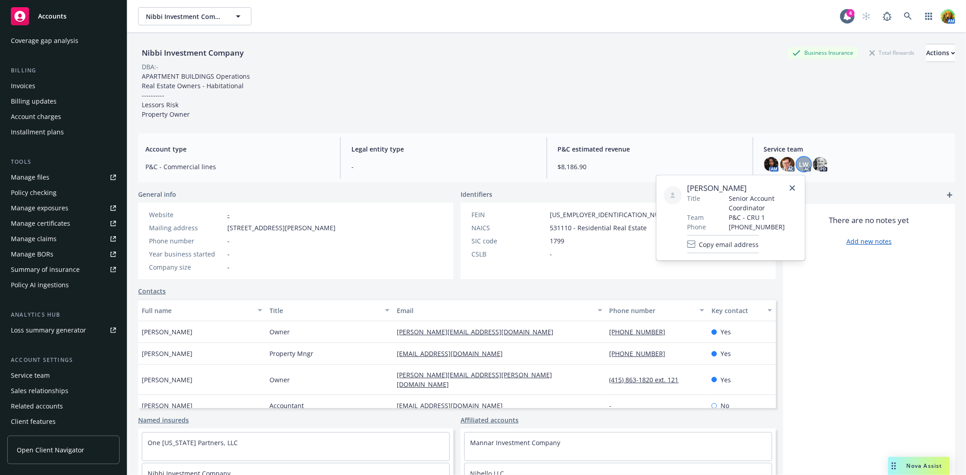
scroll to position [145, 0]
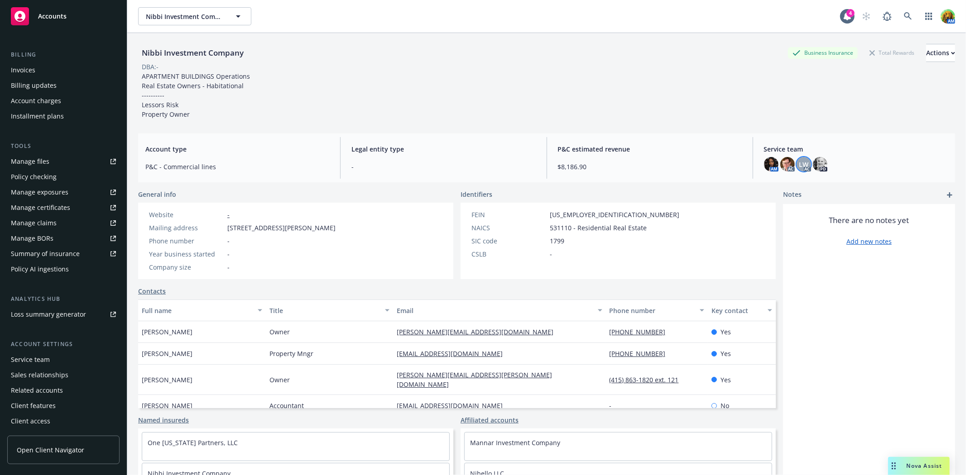
click at [29, 356] on div "Service team" at bounding box center [30, 360] width 39 height 14
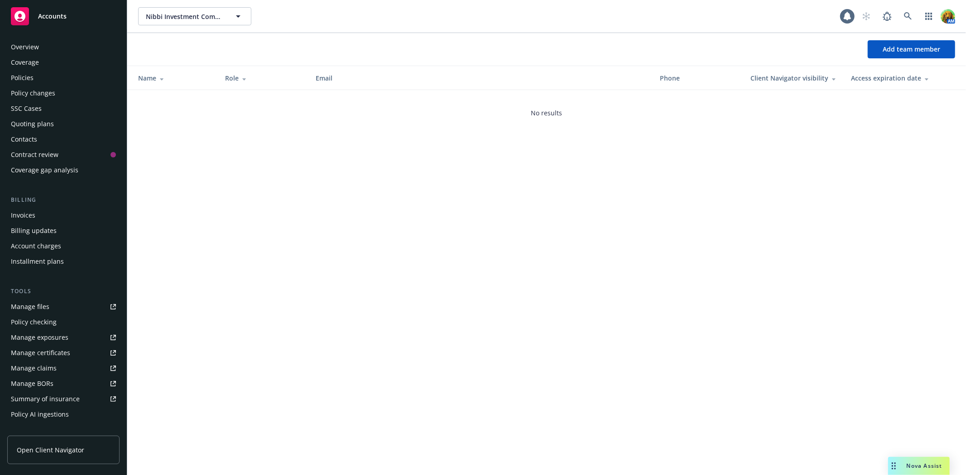
scroll to position [145, 0]
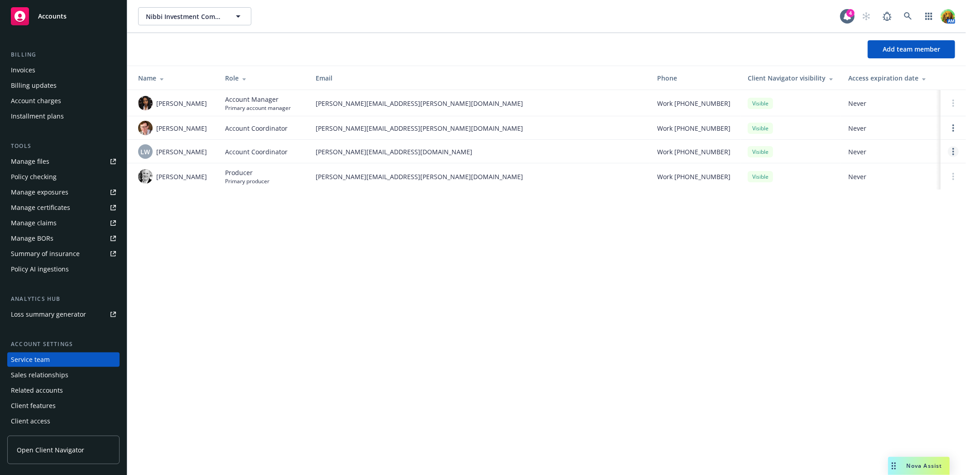
click at [954, 150] on icon "Open options" at bounding box center [953, 151] width 2 height 7
click at [888, 123] on span "Remove account coordinator" at bounding box center [892, 126] width 109 height 9
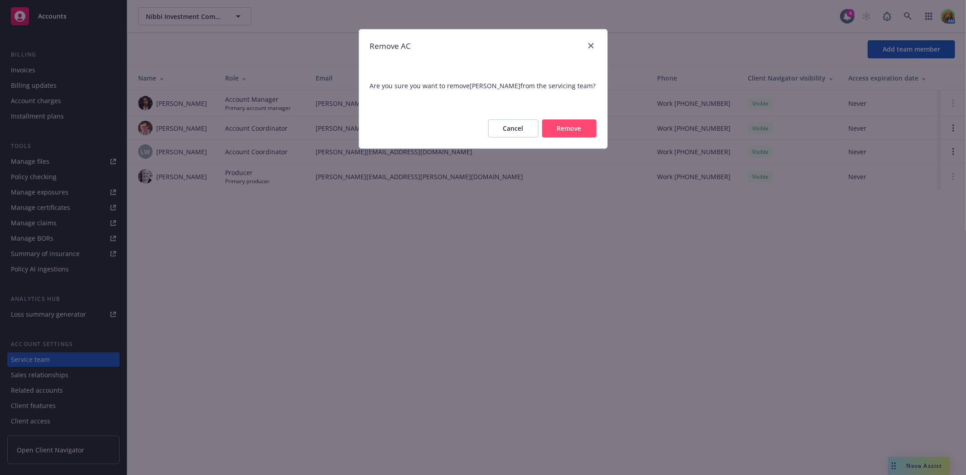
click at [577, 126] on button "Remove" at bounding box center [569, 129] width 54 height 18
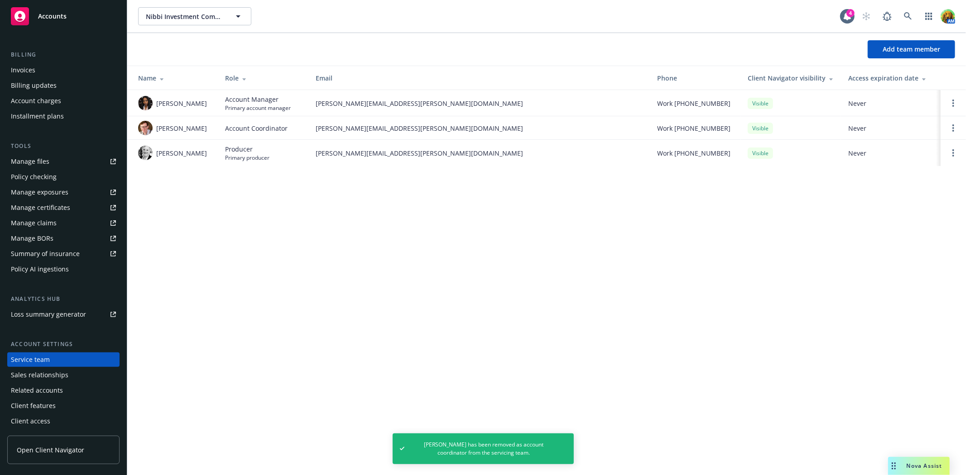
click at [50, 14] on span "Accounts" at bounding box center [52, 16] width 29 height 7
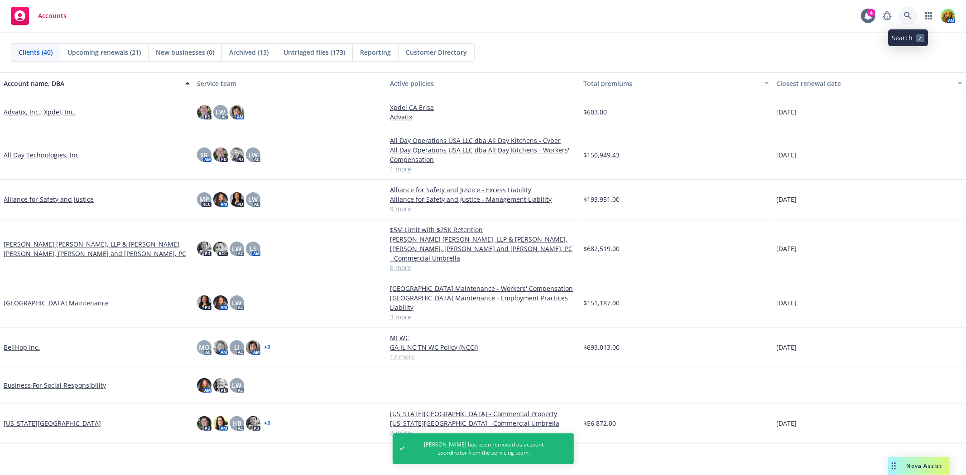
click at [913, 16] on link at bounding box center [908, 16] width 18 height 18
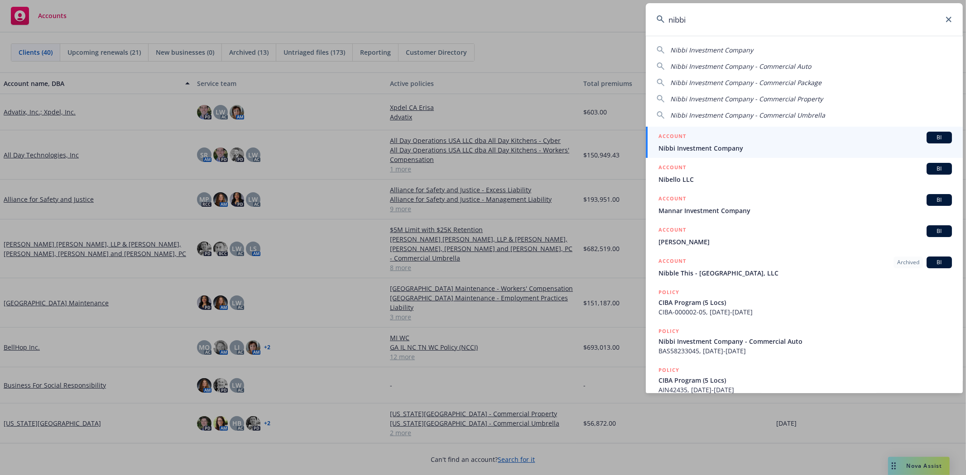
type input "nibbi"
click at [751, 143] on div "ACCOUNT BI" at bounding box center [804, 138] width 293 height 12
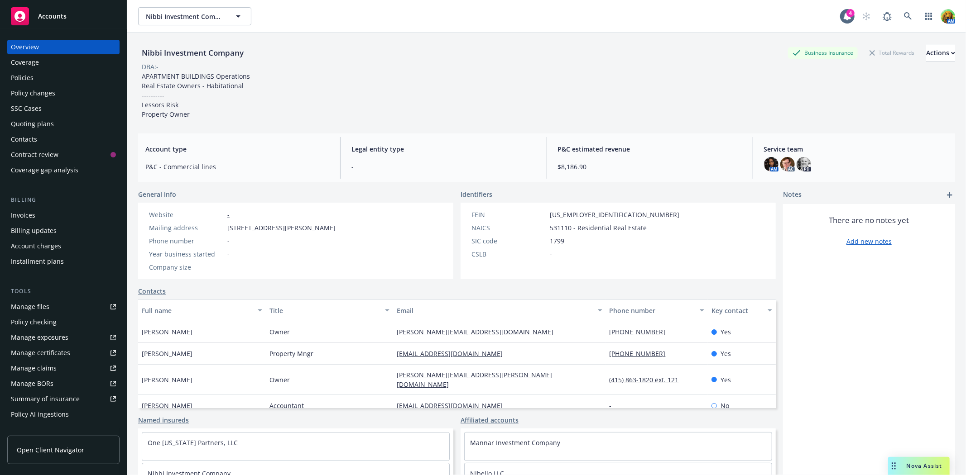
click at [43, 308] on div "Manage files" at bounding box center [30, 307] width 38 height 14
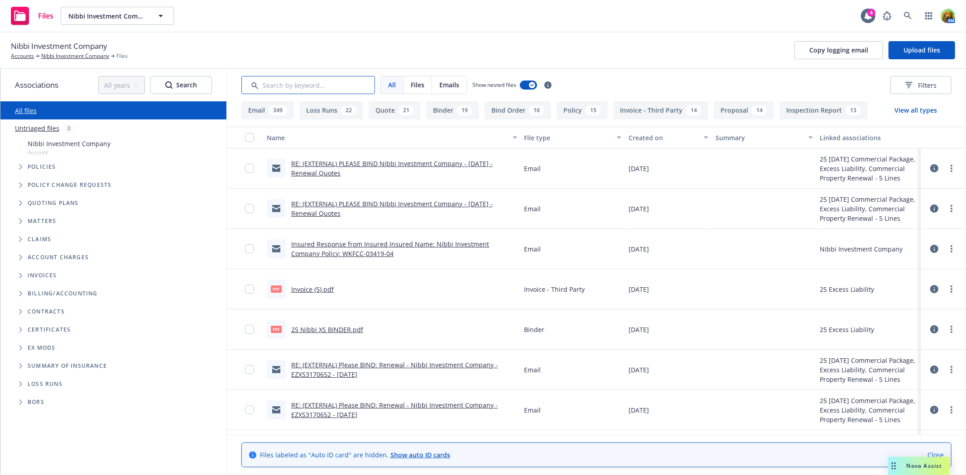
click at [302, 88] on input "Search by keyword..." at bounding box center [308, 85] width 134 height 18
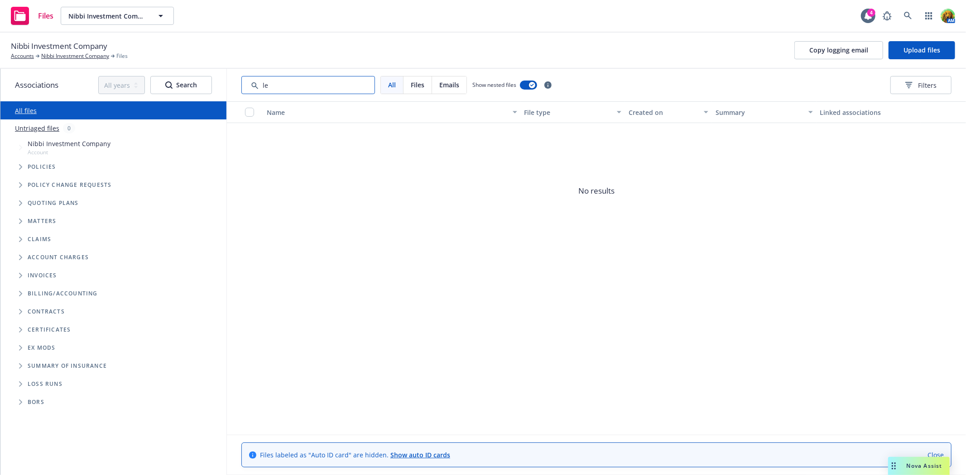
type input "l"
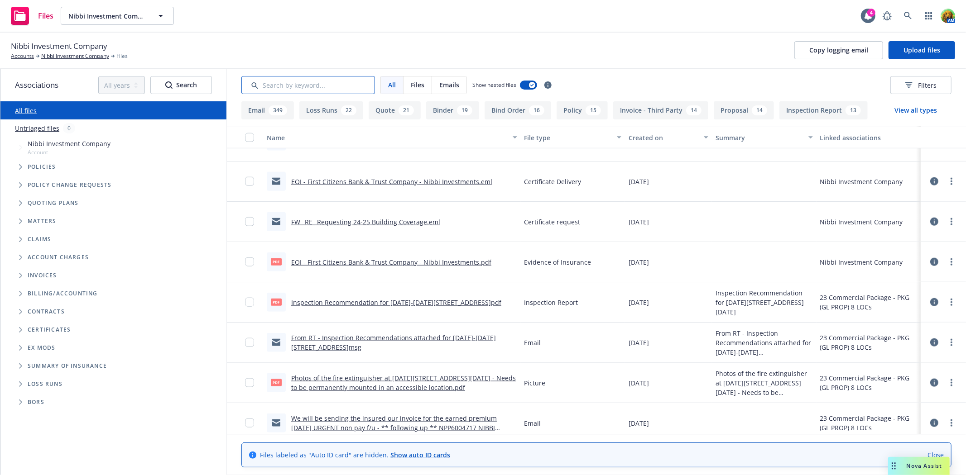
scroll to position [3824, 0]
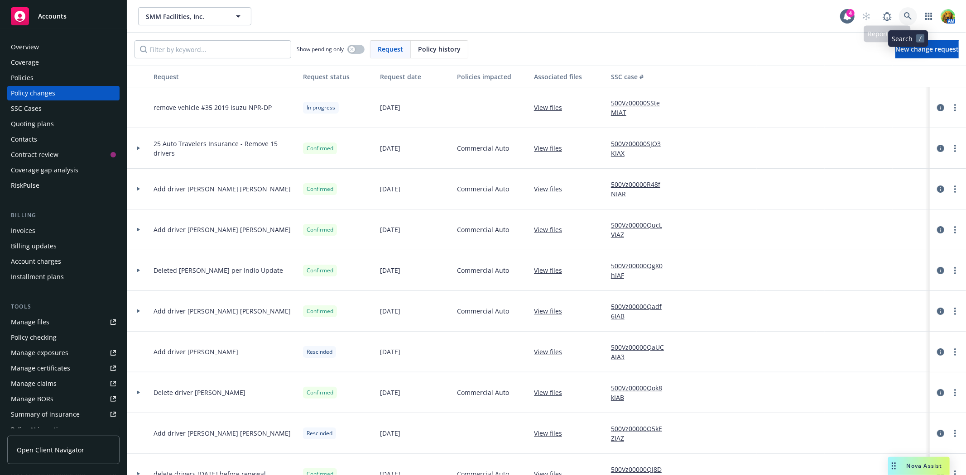
click at [906, 19] on icon at bounding box center [908, 16] width 8 height 8
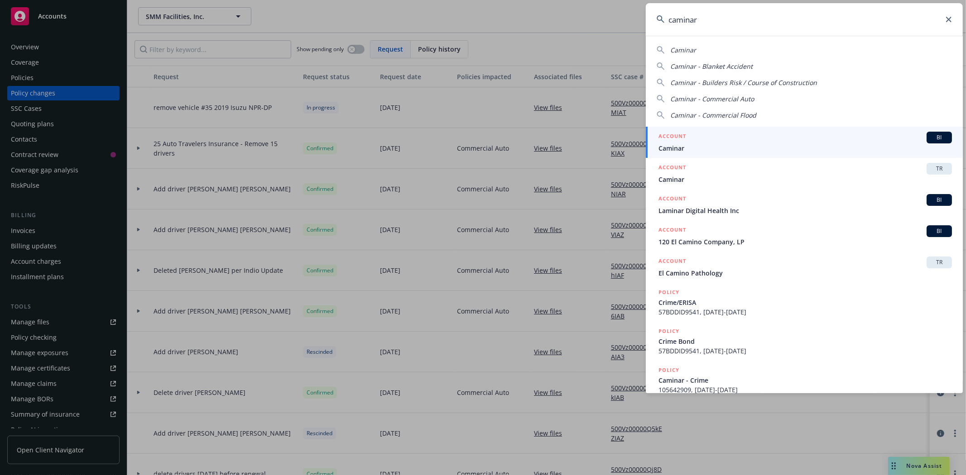
type input "caminar"
click at [710, 145] on span "Caminar" at bounding box center [804, 149] width 293 height 10
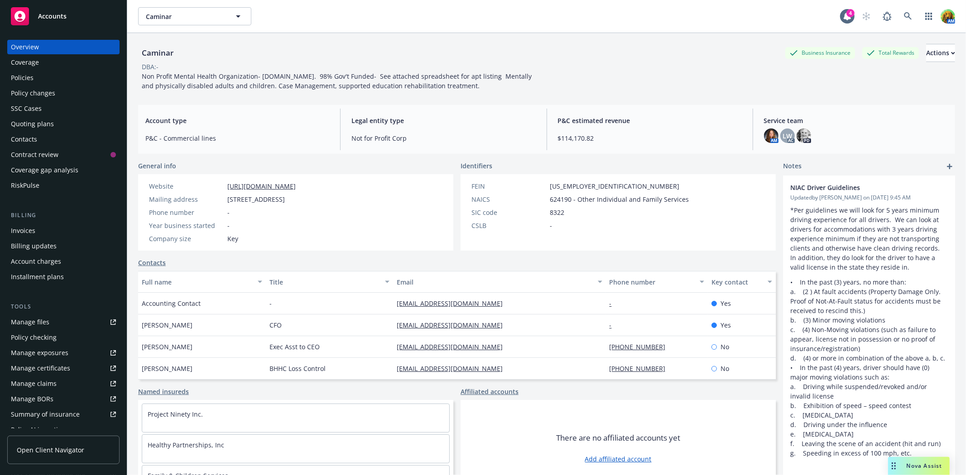
click at [24, 82] on div "Policies" at bounding box center [22, 78] width 23 height 14
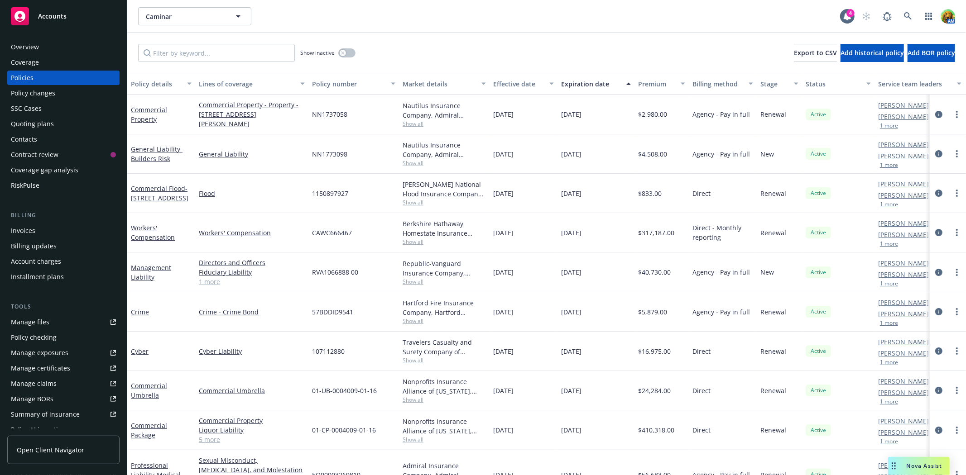
click at [44, 91] on div "Policy changes" at bounding box center [33, 93] width 44 height 14
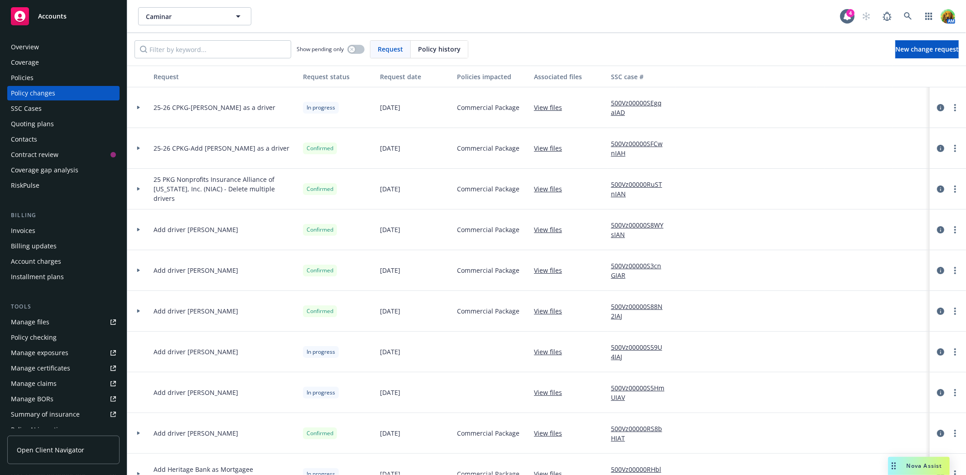
click at [626, 103] on link "500Vz00000SEgqaIAD" at bounding box center [641, 107] width 61 height 19
click at [937, 107] on icon "circleInformation" at bounding box center [940, 107] width 7 height 7
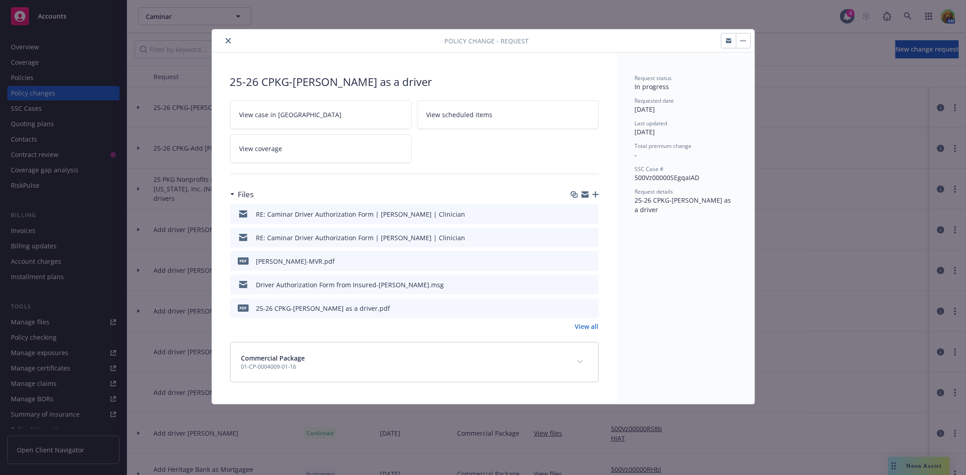
click at [585, 196] on icon "button" at bounding box center [584, 194] width 7 height 7
click at [228, 42] on icon "close" at bounding box center [228, 40] width 5 height 5
